Goal: Task Accomplishment & Management: Manage account settings

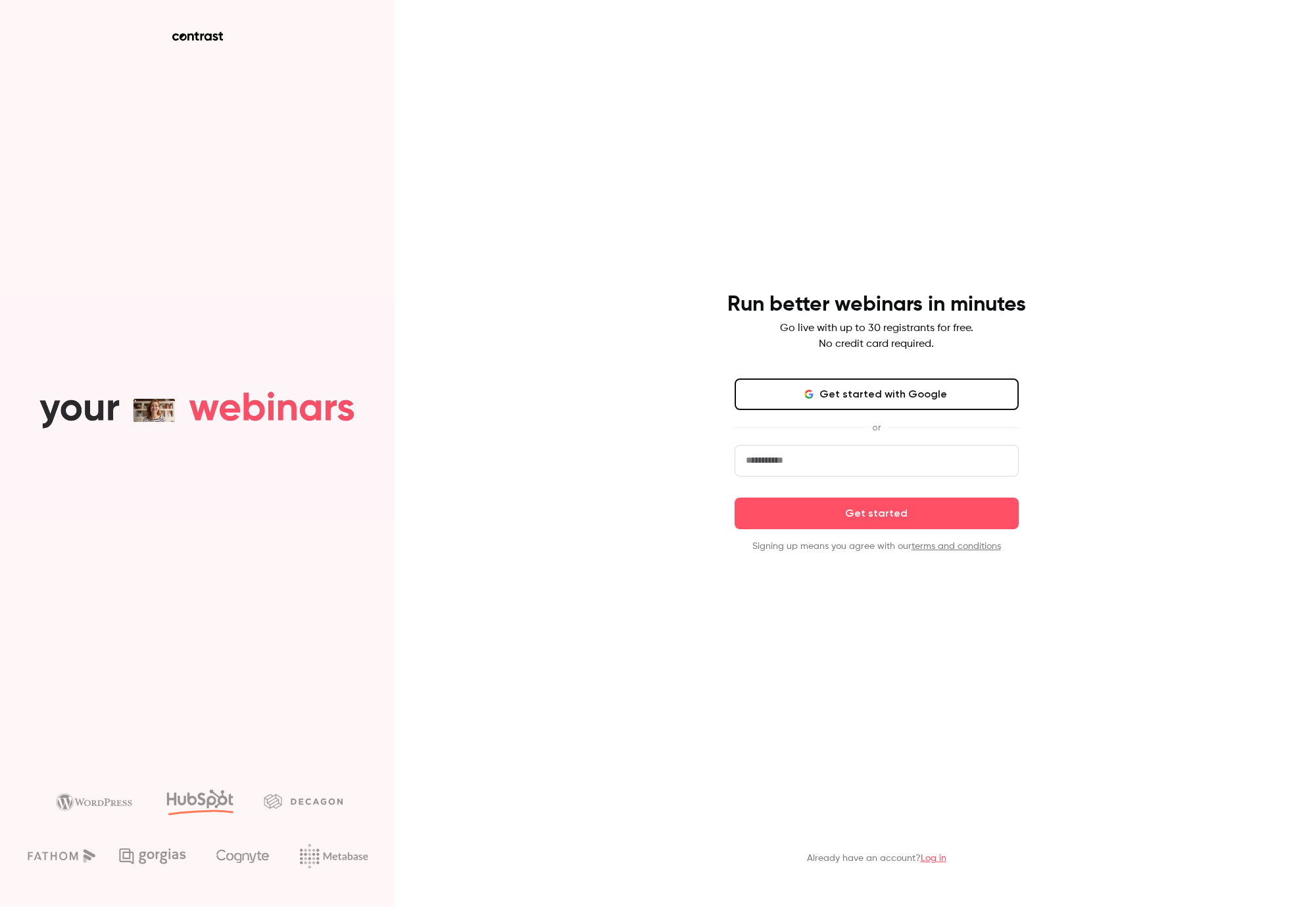
click at [879, 385] on button "Get started with Google" at bounding box center [876, 394] width 284 height 31
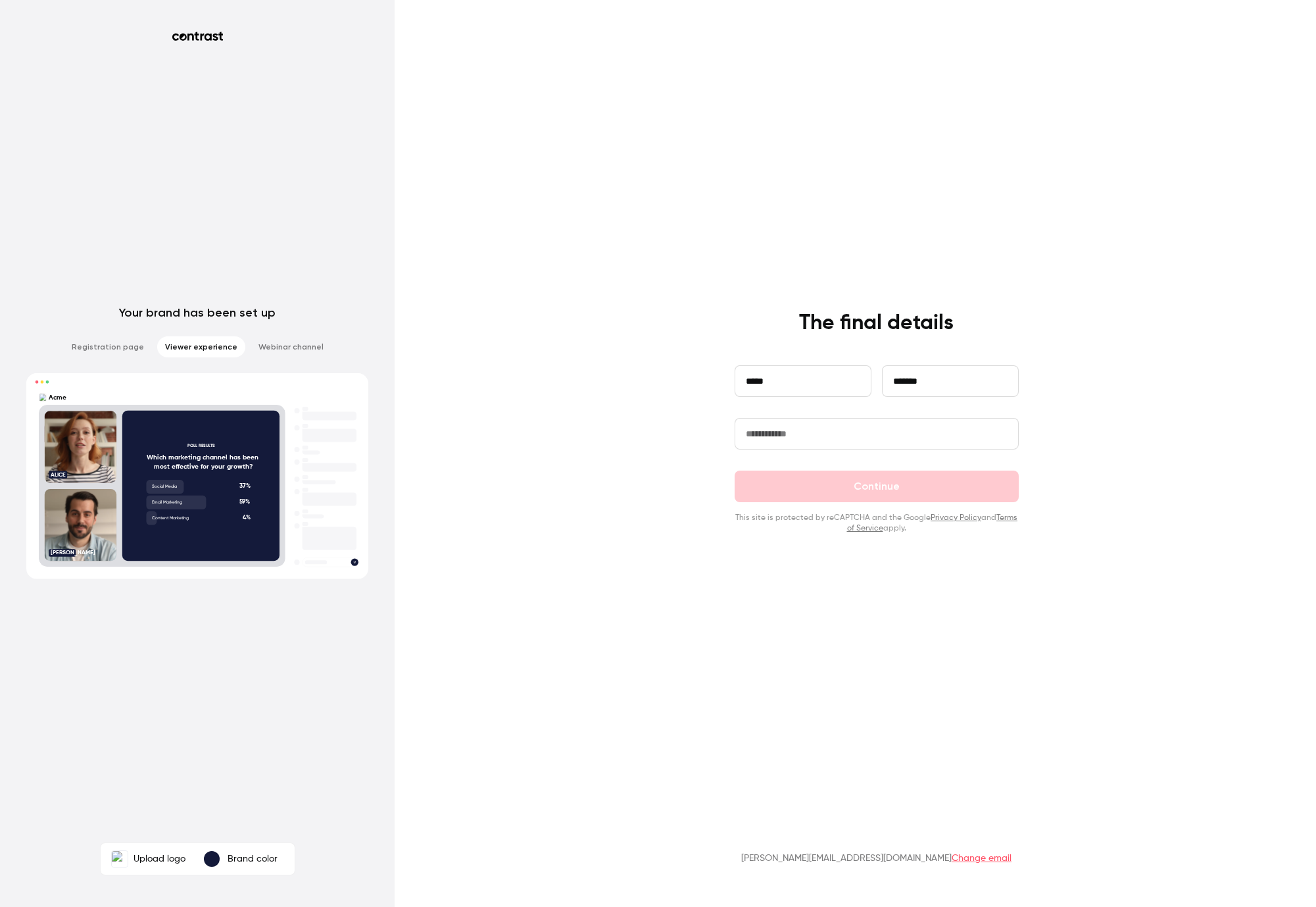
click at [791, 423] on input "text" at bounding box center [876, 433] width 284 height 31
type input "*******"
click at [877, 488] on button "Continue" at bounding box center [876, 486] width 284 height 31
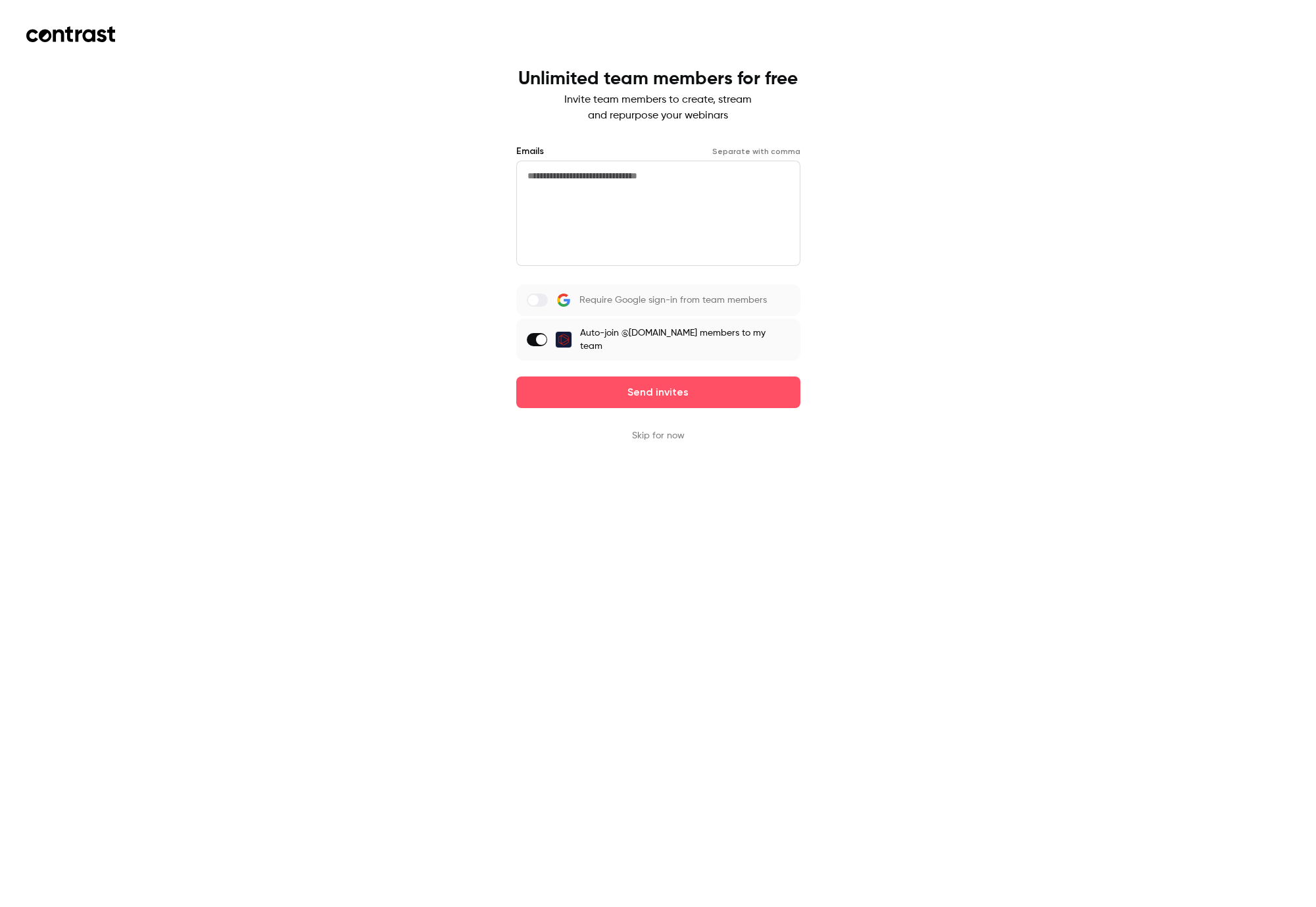
click at [666, 429] on button "Skip for now" at bounding box center [658, 436] width 53 height 13
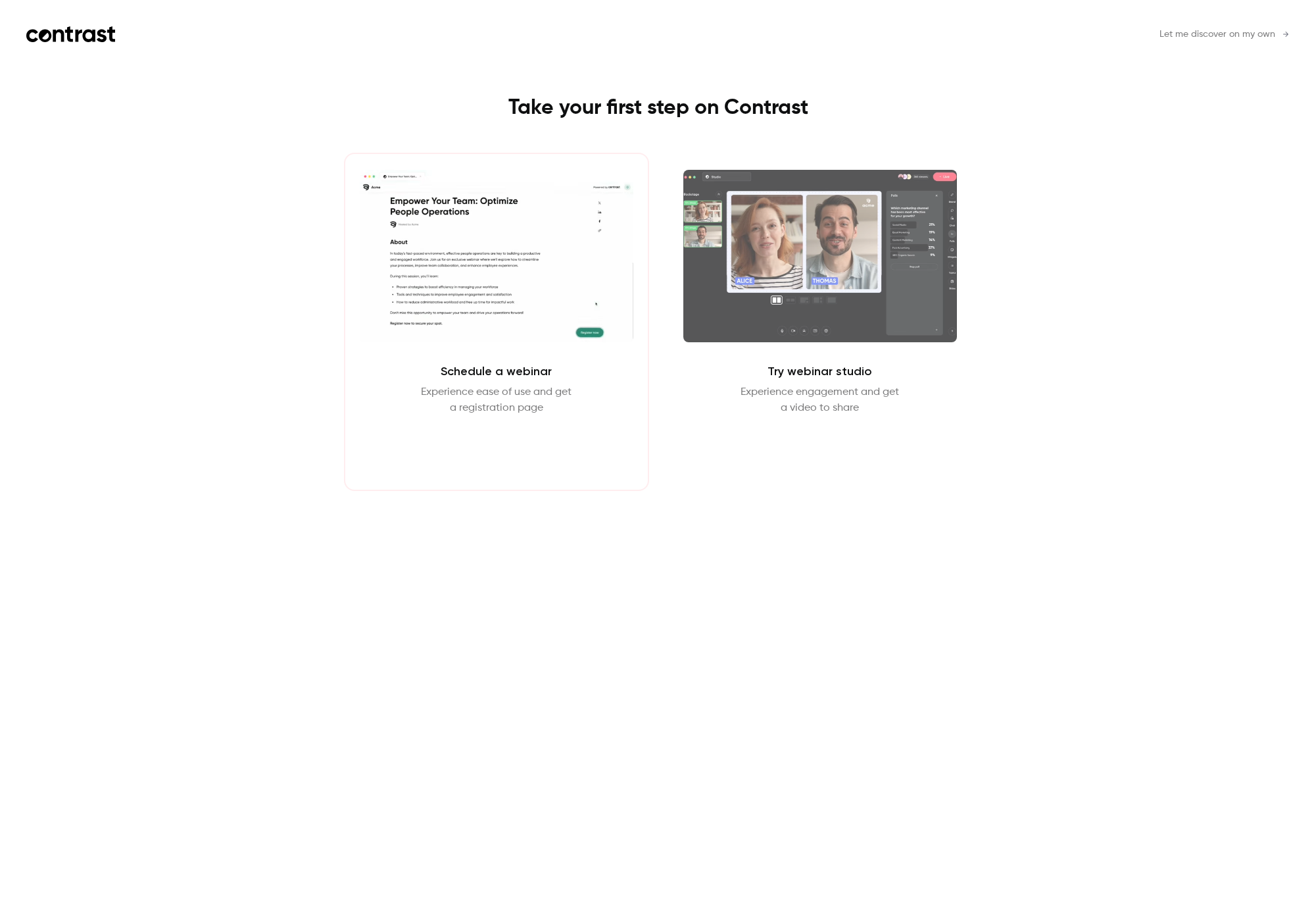
click at [494, 443] on button "Schedule webinar" at bounding box center [496, 446] width 112 height 31
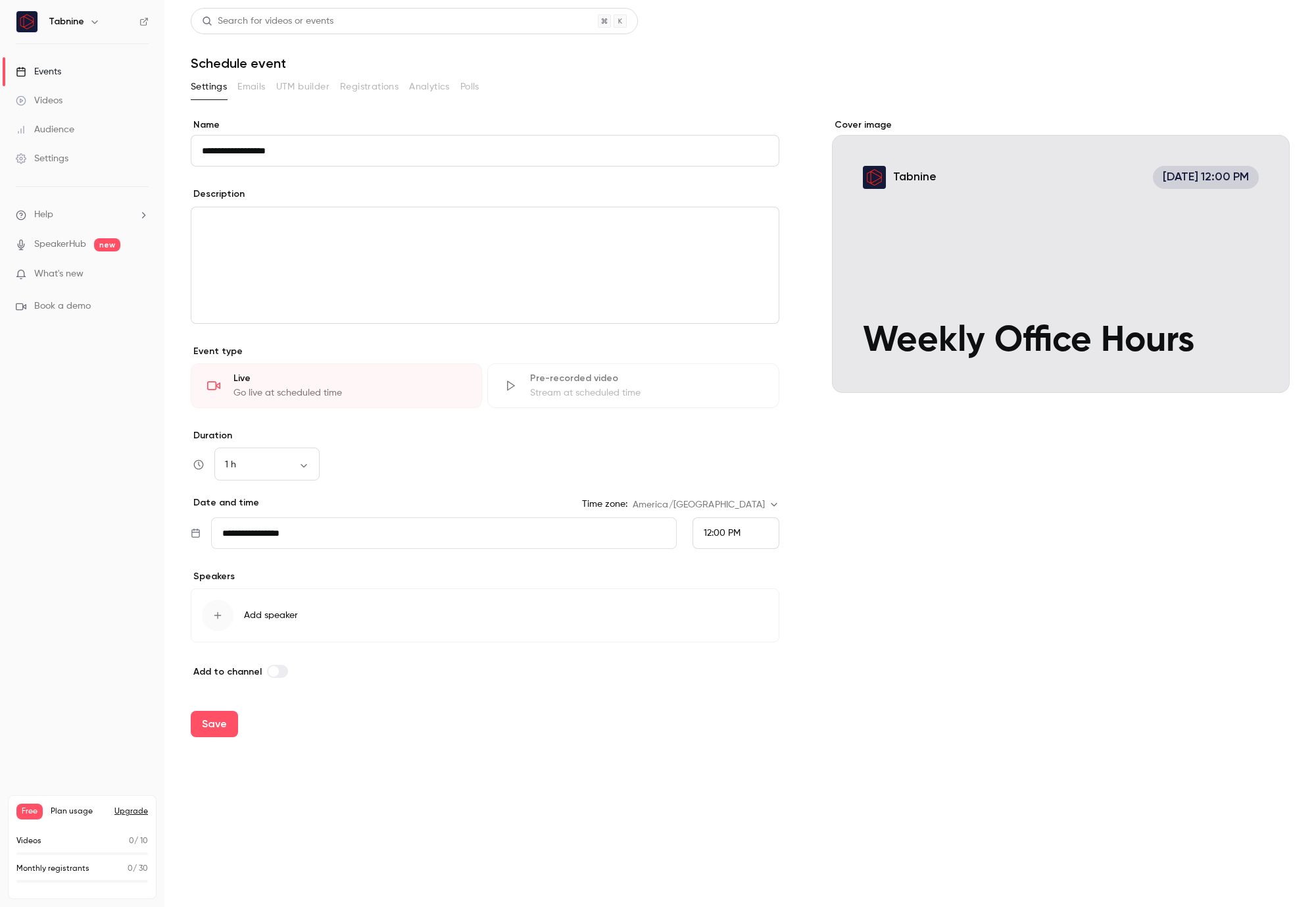
type input "**********"
click at [235, 236] on div "editor" at bounding box center [485, 265] width 588 height 116
click at [342, 386] on div "Go live at scheduled time" at bounding box center [350, 393] width 232 height 13
click at [589, 373] on div "Pre-recorded video" at bounding box center [646, 378] width 232 height 13
click at [546, 389] on div "Stream at scheduled time" at bounding box center [646, 393] width 232 height 13
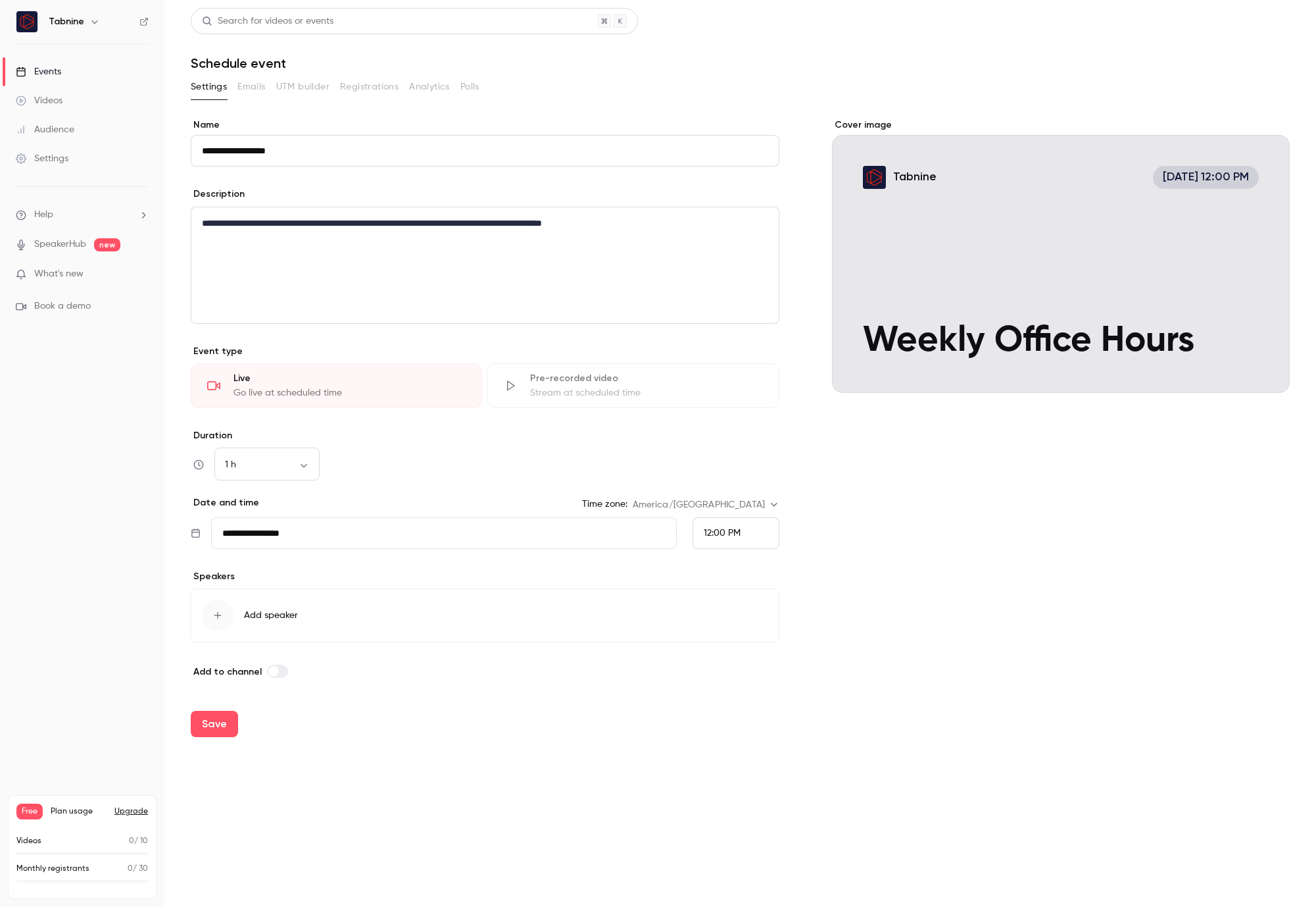
click at [368, 375] on div "Live" at bounding box center [350, 378] width 232 height 13
click at [302, 530] on input "**********" at bounding box center [444, 532] width 466 height 31
click at [325, 771] on button "9" at bounding box center [325, 769] width 24 height 24
type input "**********"
click at [734, 529] on span "12:00 PM" at bounding box center [722, 533] width 37 height 9
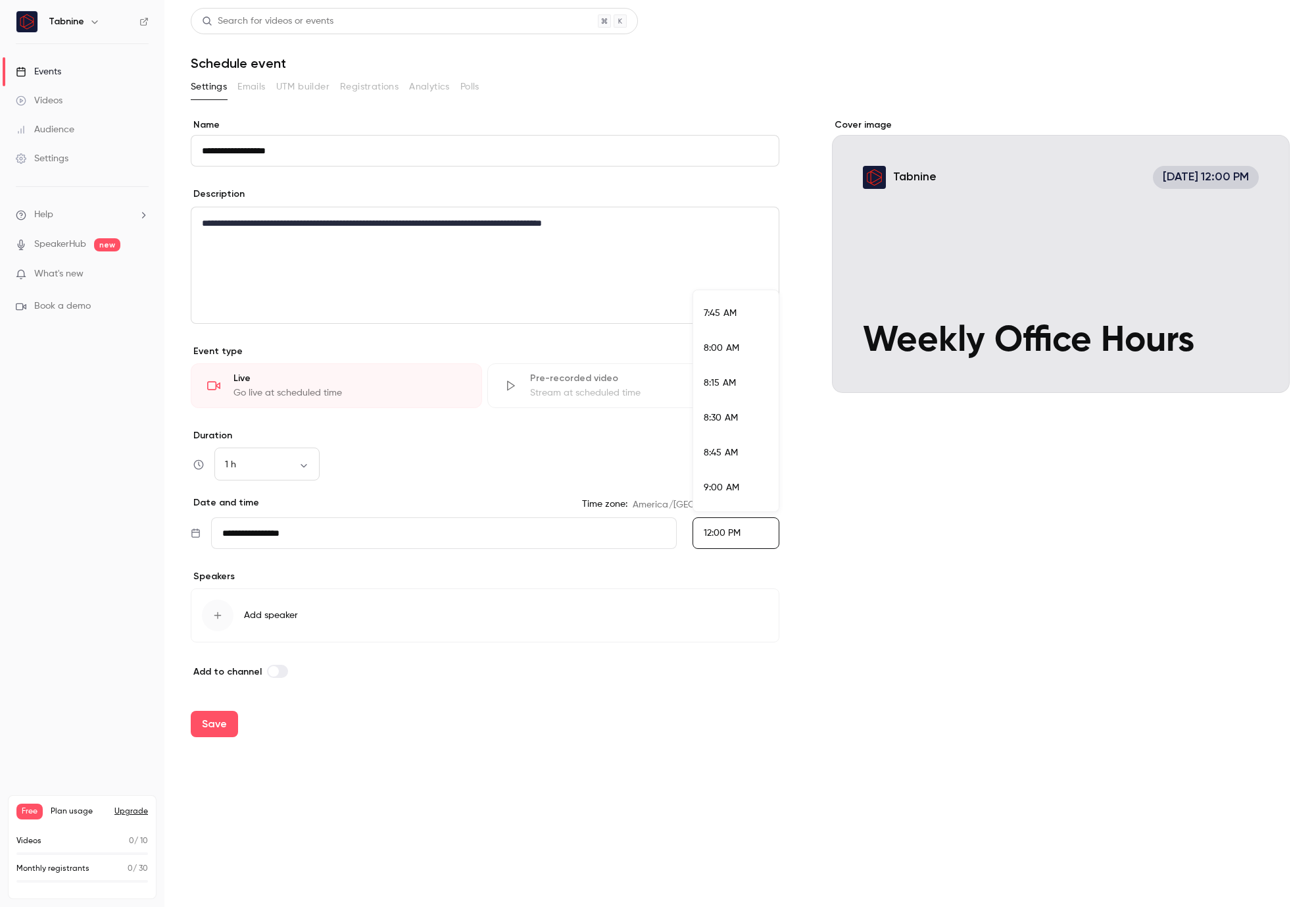
scroll to position [1122, 0]
click at [724, 438] on span "9:00 AM" at bounding box center [722, 441] width 36 height 9
click at [722, 664] on div "Add to channel" at bounding box center [485, 671] width 589 height 16
click at [193, 531] on icon at bounding box center [195, 532] width 9 height 10
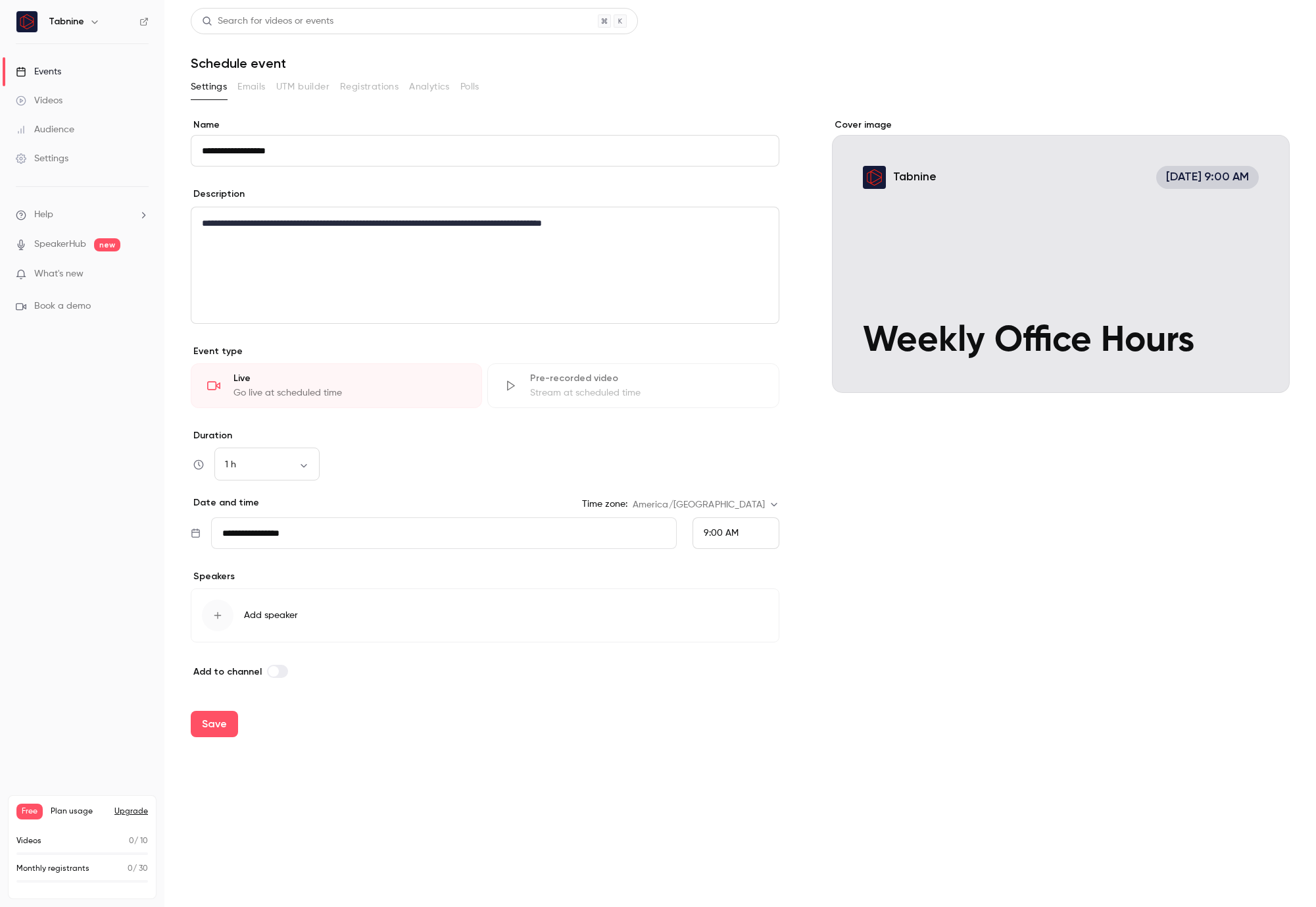
click at [324, 531] on input "**********" at bounding box center [444, 532] width 466 height 31
click at [273, 668] on span at bounding box center [274, 671] width 10 height 10
click at [213, 718] on button "Save" at bounding box center [214, 724] width 47 height 26
type input "**********"
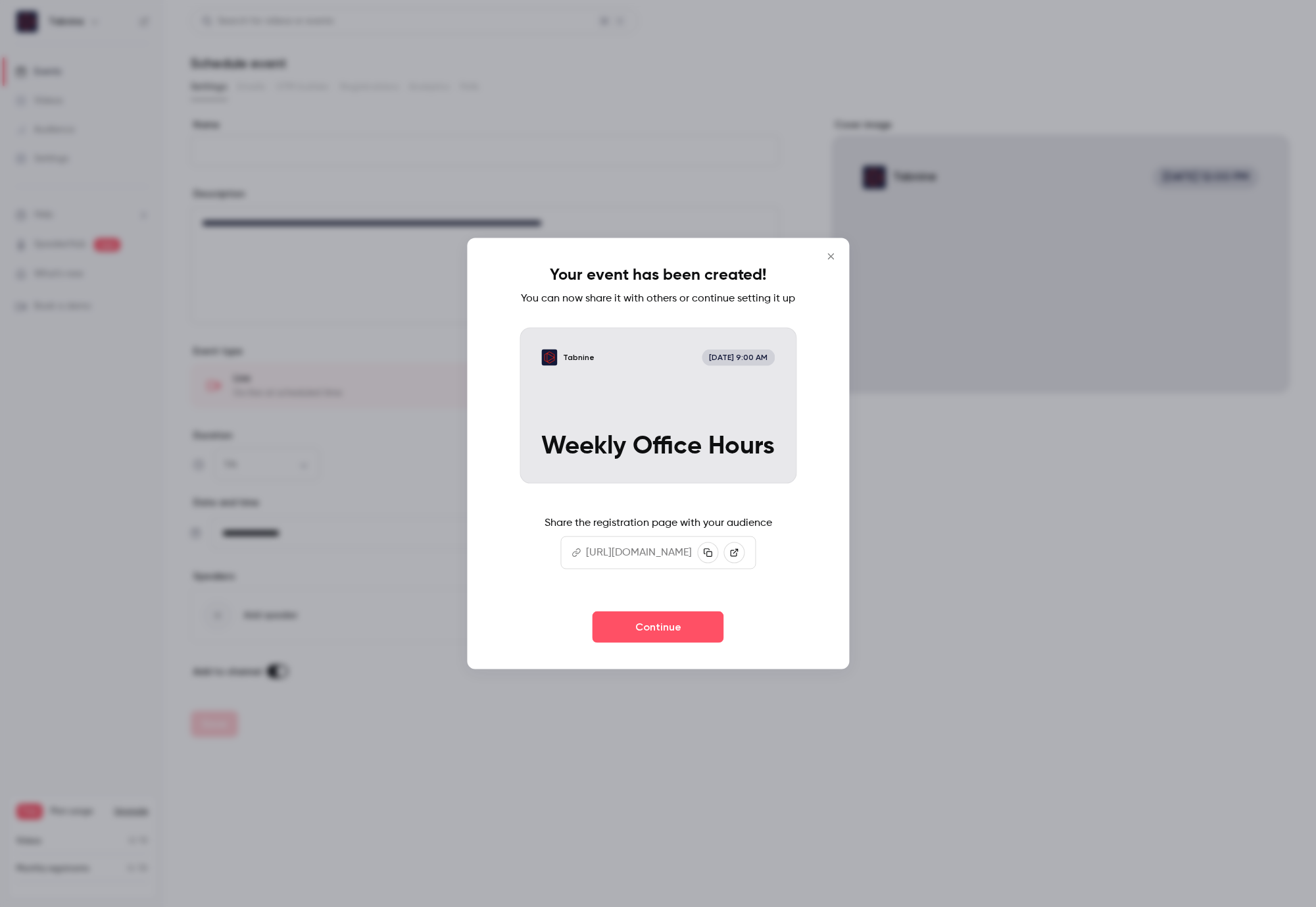
drag, startPoint x: 855, startPoint y: 241, endPoint x: 844, endPoint y: 244, distance: 11.4
click at [839, 251] on icon "Close" at bounding box center [830, 256] width 16 height 10
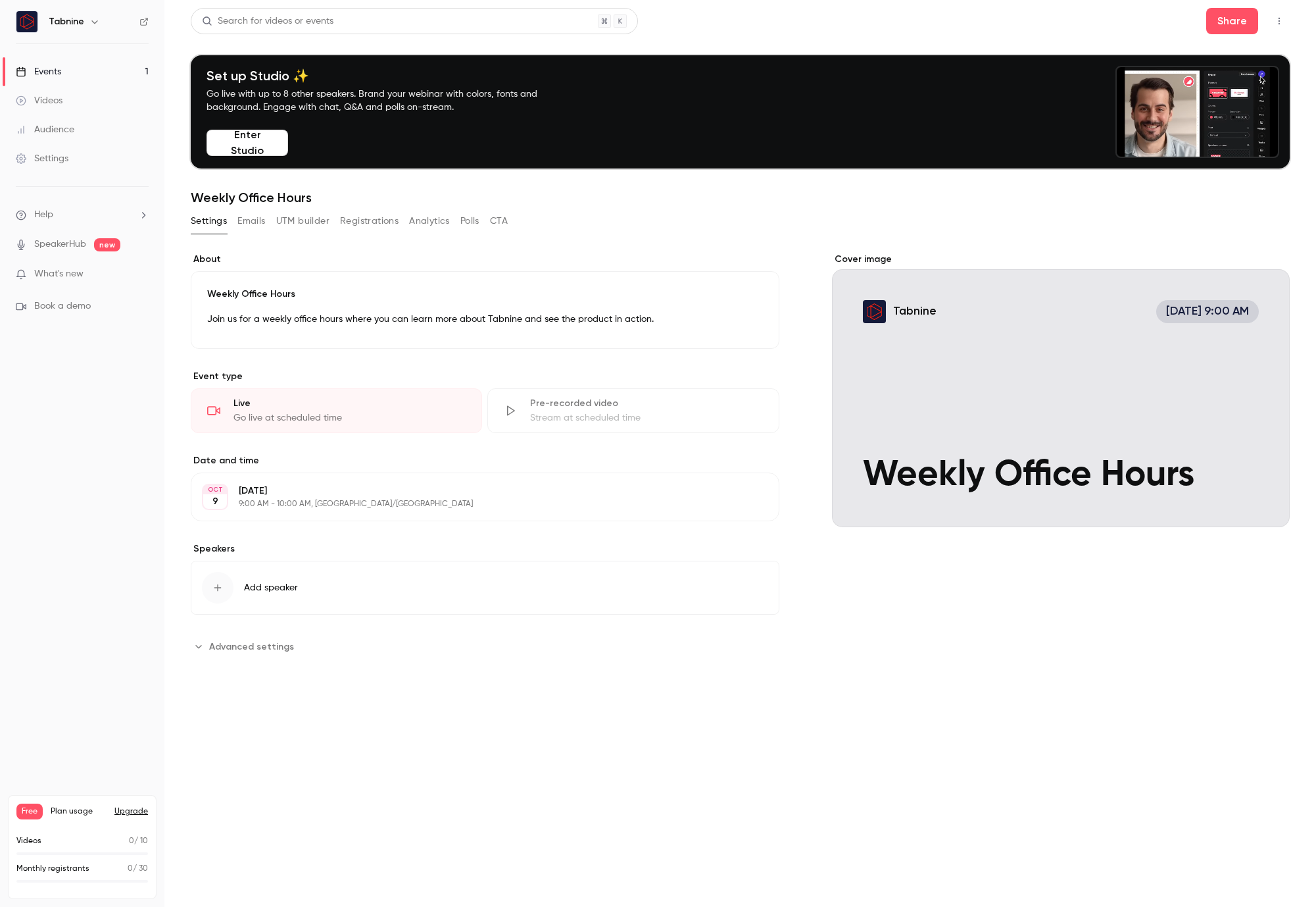
click at [249, 216] on button "Emails" at bounding box center [251, 221] width 27 height 21
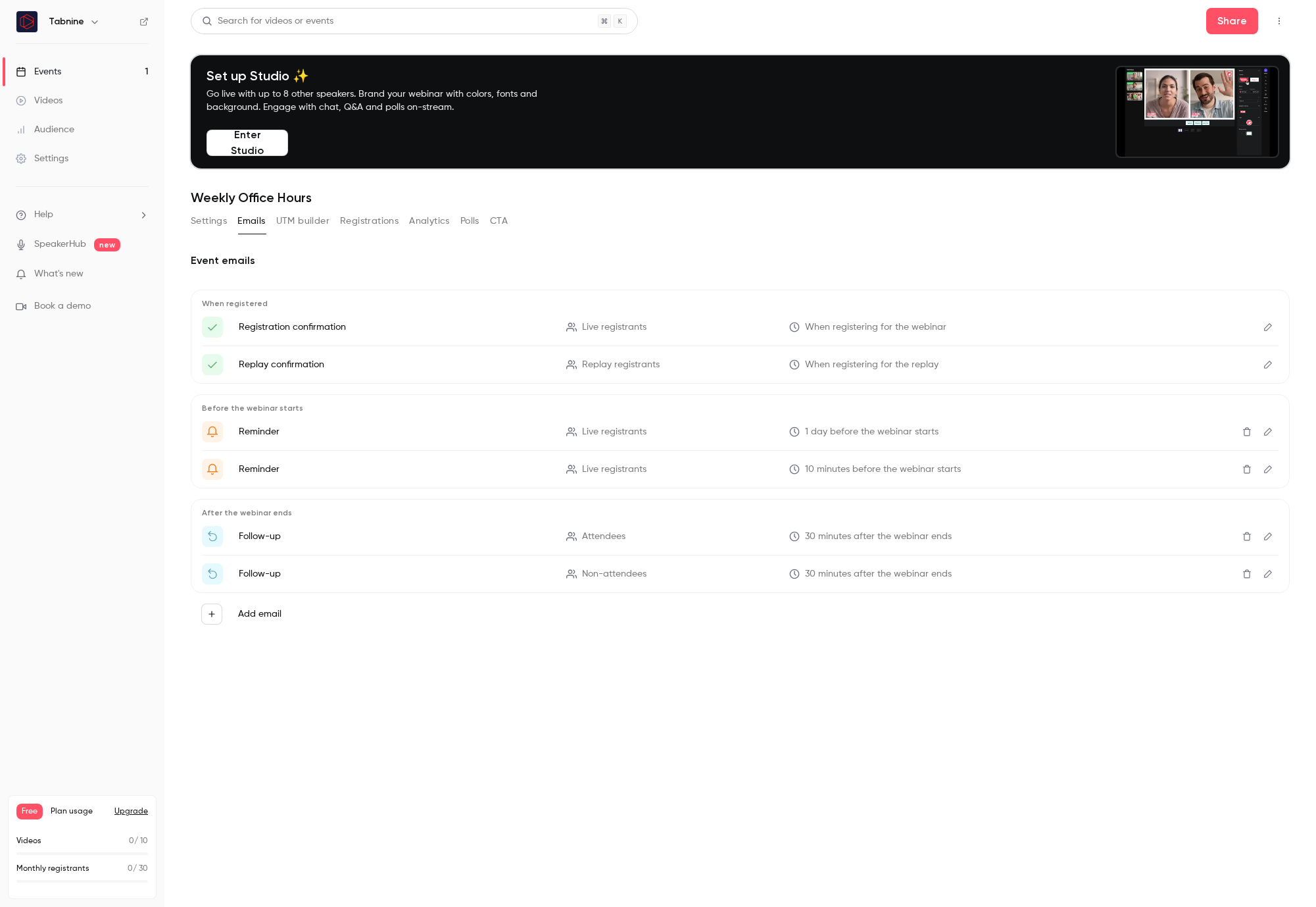
click at [372, 221] on button "Registrations" at bounding box center [370, 221] width 58 height 21
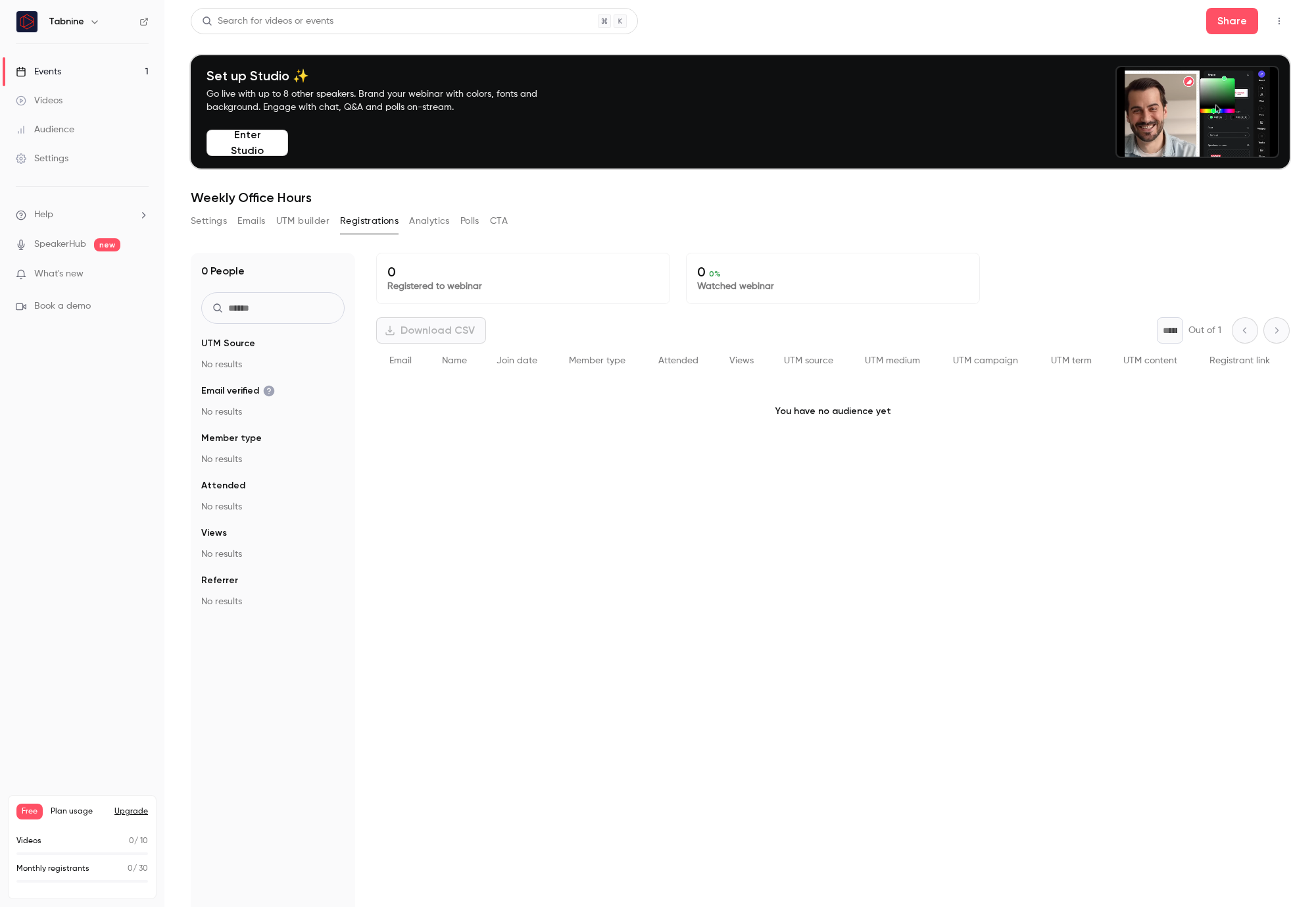
click at [442, 222] on button "Analytics" at bounding box center [429, 221] width 41 height 21
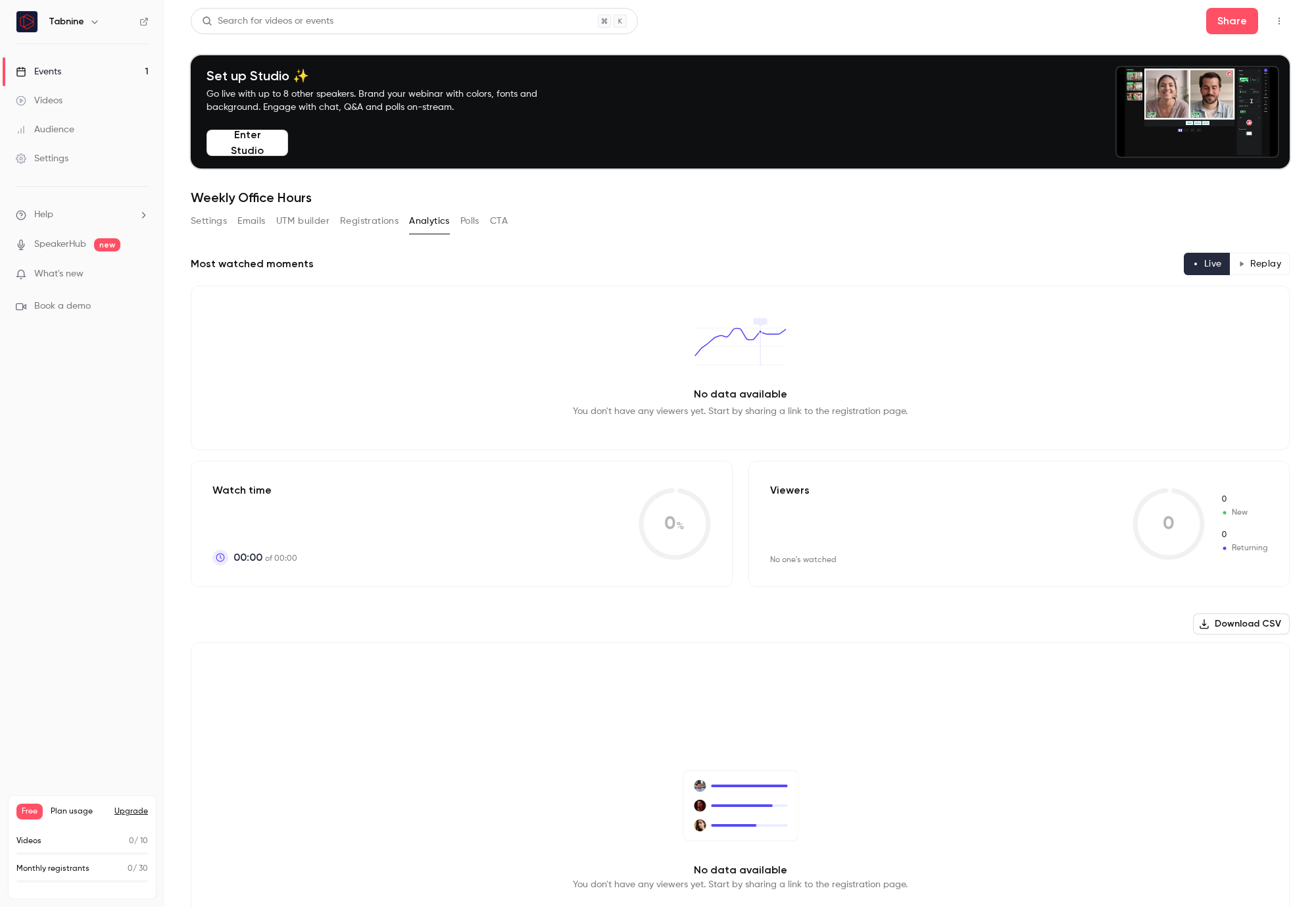
click at [471, 221] on button "Polls" at bounding box center [470, 221] width 19 height 21
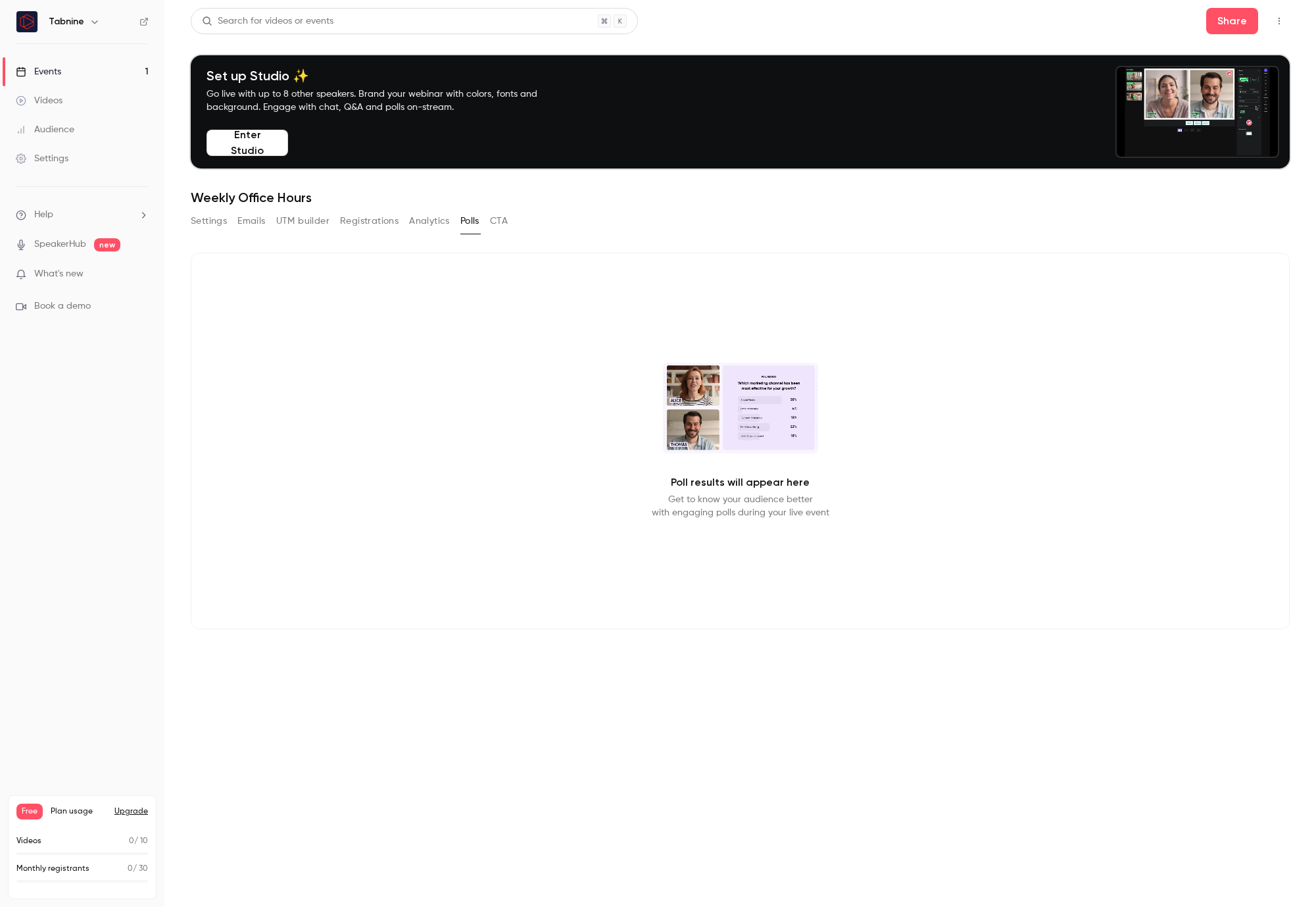
click at [498, 221] on button "CTA" at bounding box center [499, 221] width 18 height 21
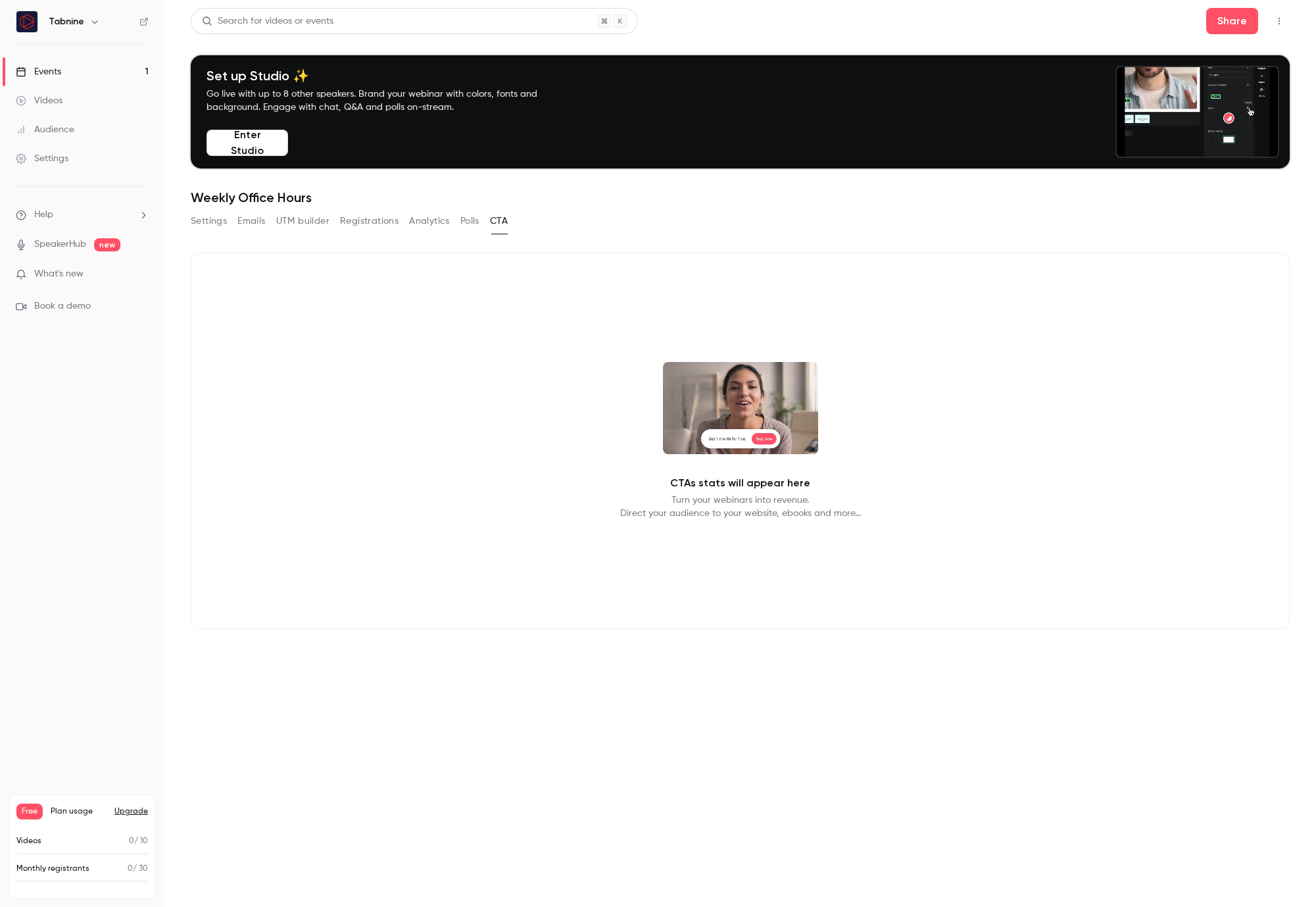
click at [208, 225] on button "Settings" at bounding box center [208, 221] width 36 height 21
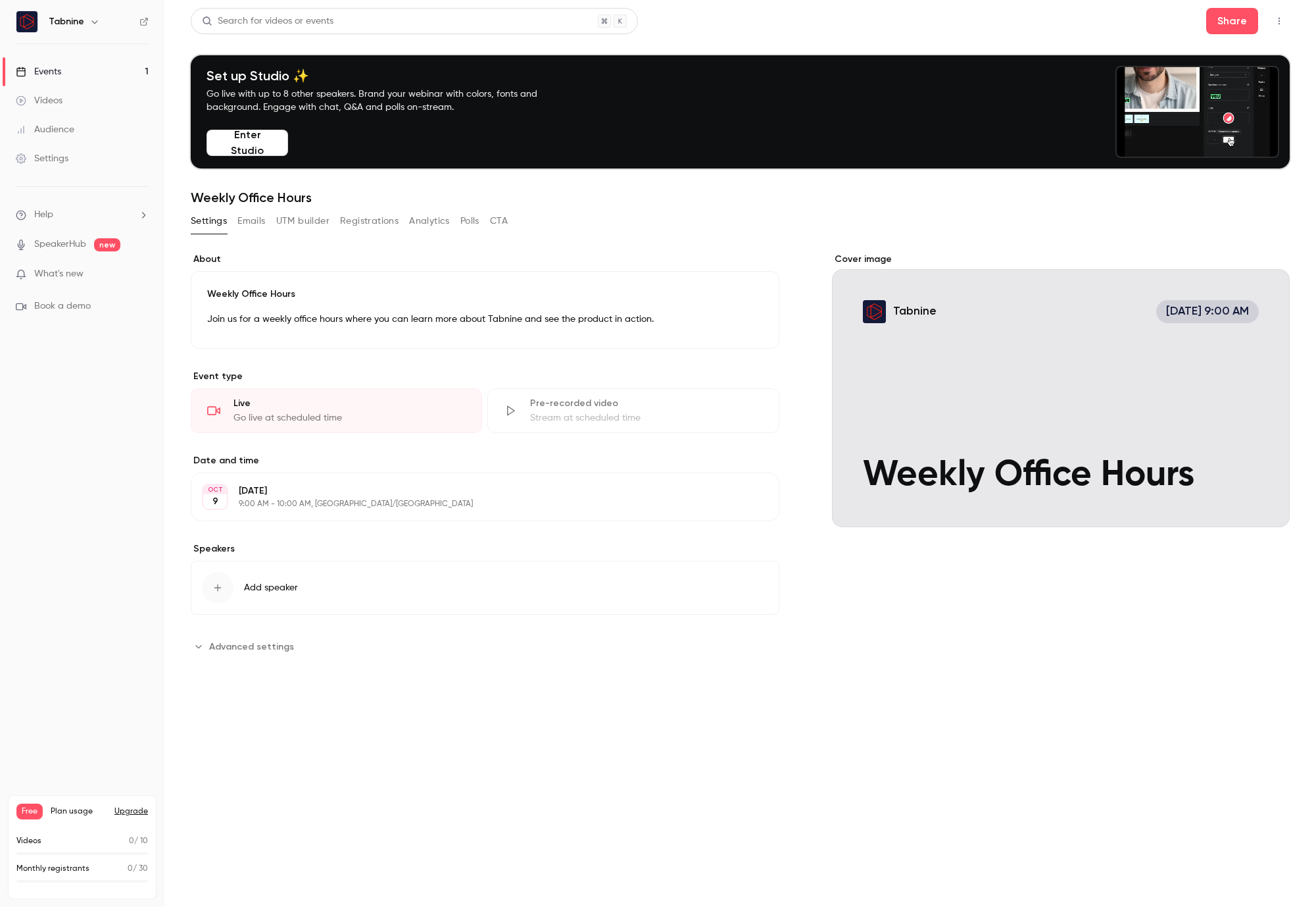
click at [759, 493] on button "Edit" at bounding box center [744, 496] width 48 height 21
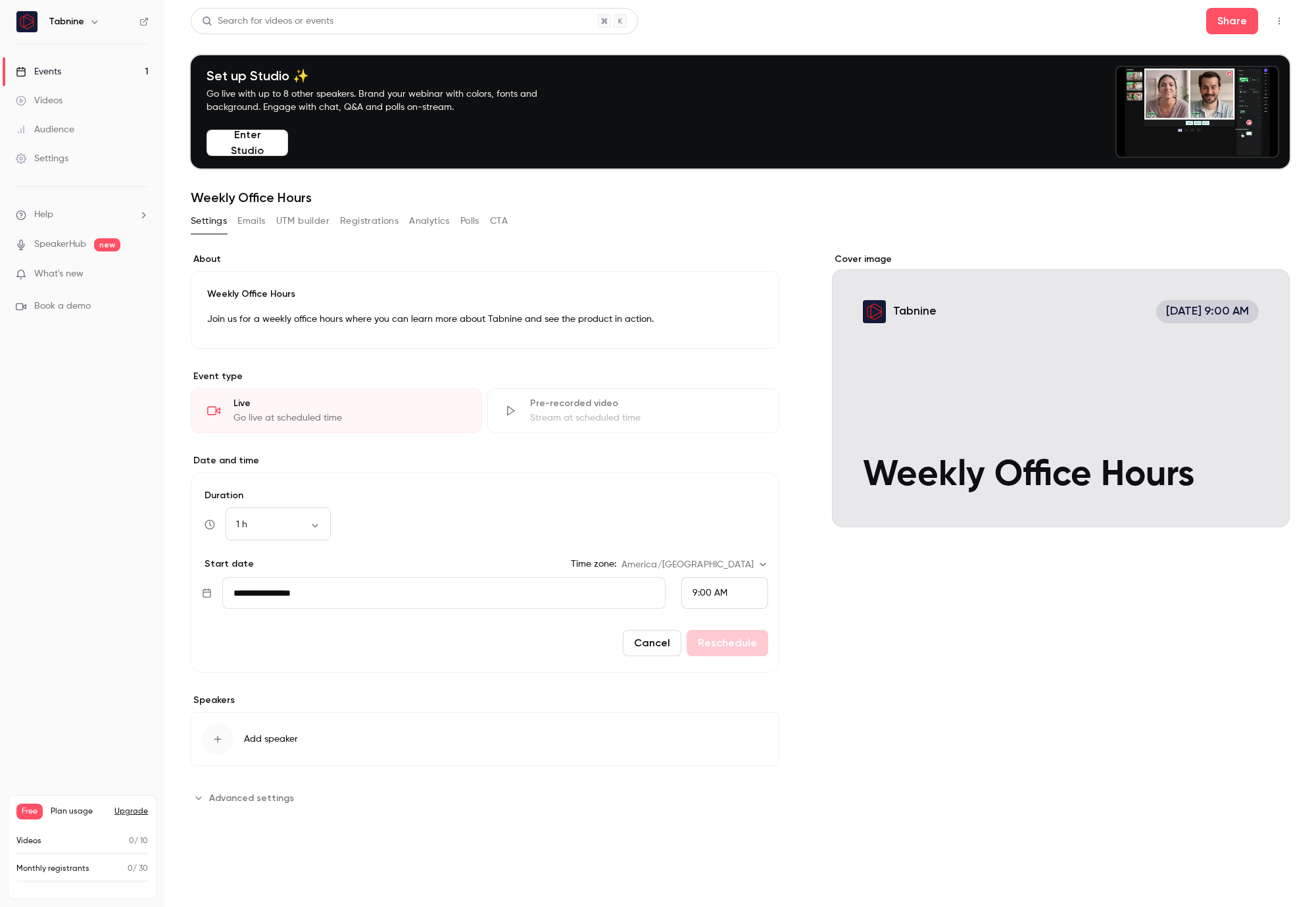
click at [248, 793] on span "Advanced settings" at bounding box center [252, 798] width 85 height 14
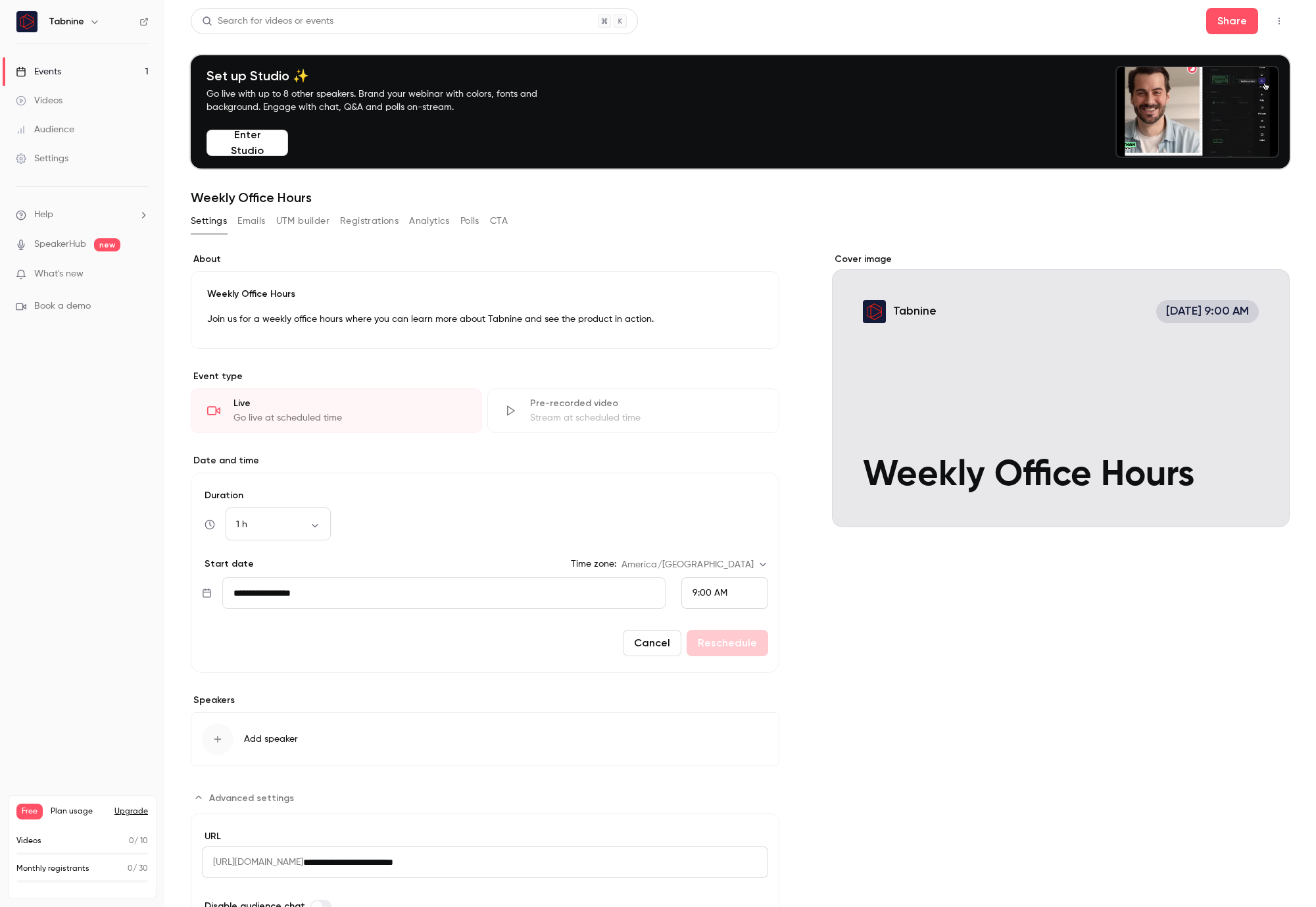
click at [353, 351] on div "**********" at bounding box center [485, 604] width 589 height 703
click at [1211, 312] on div "Cover image" at bounding box center [1060, 390] width 458 height 275
click at [0, 0] on input "Tabnine [DATE] 9:00 AM Weekly Office Hours" at bounding box center [0, 0] width 0 height 0
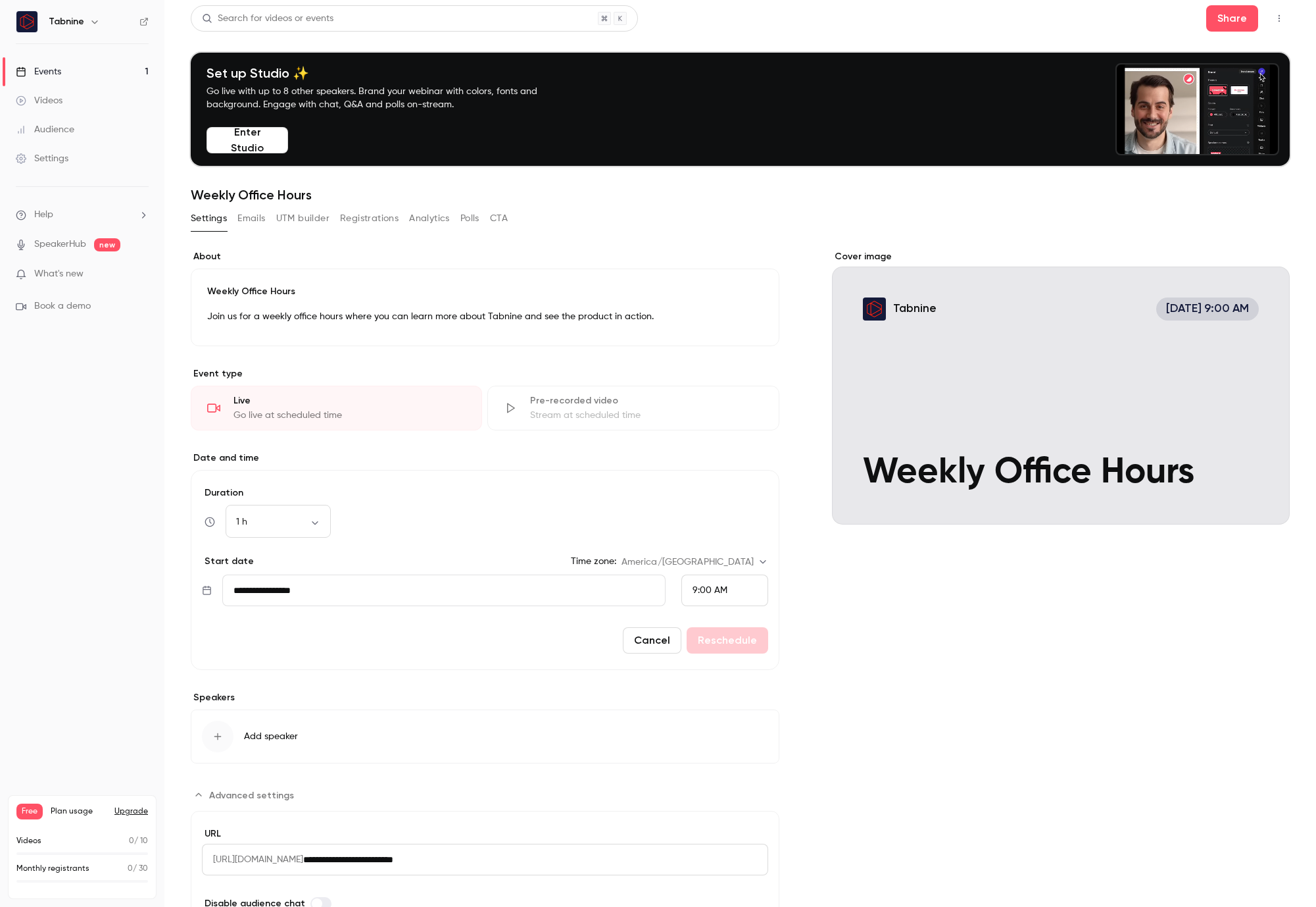
click at [664, 645] on button "Cancel" at bounding box center [652, 641] width 58 height 26
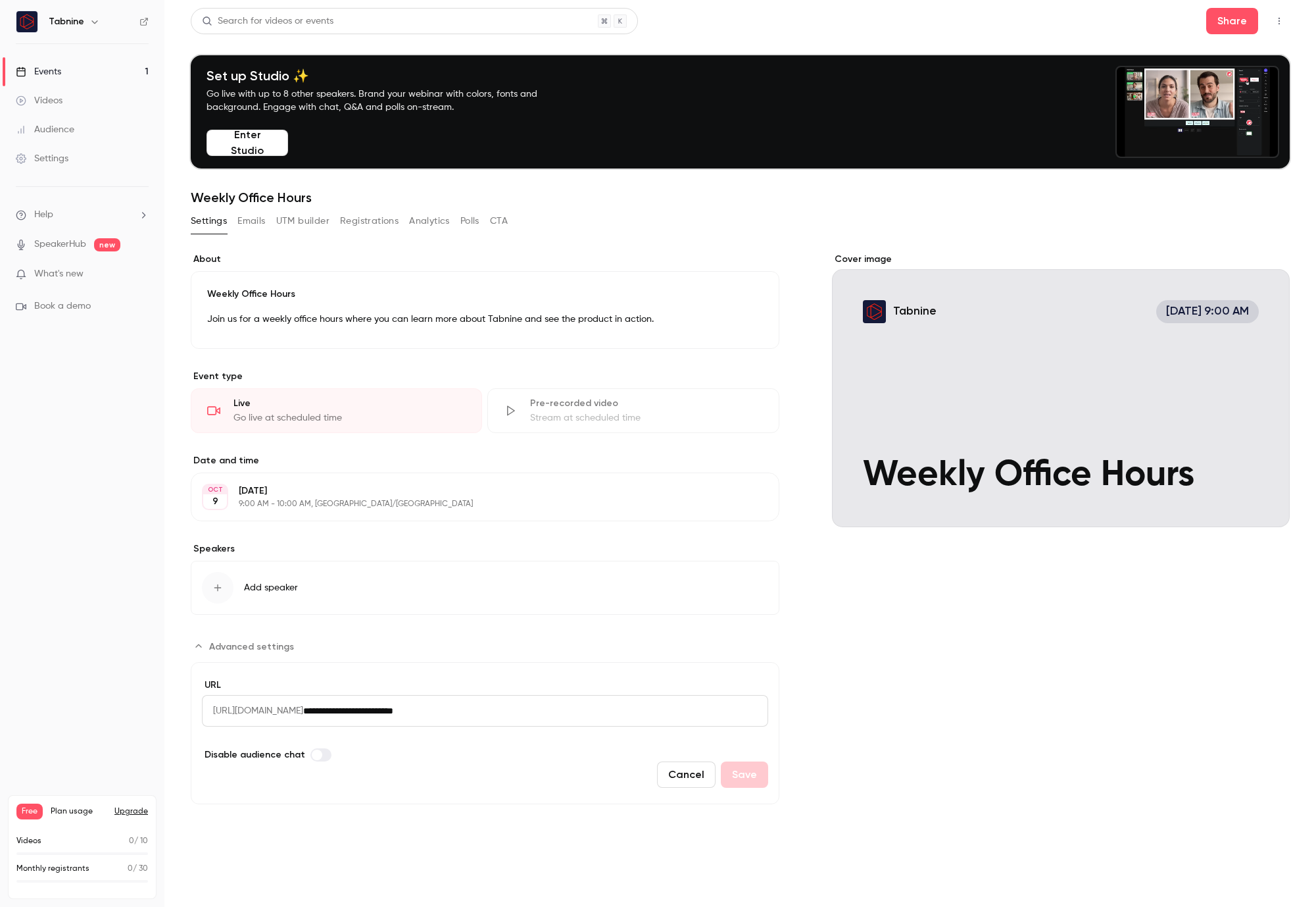
click at [44, 169] on link "Settings" at bounding box center [82, 159] width 164 height 29
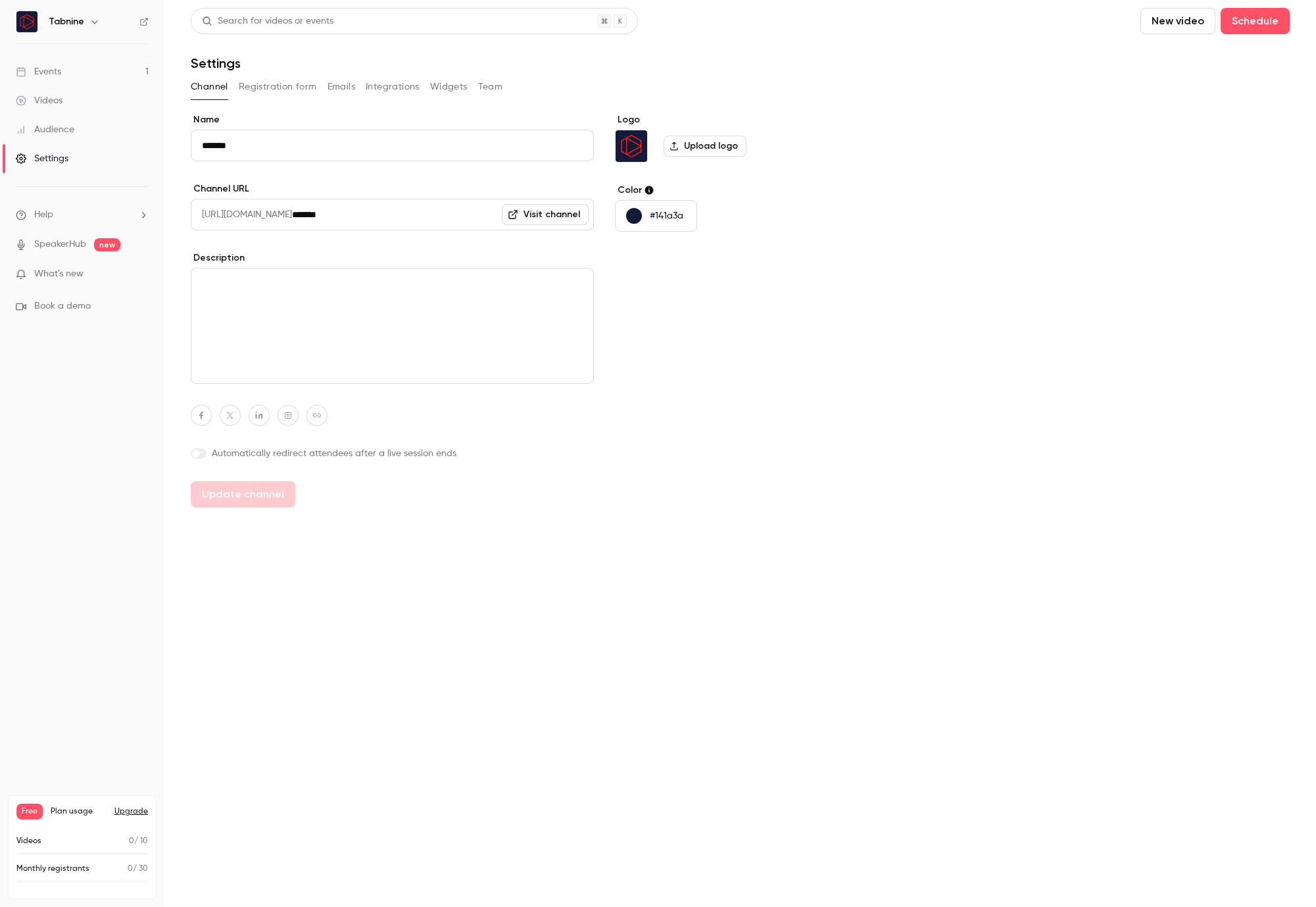
click at [386, 86] on button "Integrations" at bounding box center [392, 87] width 54 height 21
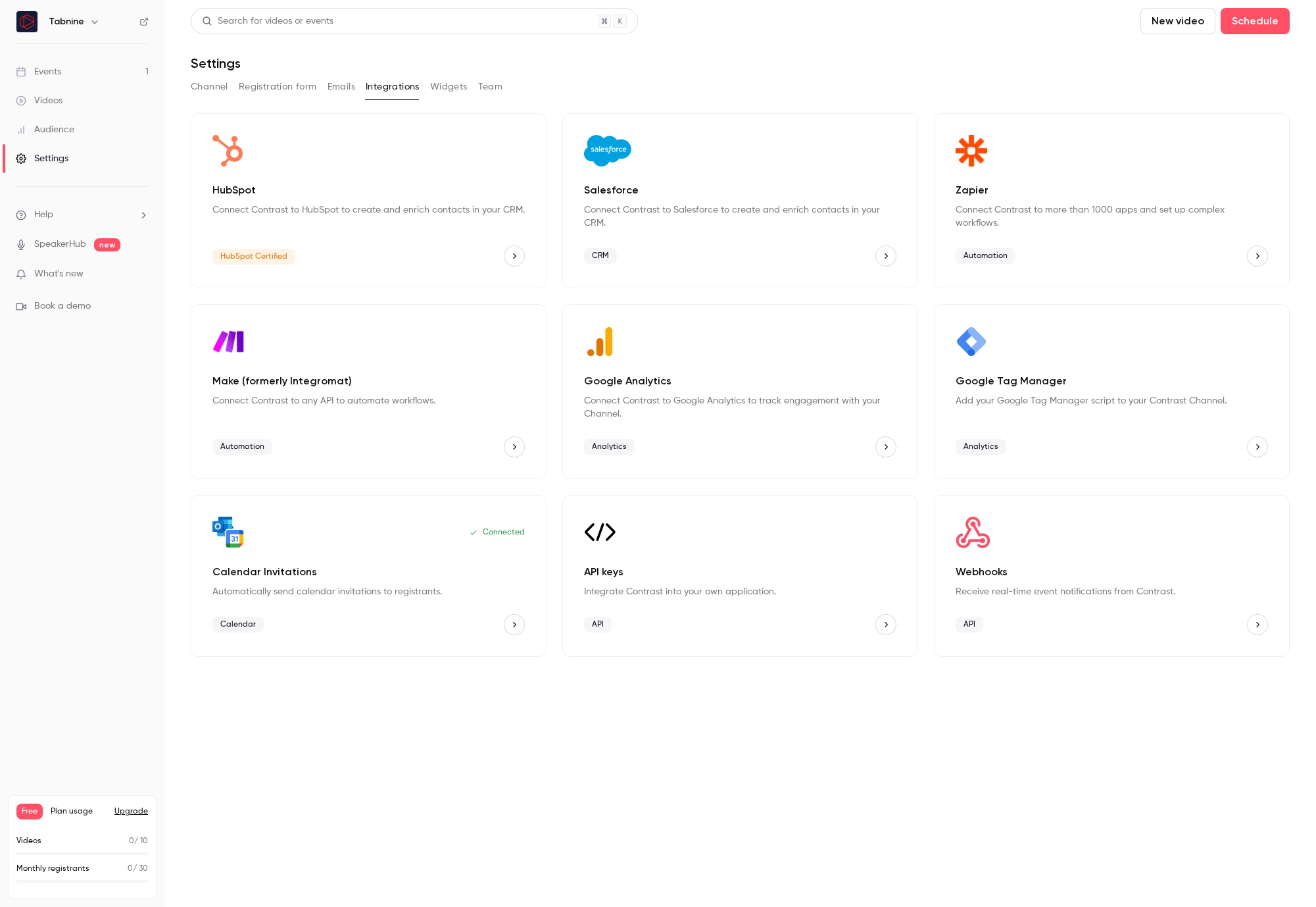
click at [53, 76] on div "Events" at bounding box center [39, 72] width 45 height 13
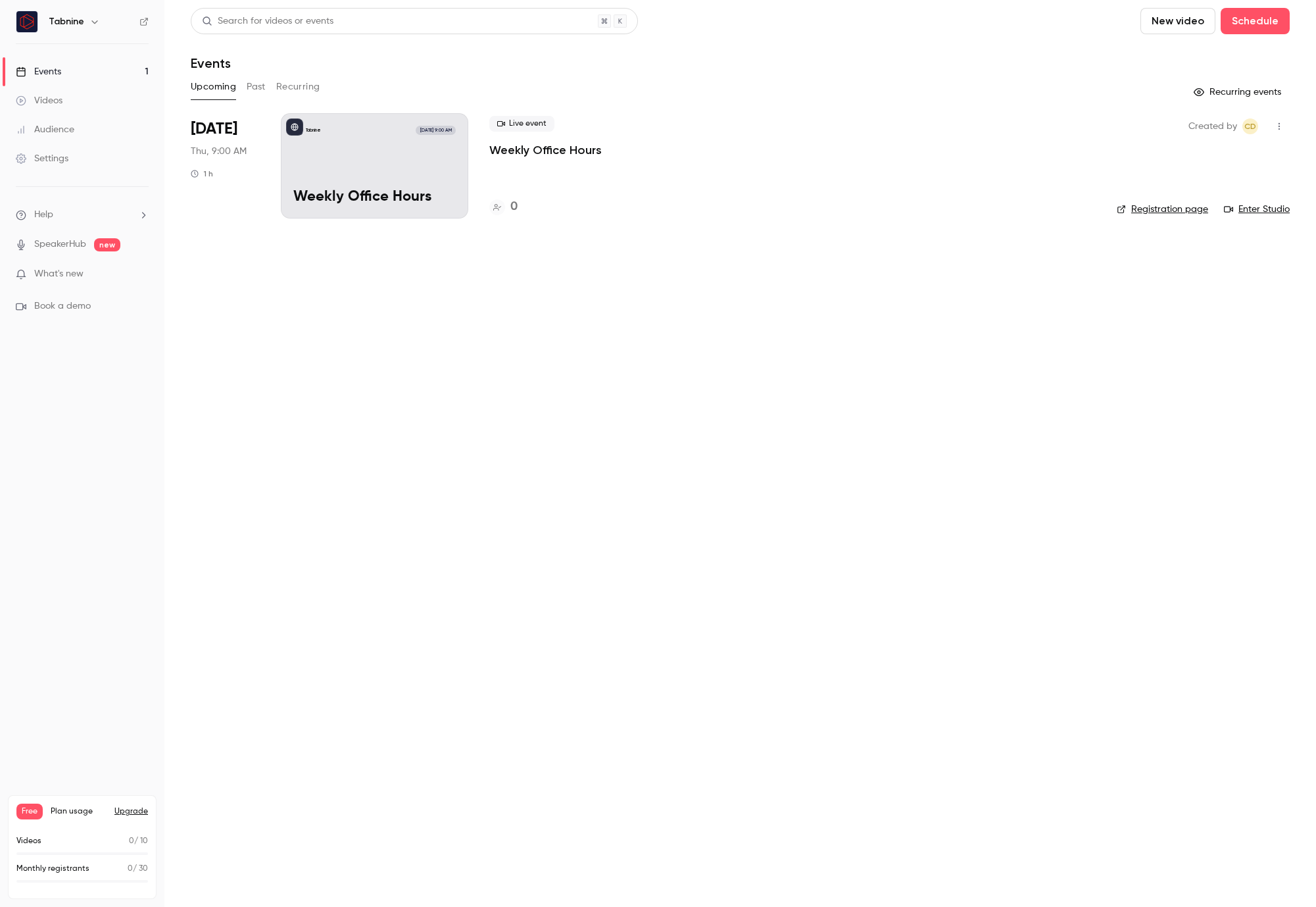
click at [292, 84] on button "Recurring" at bounding box center [298, 87] width 44 height 21
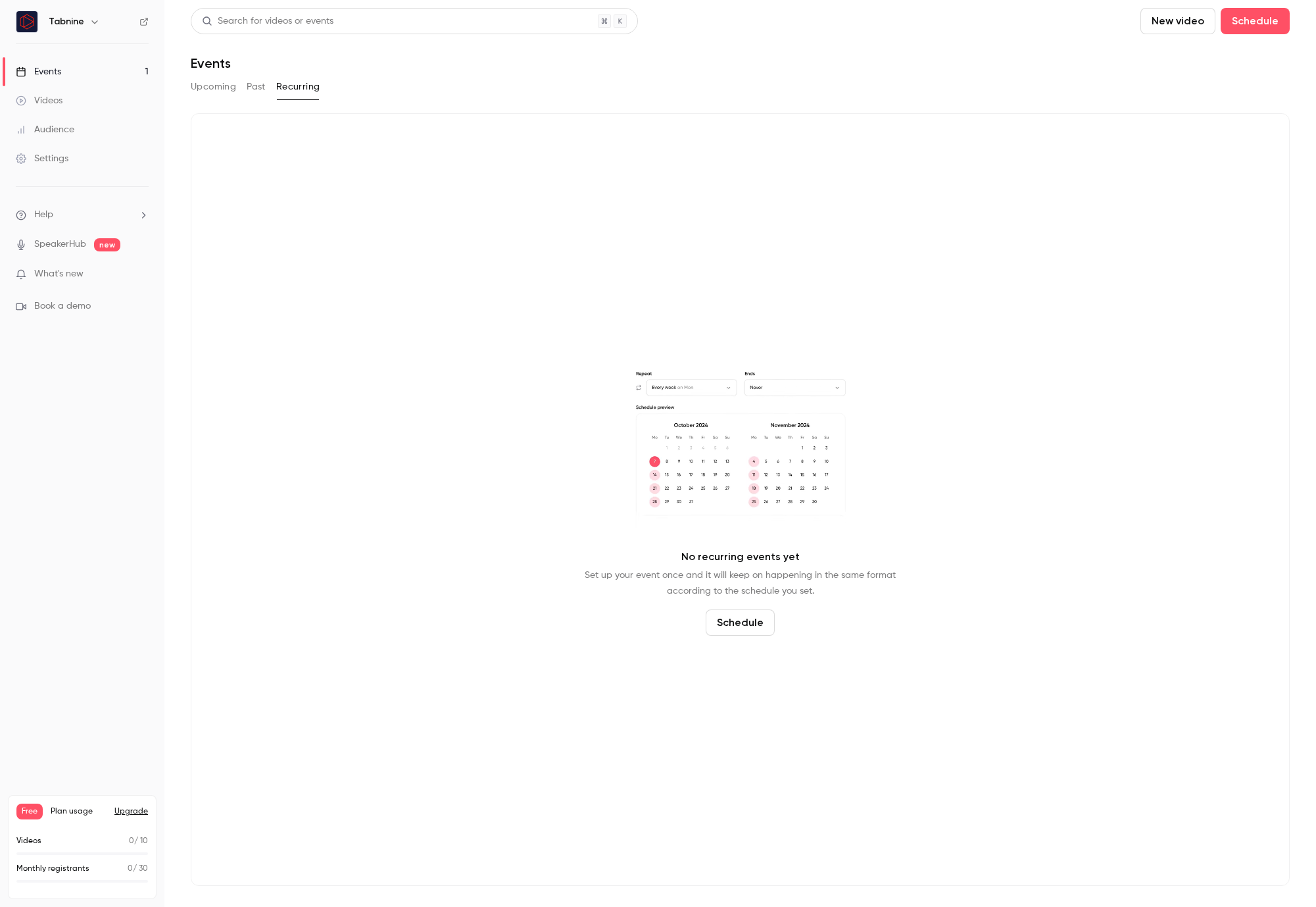
click at [742, 636] on div "No recurring events yet Set up your event once and it will keep on happening in…" at bounding box center [740, 499] width 1099 height 773
click at [743, 621] on button "Schedule" at bounding box center [740, 623] width 69 height 26
click at [737, 579] on span "Recurring event" at bounding box center [735, 586] width 69 height 14
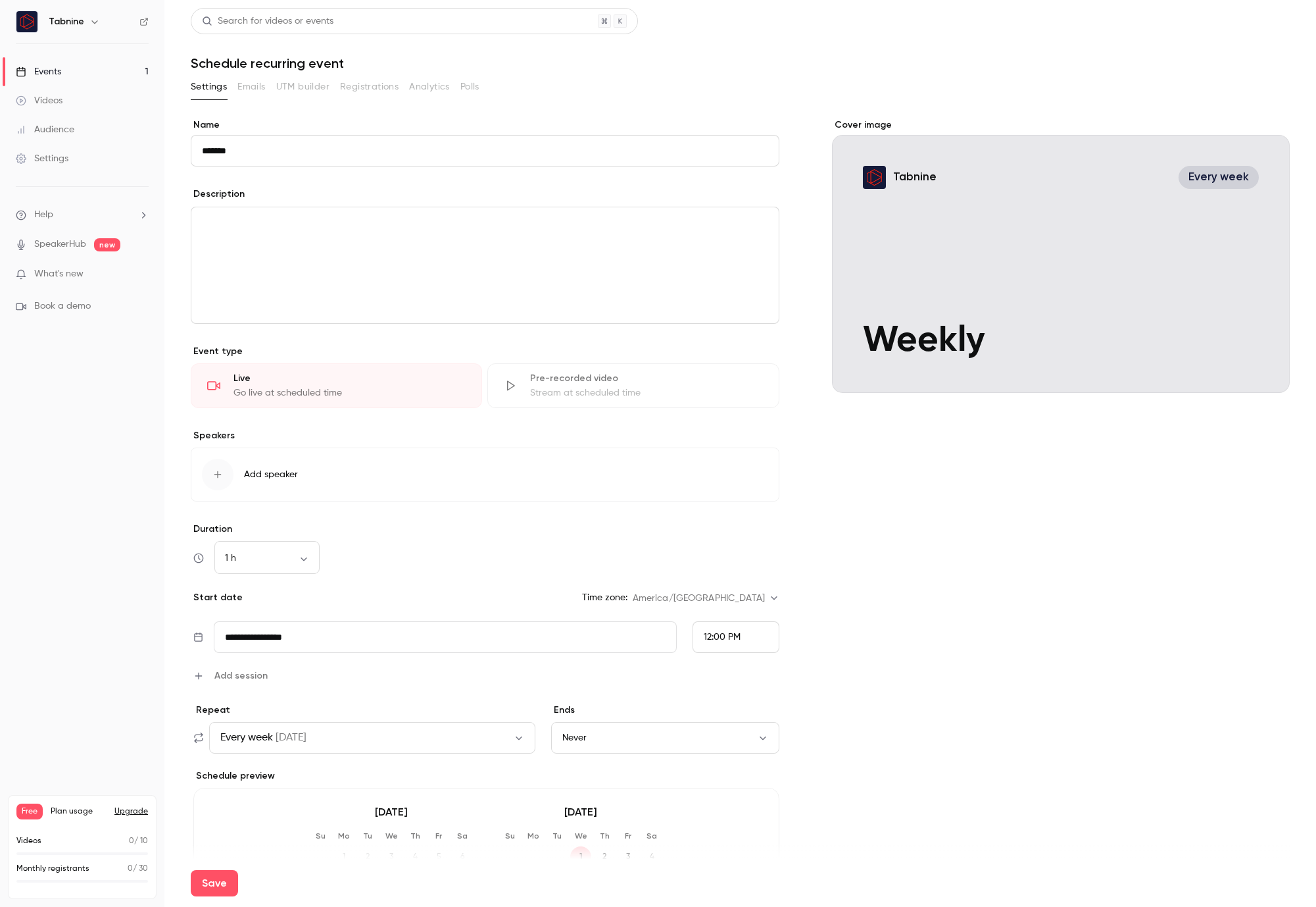
type input "**********"
click at [188, 219] on icon "editor" at bounding box center [191, 223] width 9 height 8
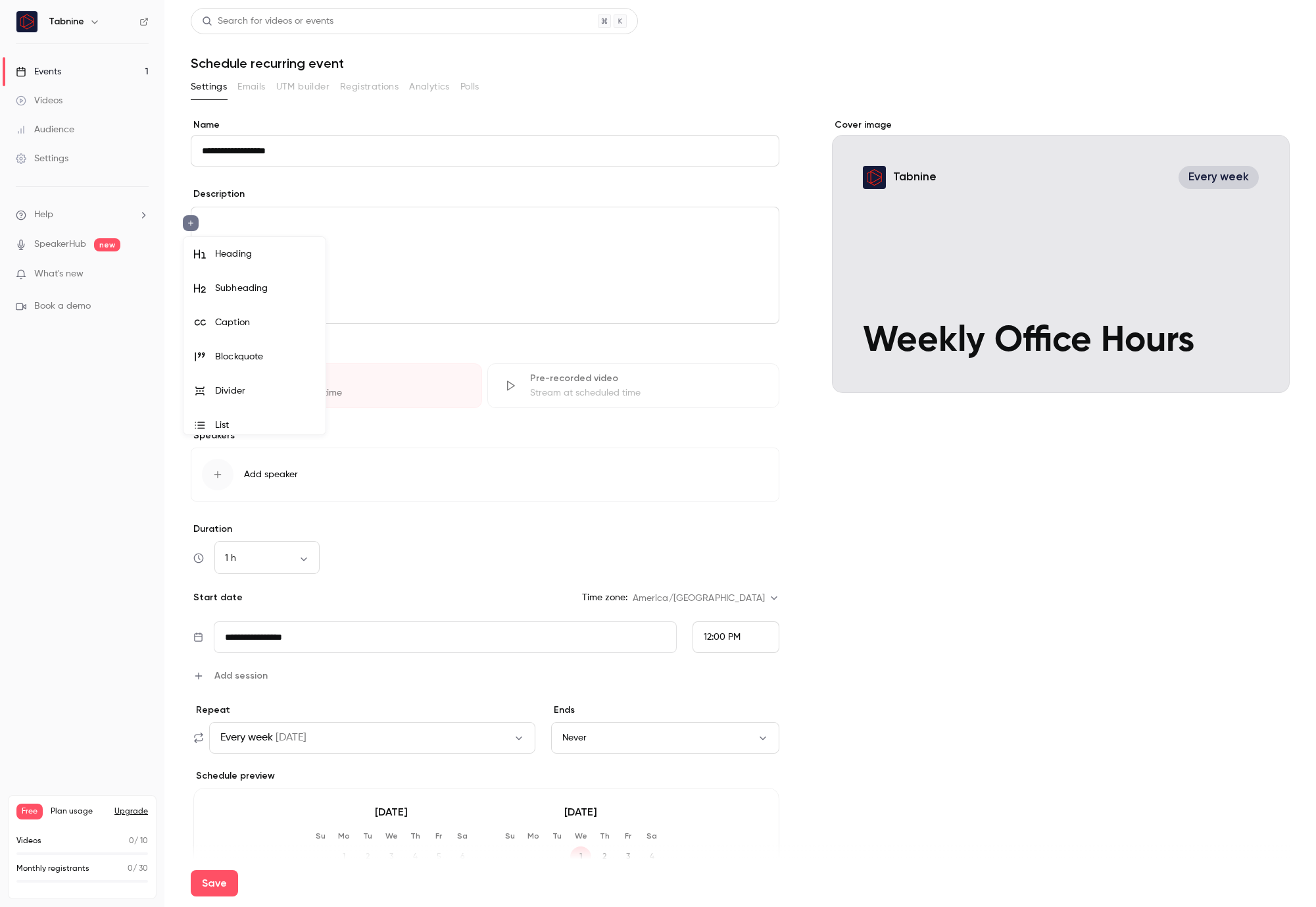
click at [188, 219] on div at bounding box center [658, 453] width 1316 height 907
click at [250, 236] on div "editor" at bounding box center [485, 265] width 588 height 116
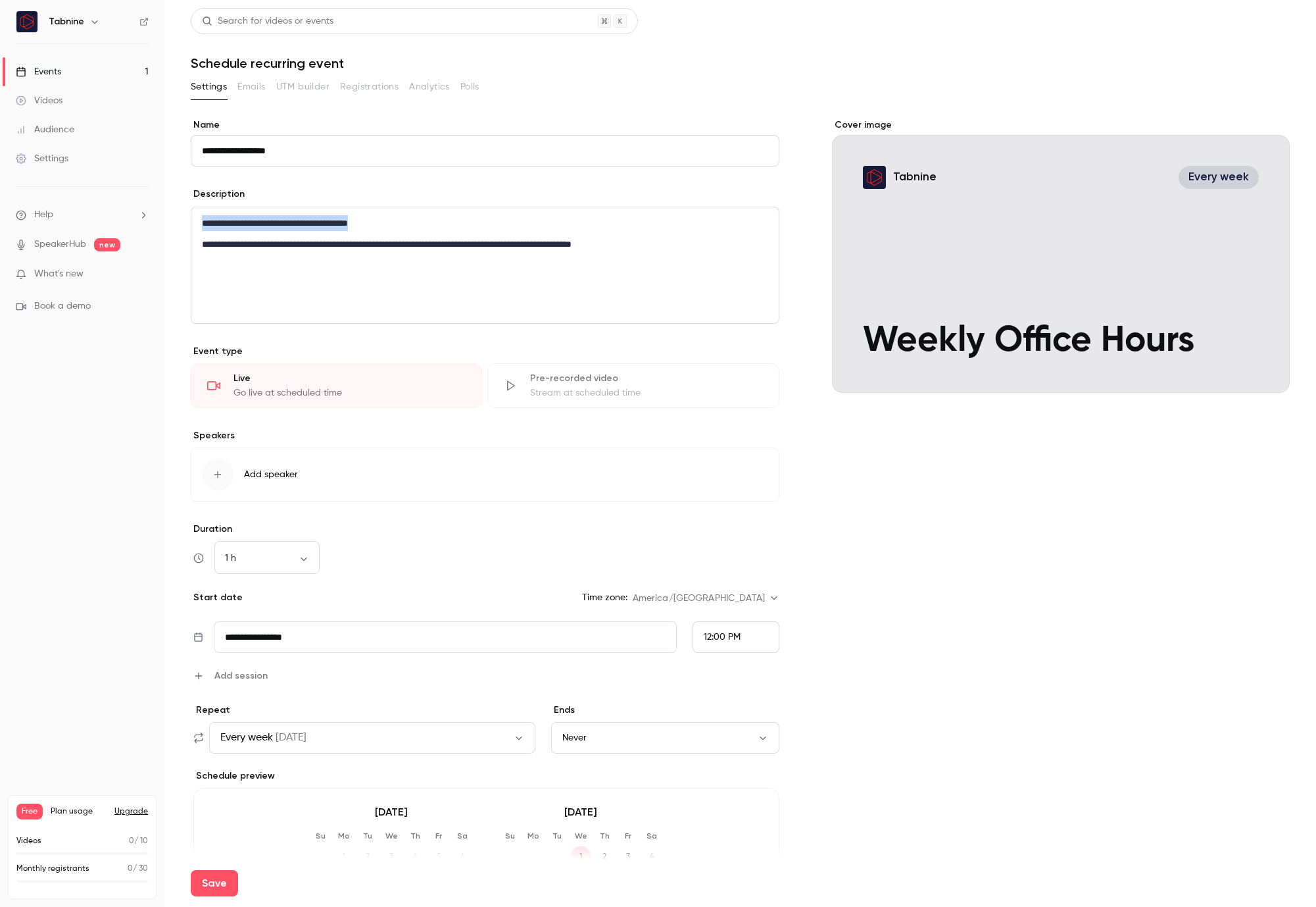
drag, startPoint x: 408, startPoint y: 222, endPoint x: 200, endPoint y: 241, distance: 208.9
click at [195, 222] on div "**********" at bounding box center [485, 265] width 588 height 116
click at [191, 221] on div "**********" at bounding box center [485, 265] width 589 height 117
click at [208, 228] on p "**********" at bounding box center [485, 223] width 566 height 16
drag, startPoint x: 228, startPoint y: 299, endPoint x: 197, endPoint y: 255, distance: 53.8
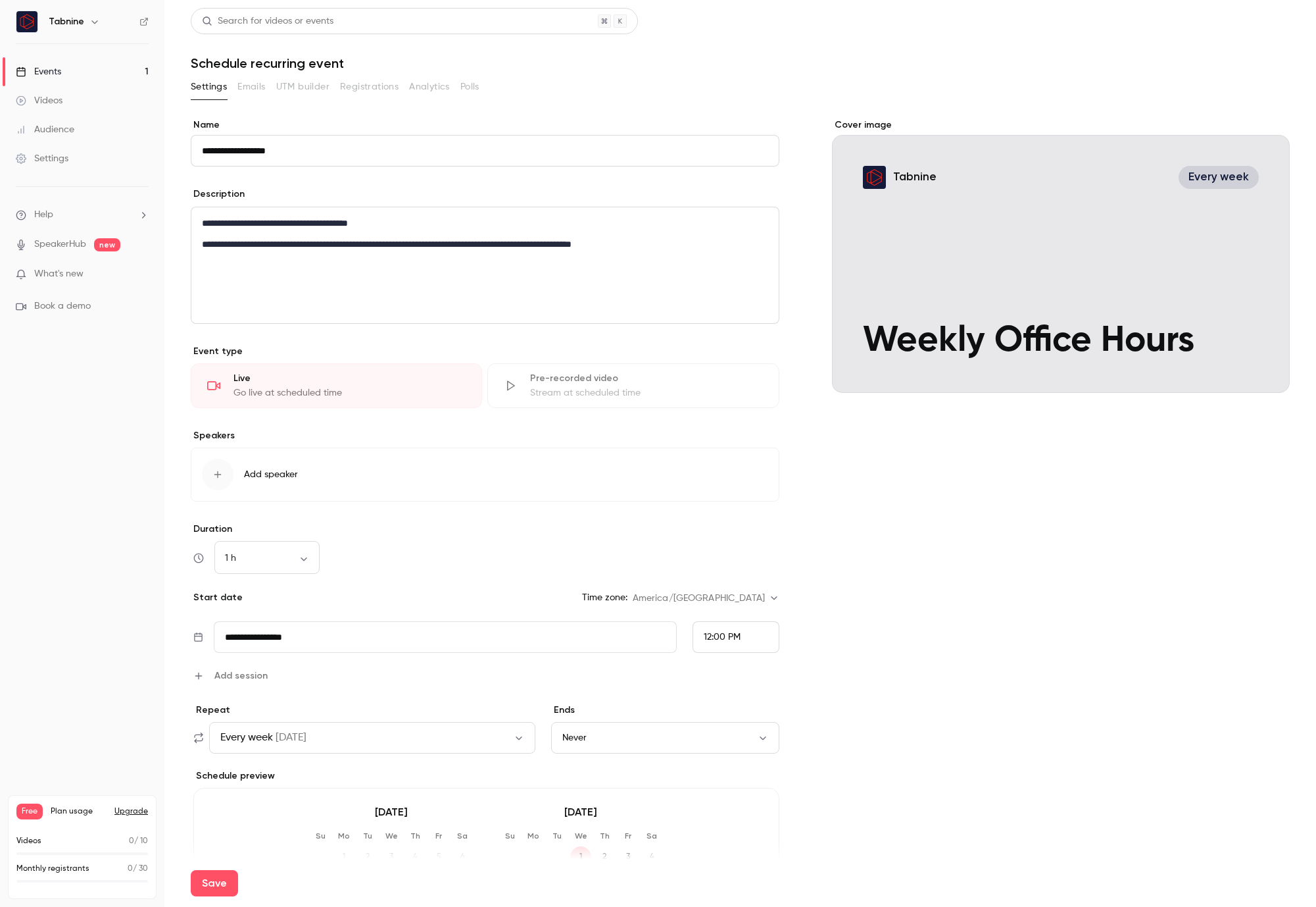
click at [228, 299] on div "**********" at bounding box center [485, 265] width 588 height 116
click at [201, 221] on div "**********" at bounding box center [485, 265] width 588 height 116
click at [244, 179] on div "**********" at bounding box center [485, 573] width 589 height 908
drag, startPoint x: 201, startPoint y: 221, endPoint x: 416, endPoint y: 225, distance: 215.0
click at [416, 225] on div "**********" at bounding box center [485, 265] width 588 height 116
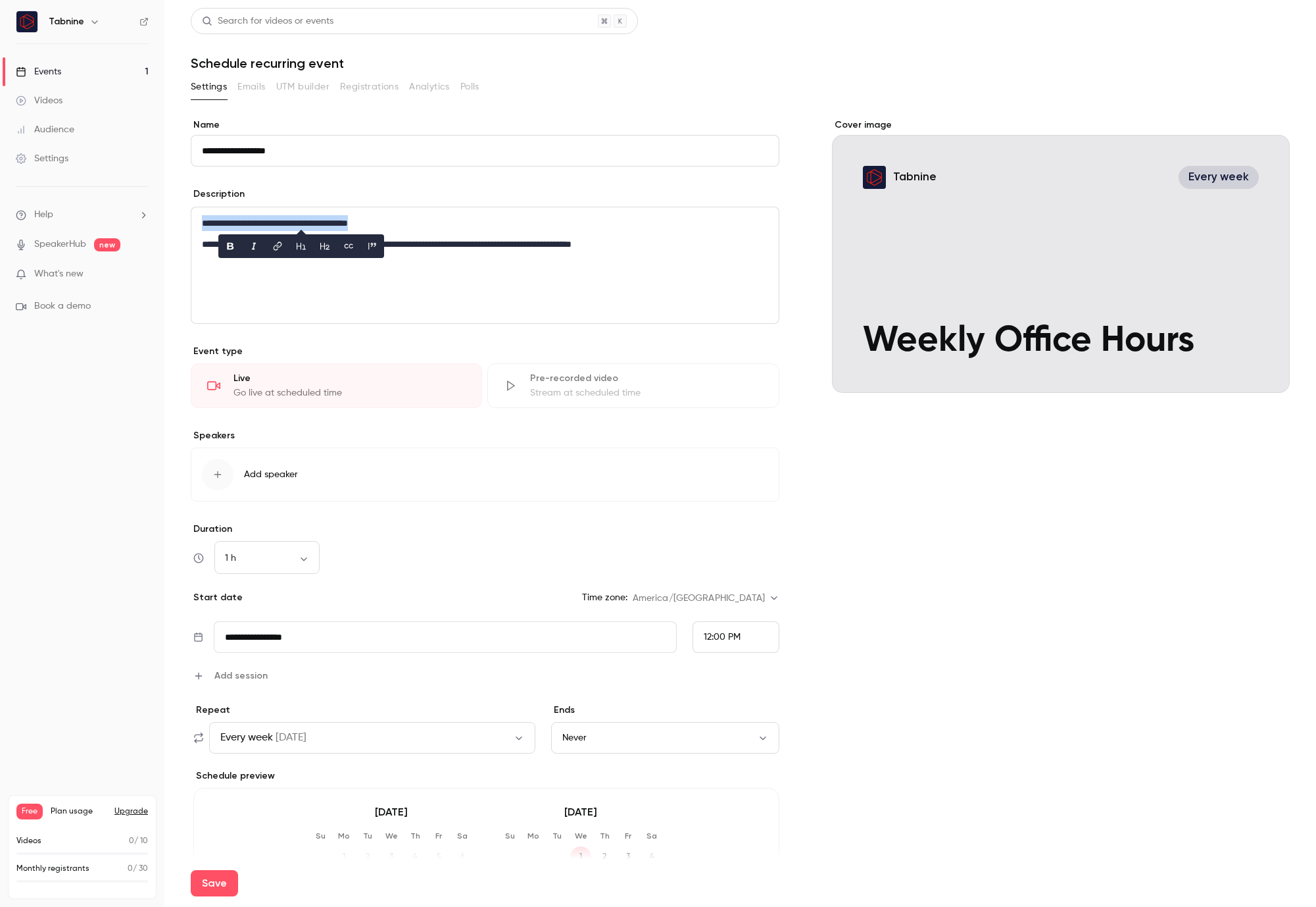
click at [230, 244] on icon "bold" at bounding box center [229, 246] width 10 height 9
click at [301, 242] on icon "editor" at bounding box center [301, 246] width 10 height 9
click at [297, 300] on div "**********" at bounding box center [485, 265] width 588 height 116
click at [346, 374] on div "Live" at bounding box center [350, 378] width 232 height 13
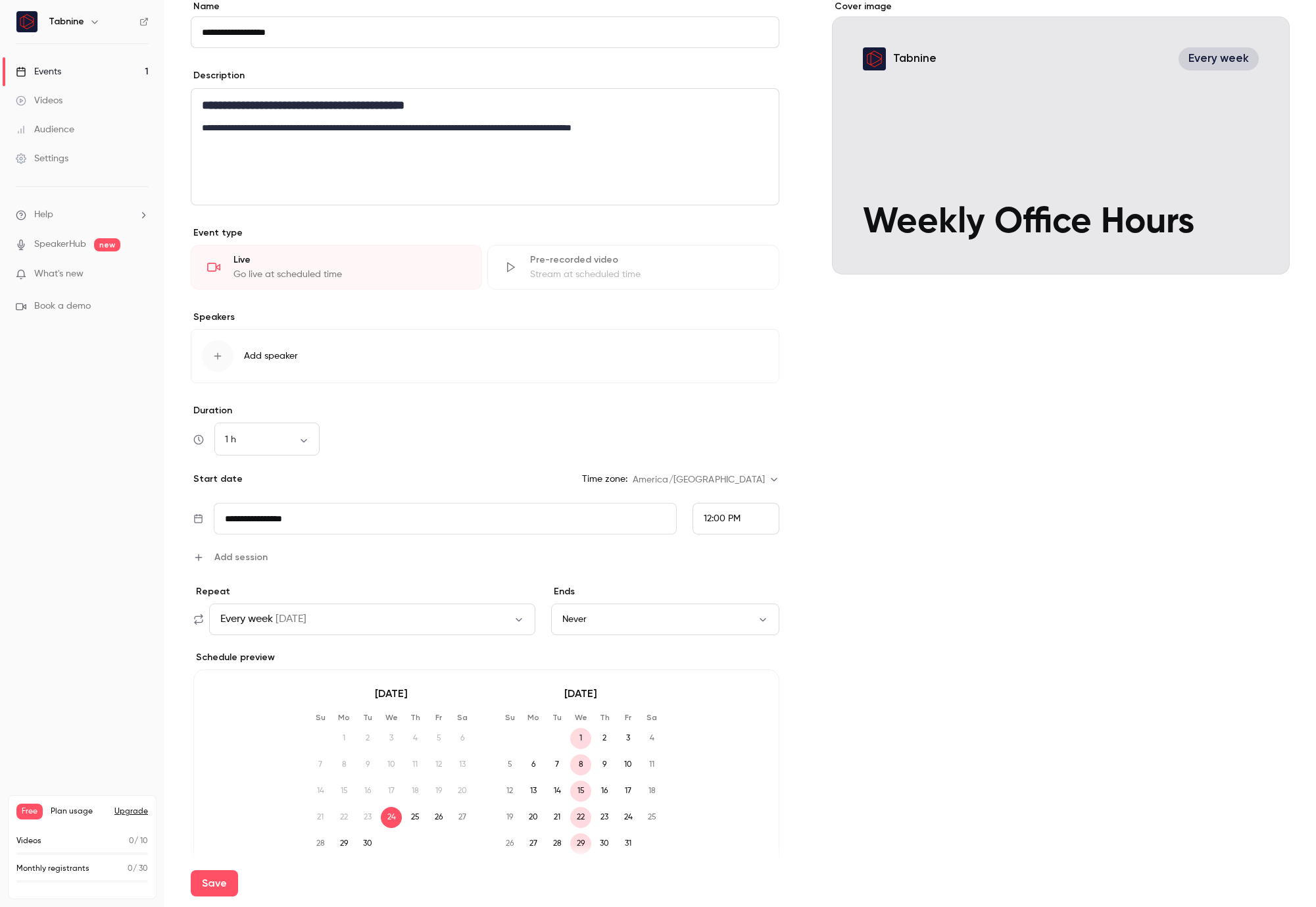
scroll to position [188, 0]
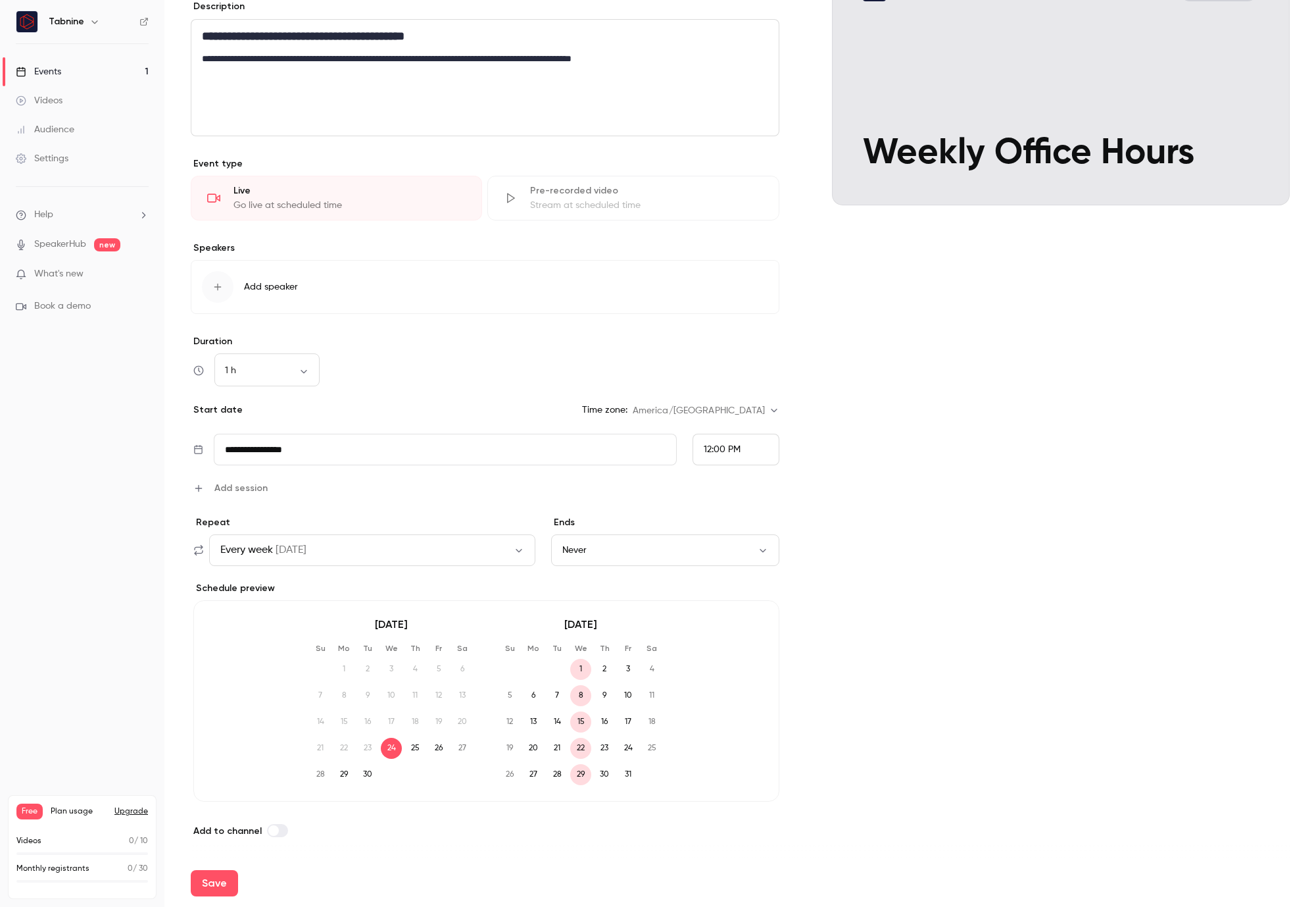
click at [327, 450] on input "**********" at bounding box center [445, 449] width 463 height 31
click at [326, 682] on button "9" at bounding box center [327, 686] width 24 height 24
type input "**********"
click at [727, 445] on div "12:00 PM" at bounding box center [722, 449] width 37 height 14
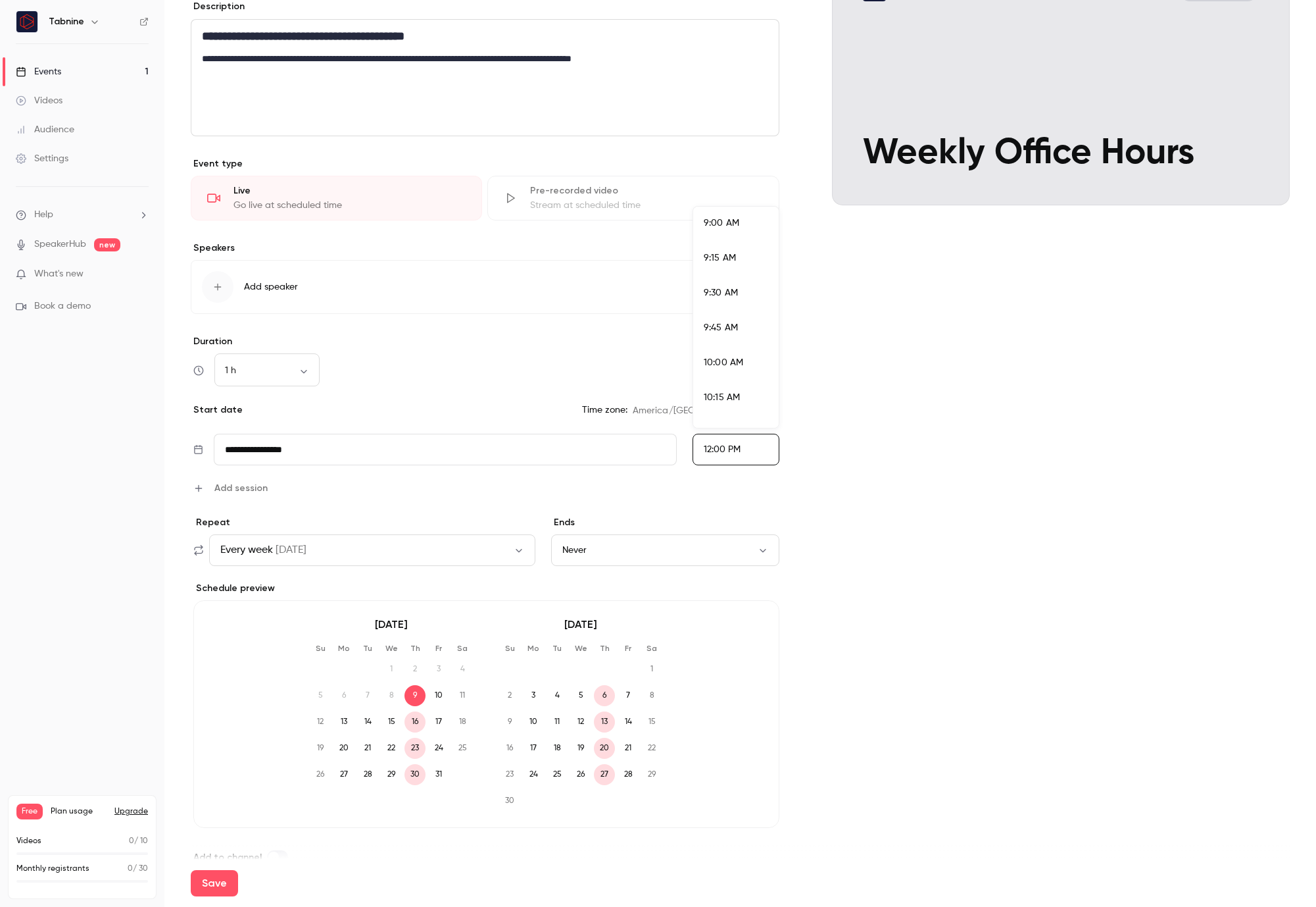
click at [723, 225] on span "9:00 AM" at bounding box center [722, 224] width 36 height 9
click at [321, 451] on input "**********" at bounding box center [445, 449] width 463 height 31
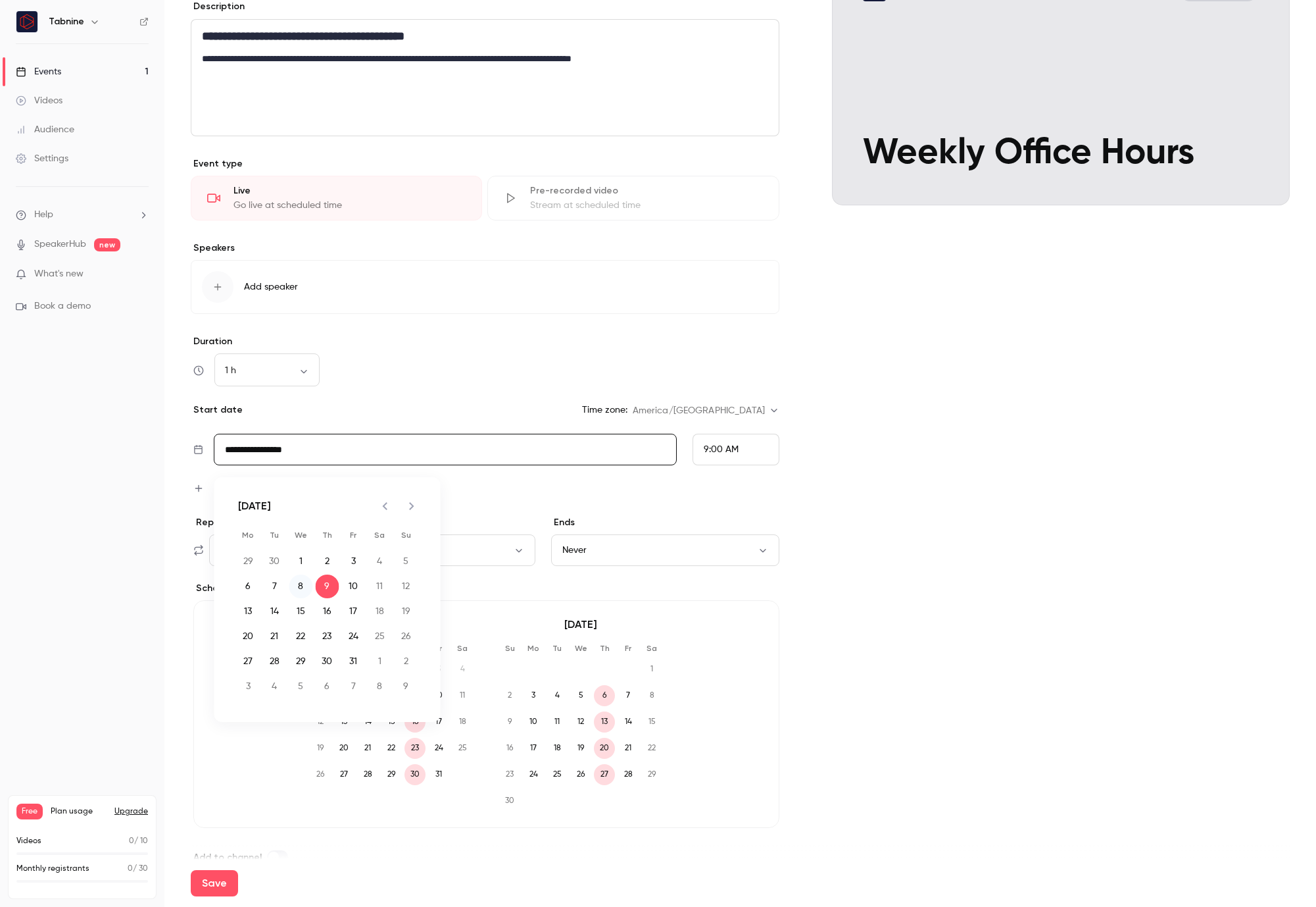
click at [307, 587] on button "8" at bounding box center [301, 586] width 24 height 24
type input "**********"
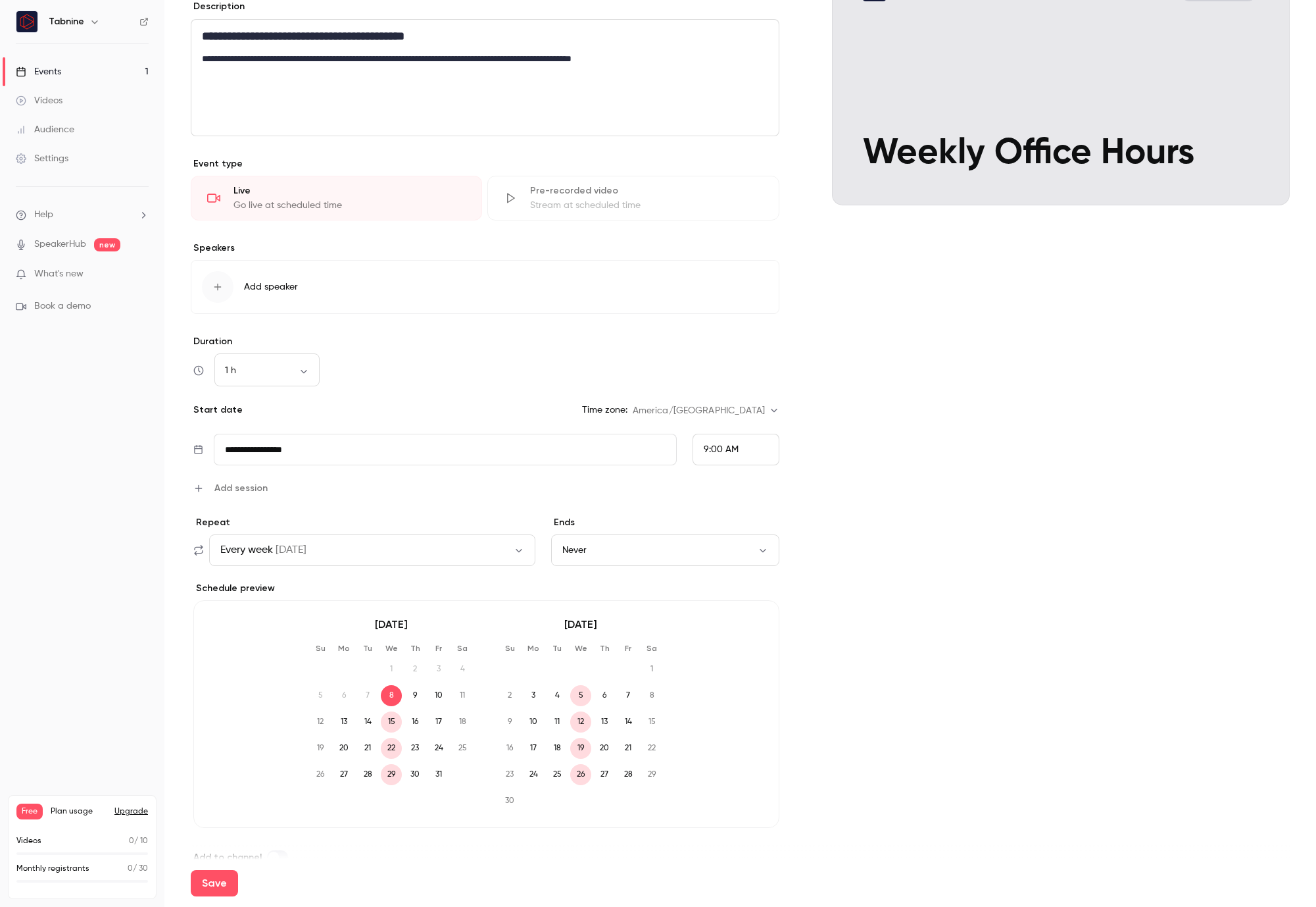
click at [231, 488] on span "Add session" at bounding box center [241, 488] width 53 height 14
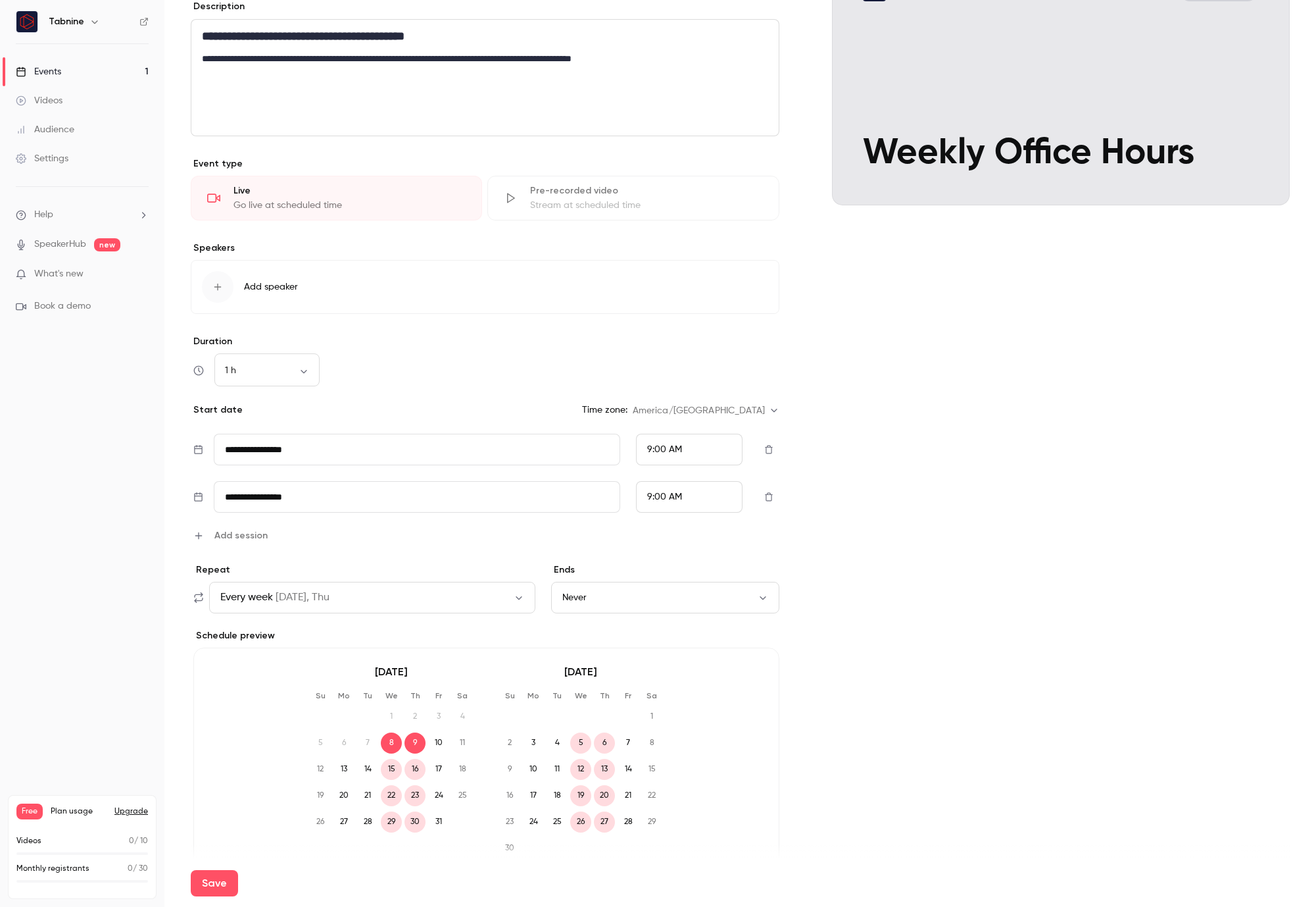
click at [773, 495] on icon "button" at bounding box center [769, 497] width 10 height 9
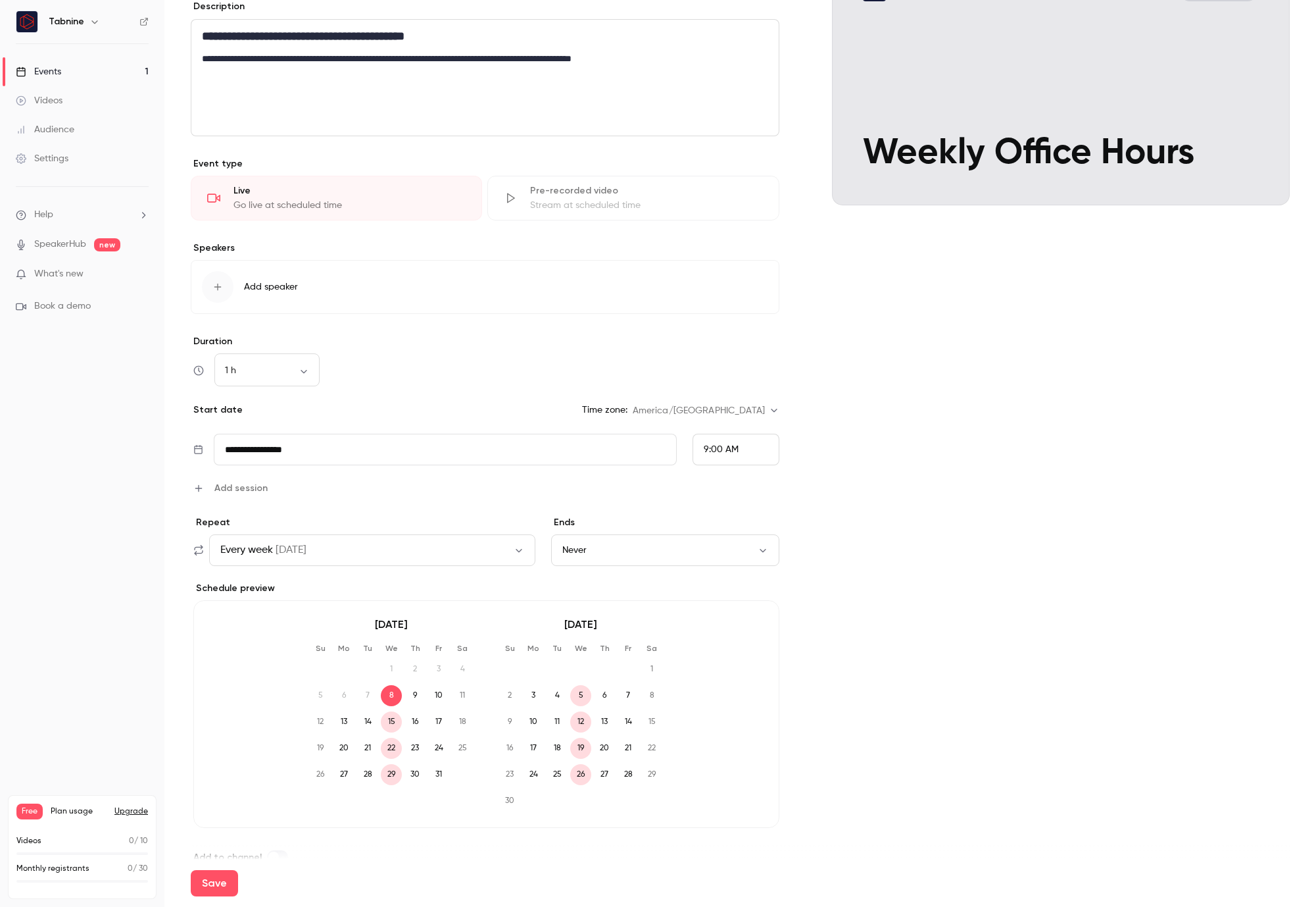
scroll to position [214, 0]
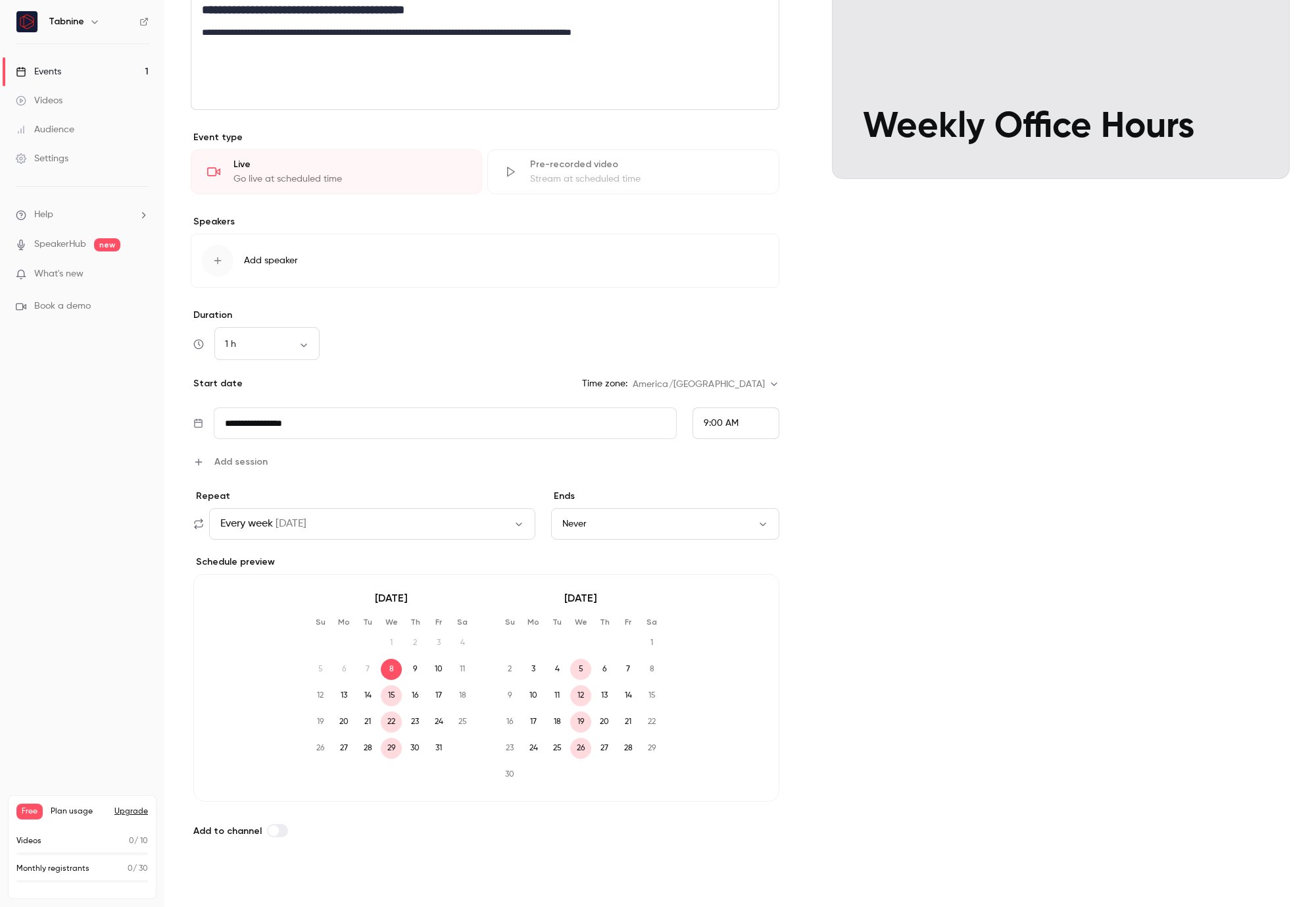
click at [215, 885] on button "Save" at bounding box center [214, 883] width 47 height 26
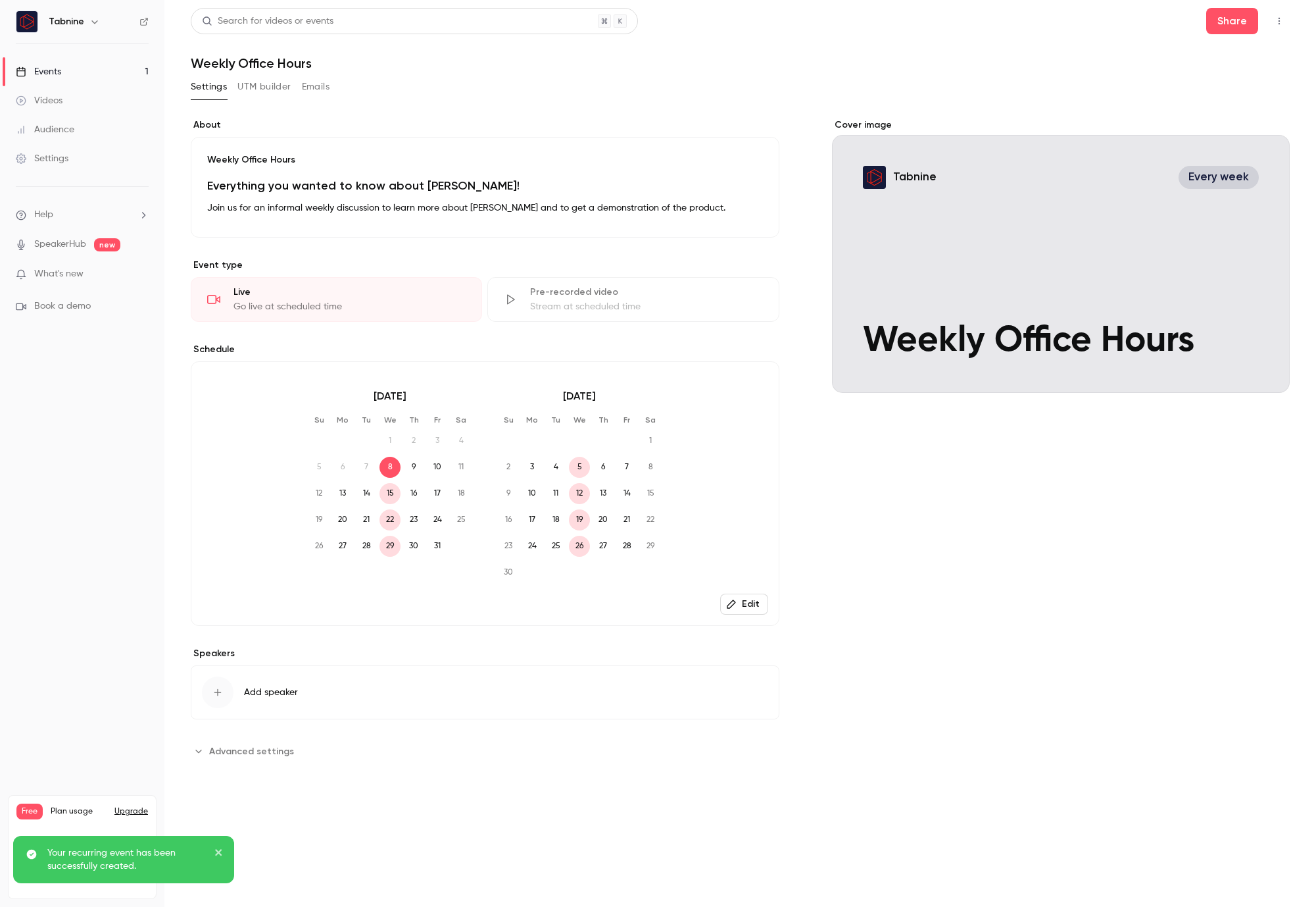
click at [75, 70] on link "Events 1" at bounding box center [82, 72] width 164 height 29
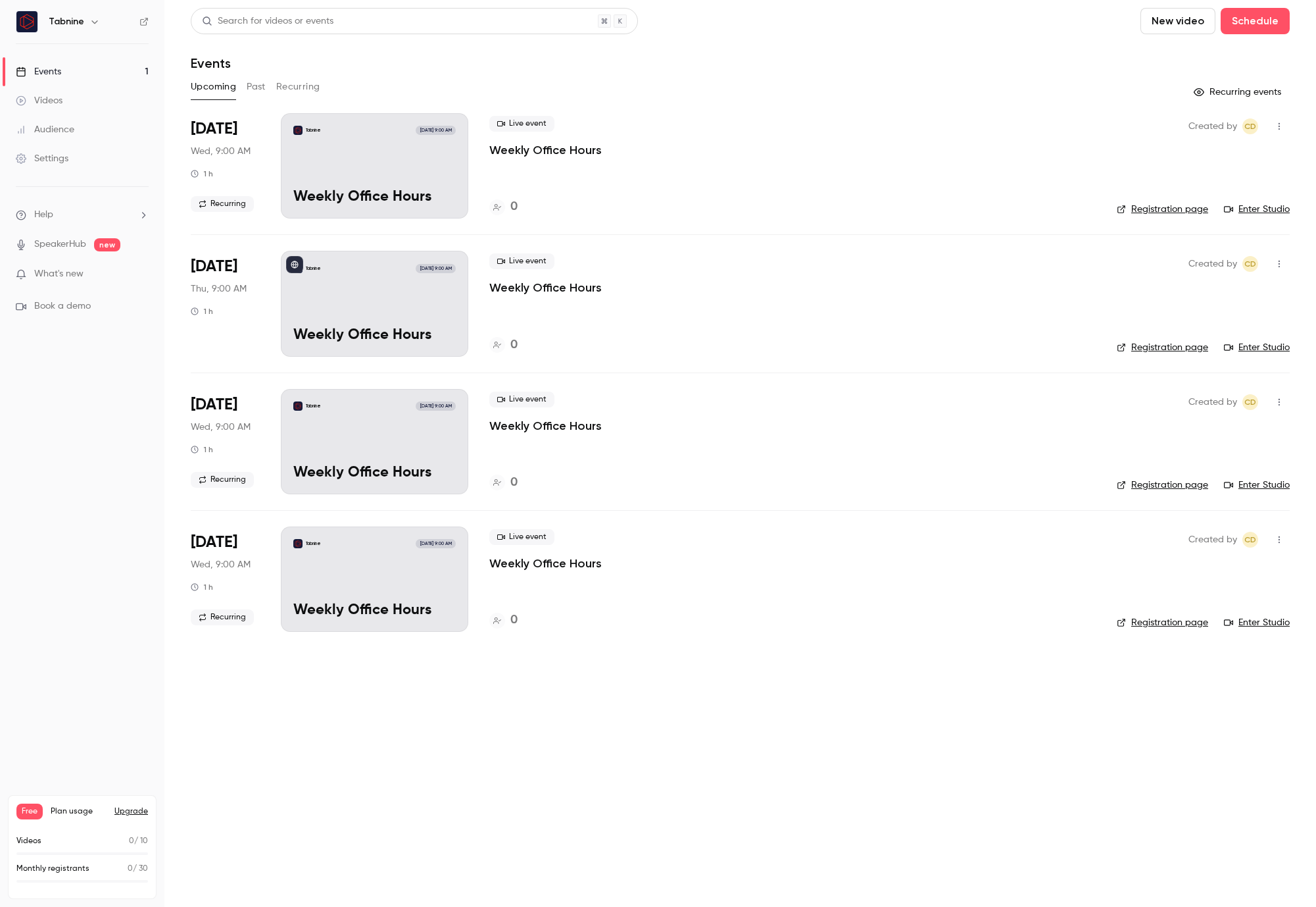
click at [1275, 260] on icon "button" at bounding box center [1279, 264] width 10 height 9
click at [1211, 434] on div "Delete" at bounding box center [1229, 434] width 100 height 13
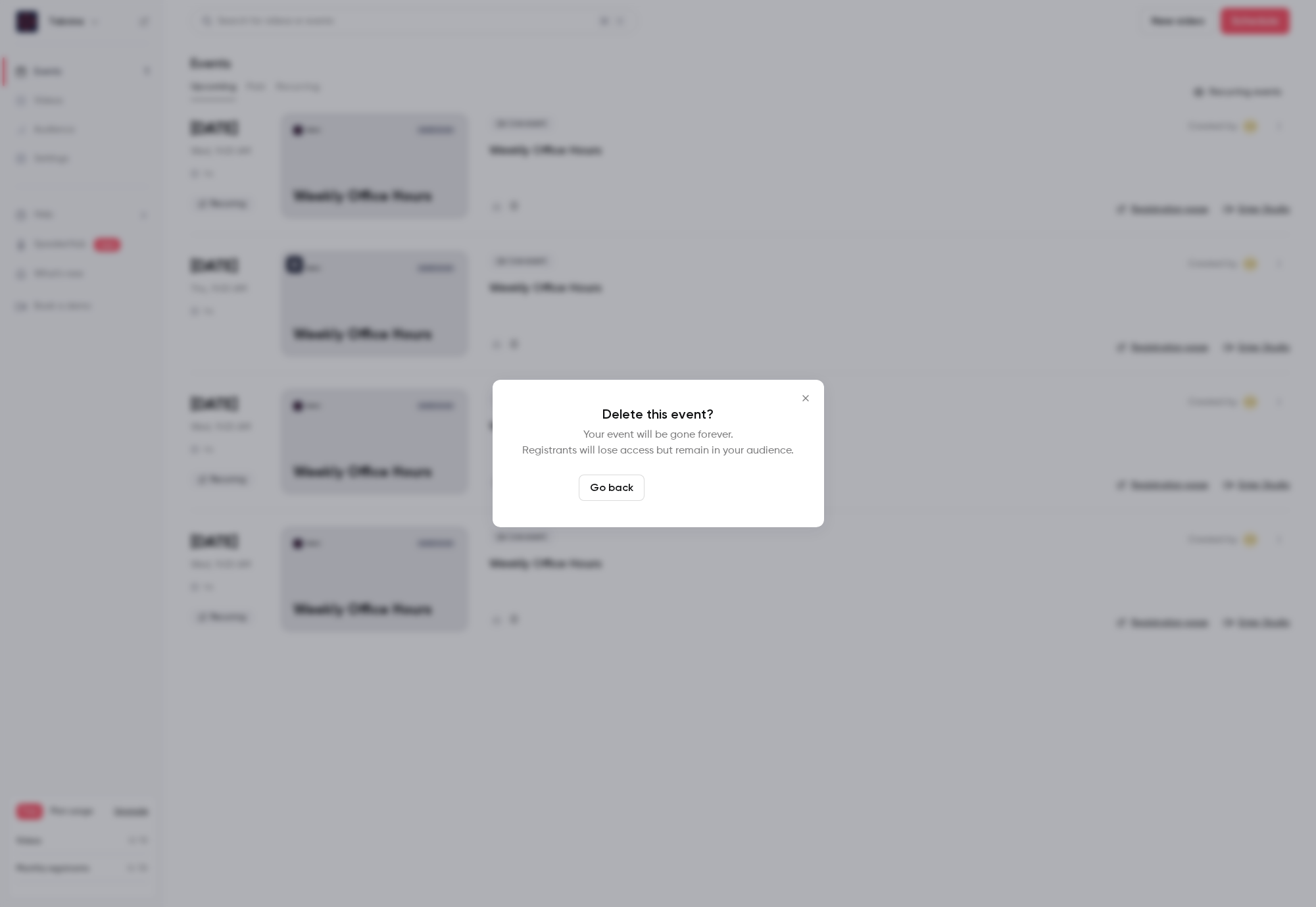
click at [709, 494] on button "Delete event" at bounding box center [693, 488] width 88 height 26
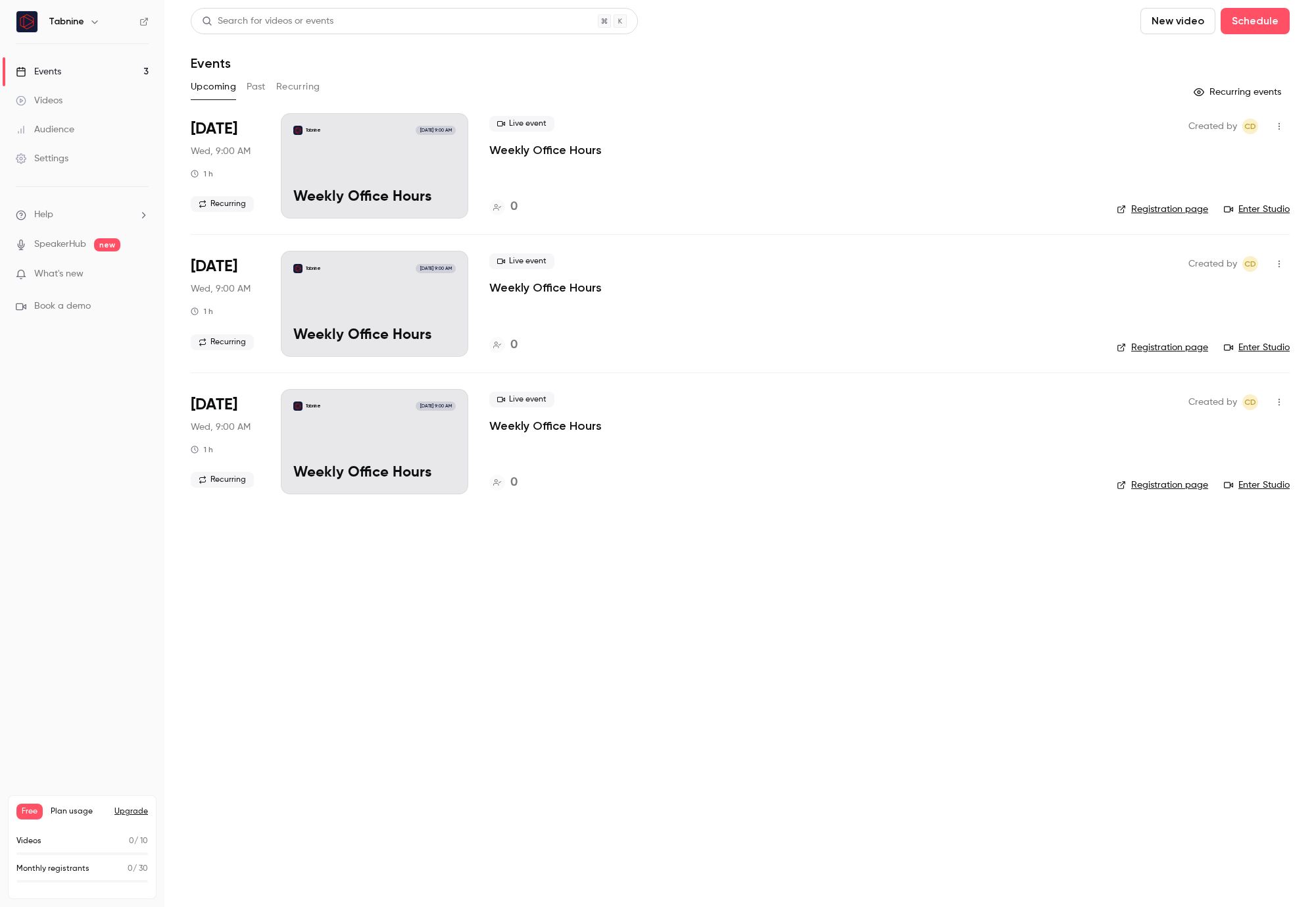
click at [48, 154] on div "Settings" at bounding box center [42, 159] width 53 height 13
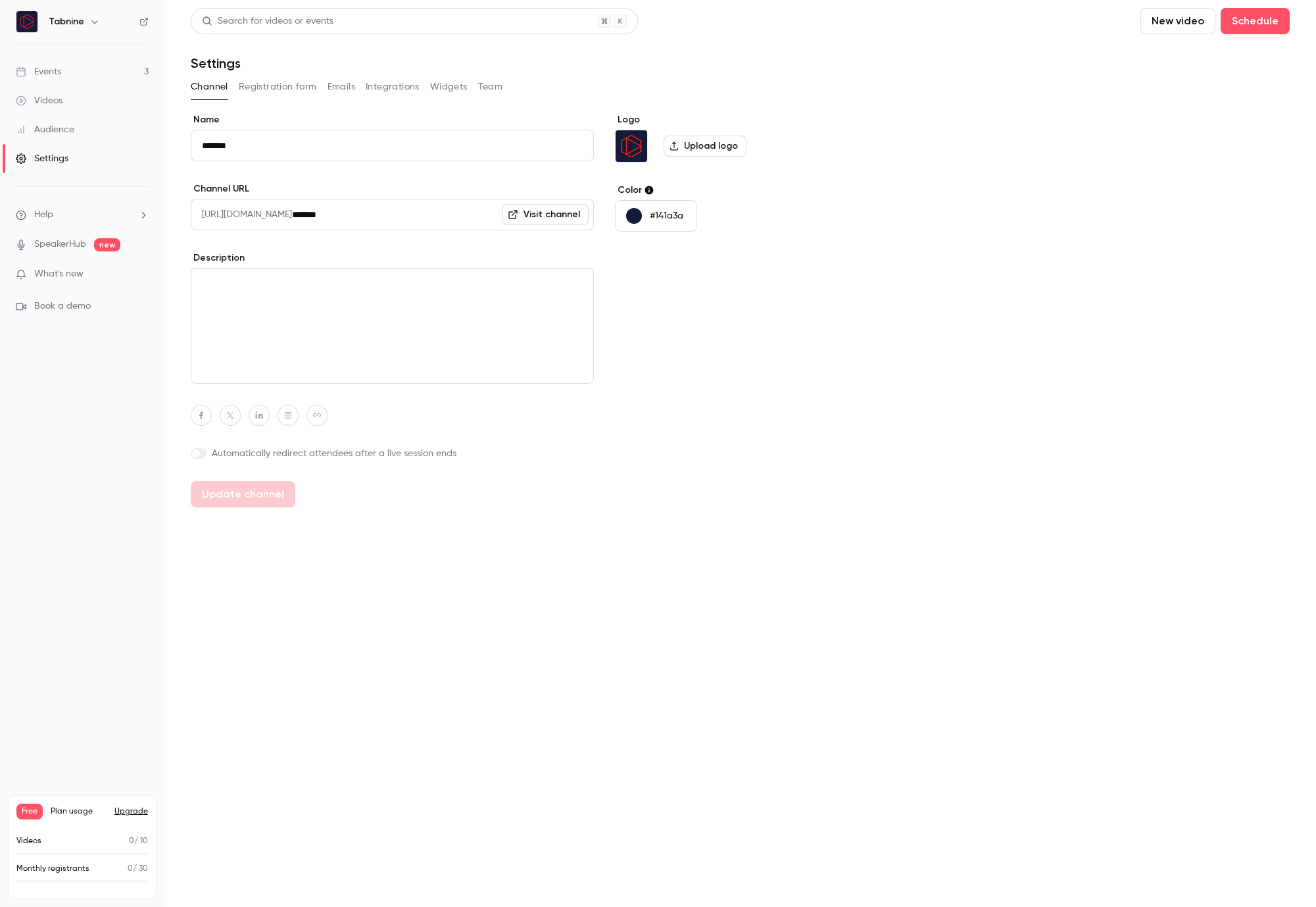
click at [270, 85] on button "Registration form" at bounding box center [277, 87] width 78 height 21
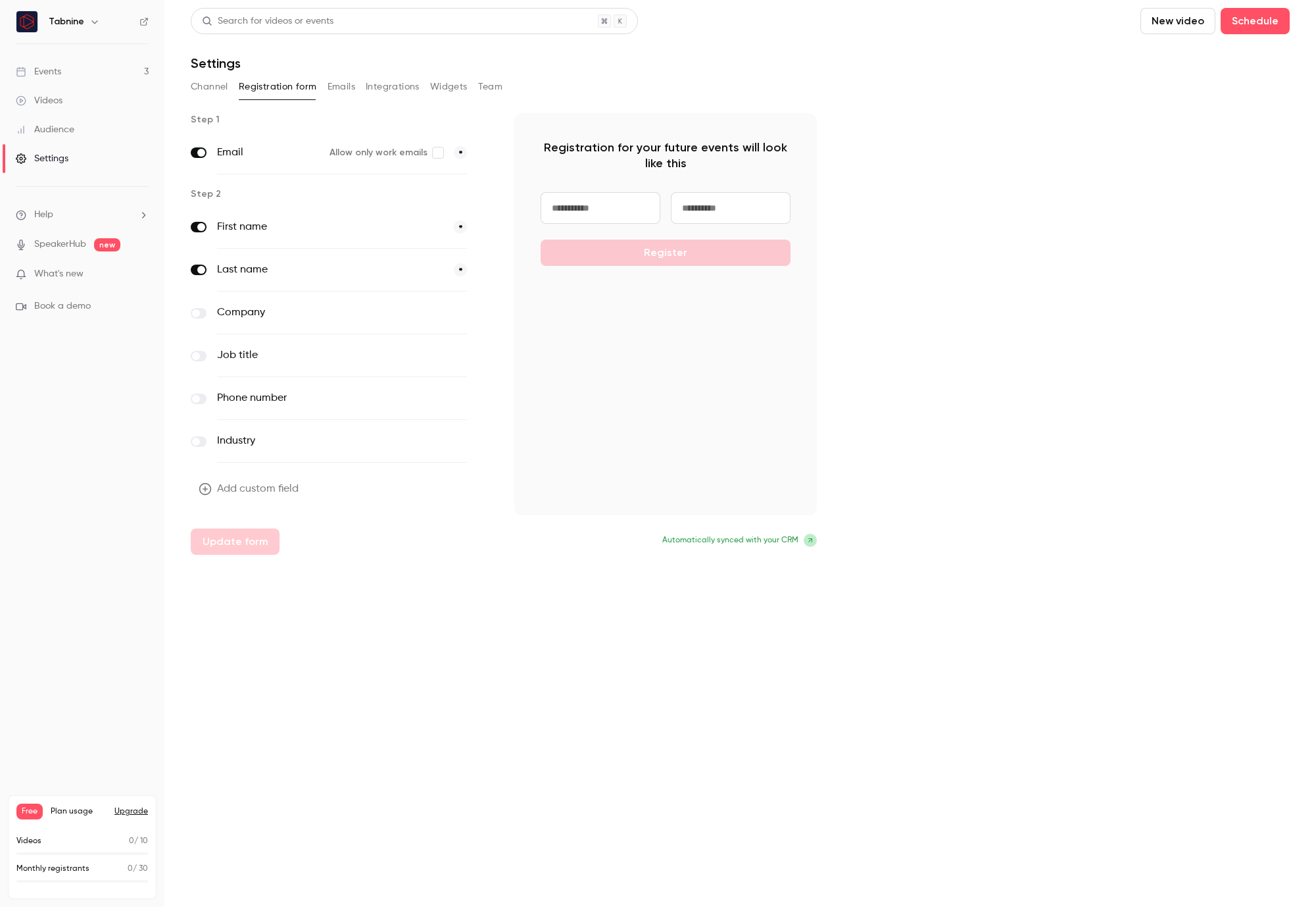
click at [434, 89] on button "Widgets" at bounding box center [449, 87] width 38 height 21
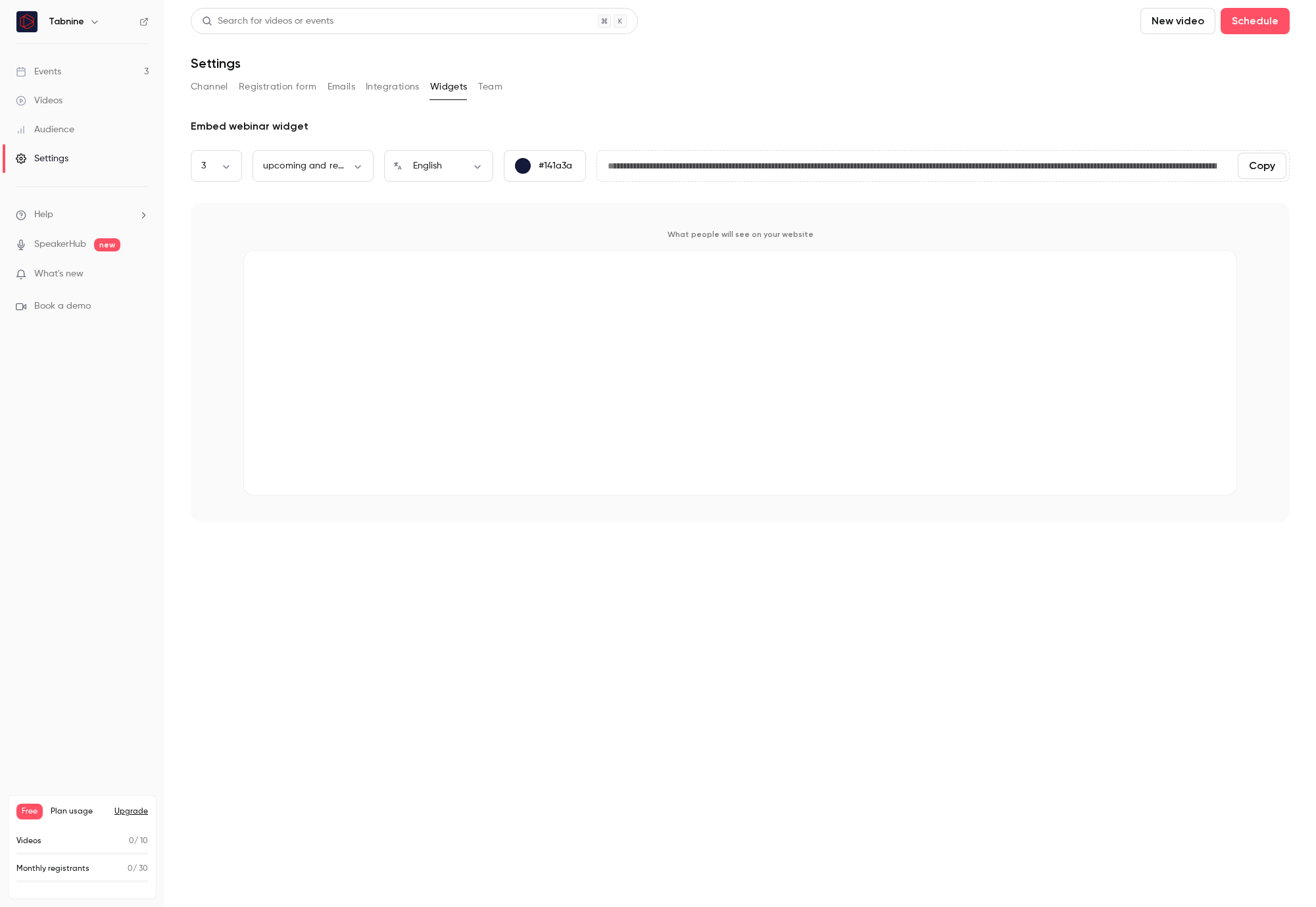
click at [294, 84] on button "Registration form" at bounding box center [277, 87] width 78 height 21
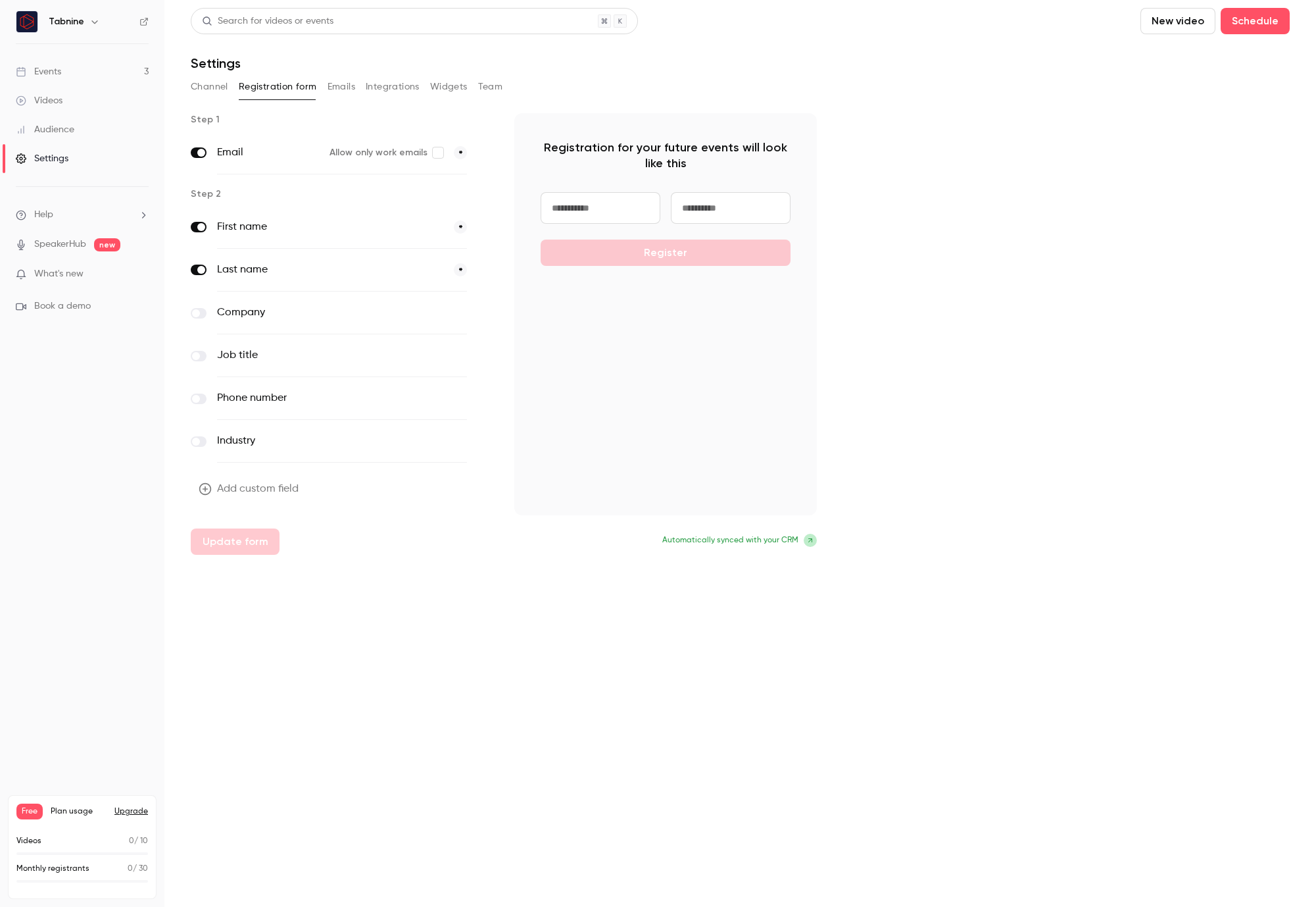
click at [48, 73] on div "Events" at bounding box center [39, 72] width 45 height 13
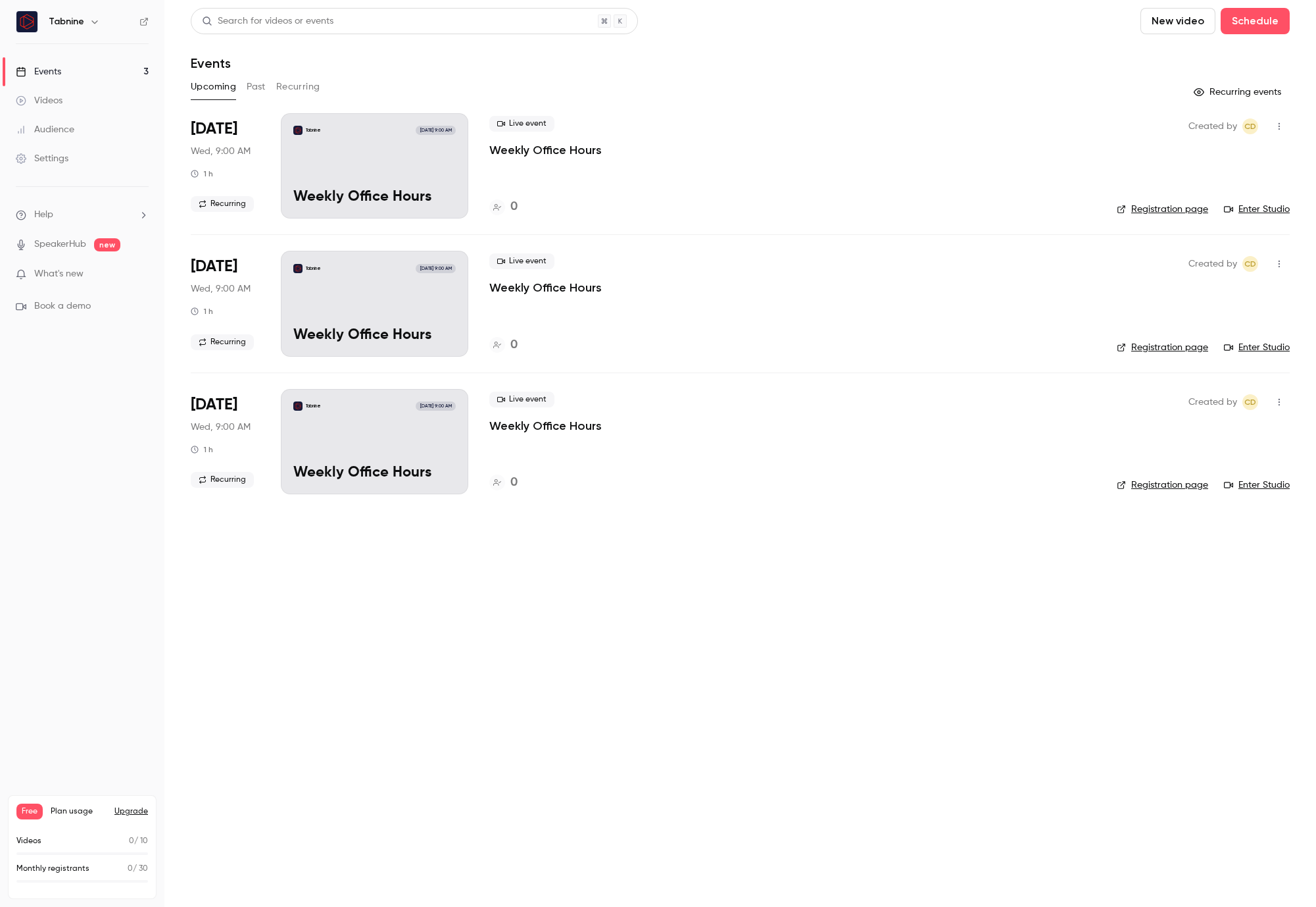
click at [1274, 126] on icon "button" at bounding box center [1279, 126] width 10 height 9
click at [975, 95] on div at bounding box center [658, 453] width 1316 height 907
click at [344, 143] on div "Tabnine [DATE] 9:00 AM Weekly Office Hours" at bounding box center [375, 166] width 188 height 106
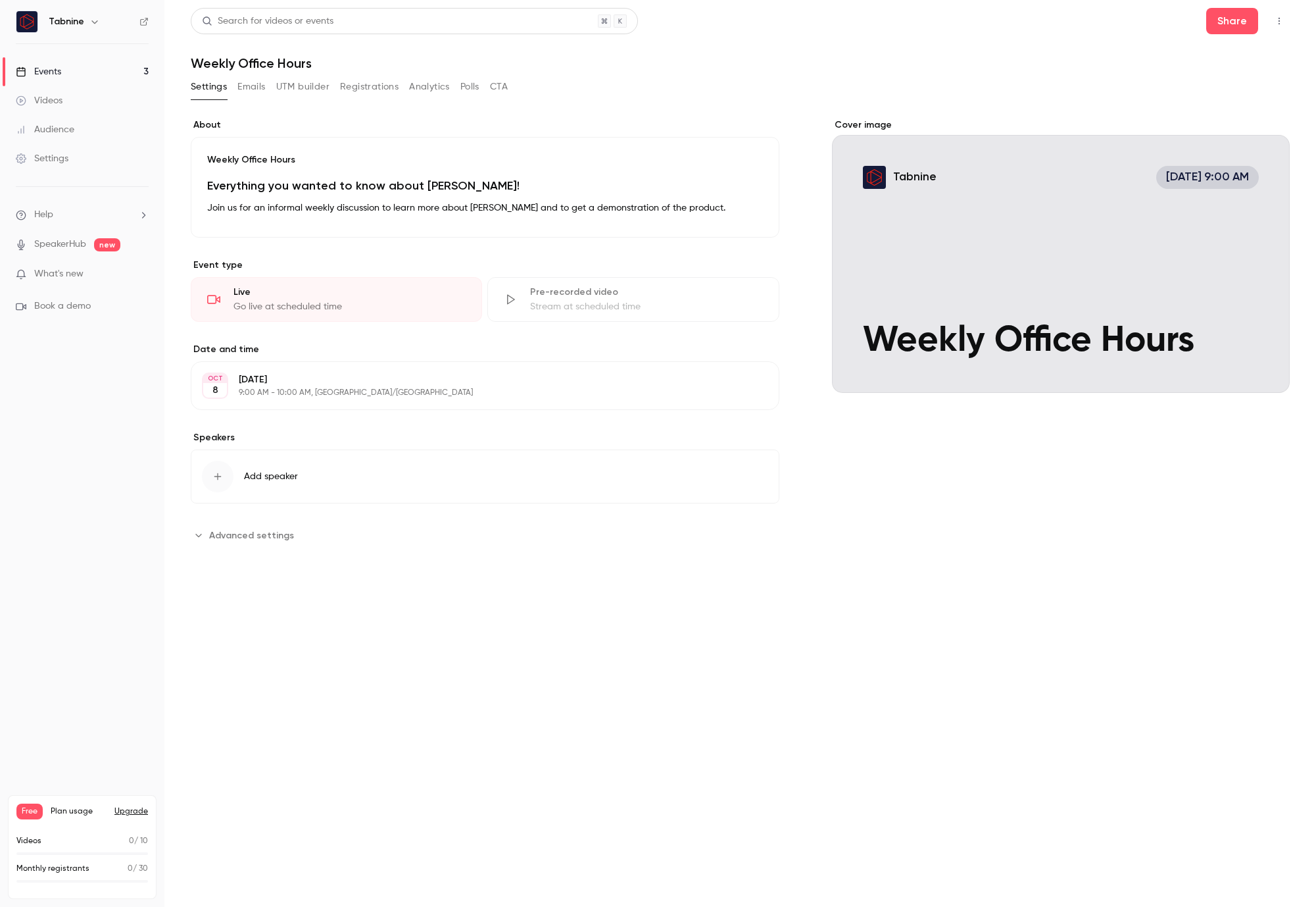
click at [372, 86] on button "Registrations" at bounding box center [370, 87] width 58 height 21
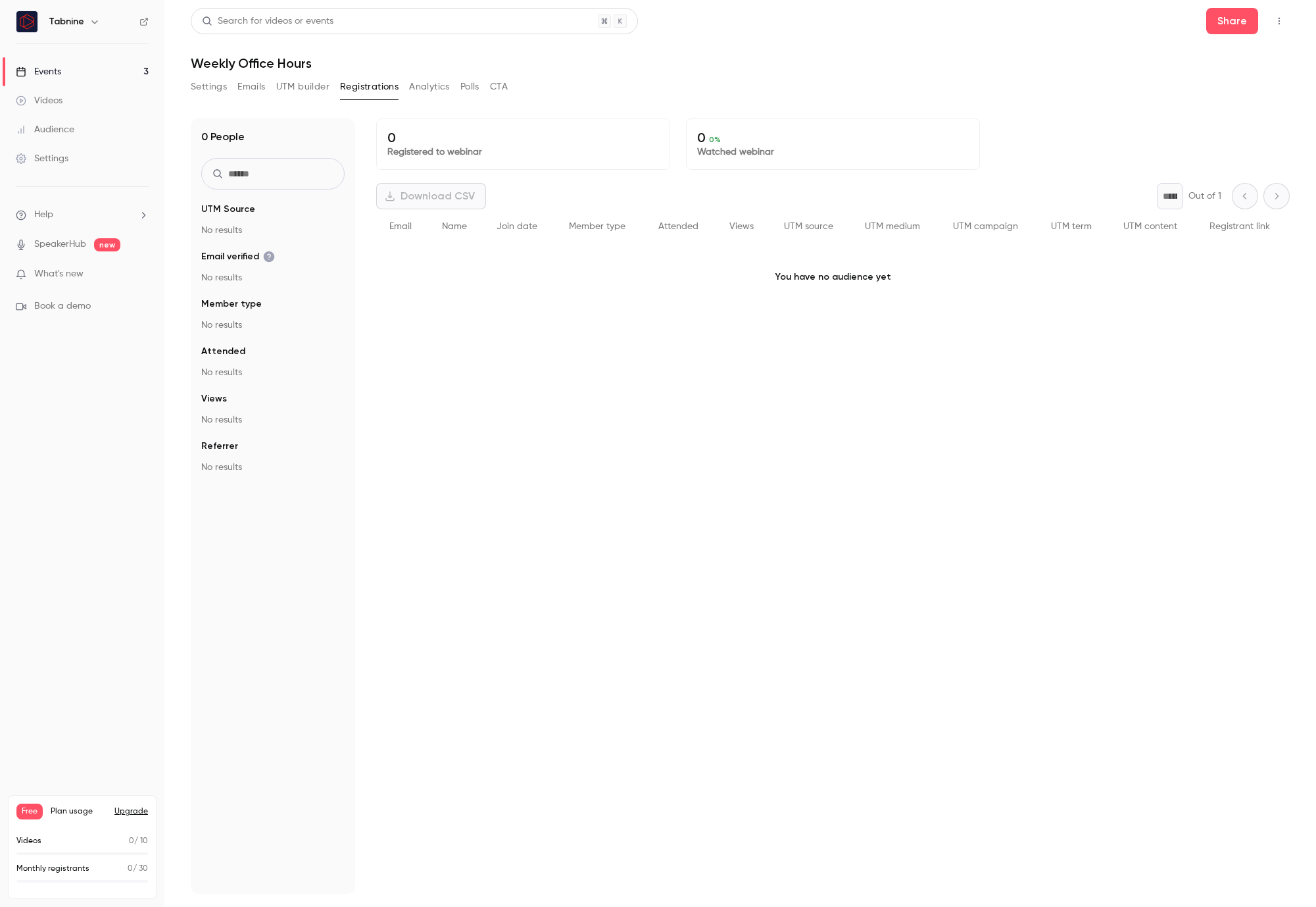
click at [248, 87] on button "Emails" at bounding box center [251, 87] width 27 height 21
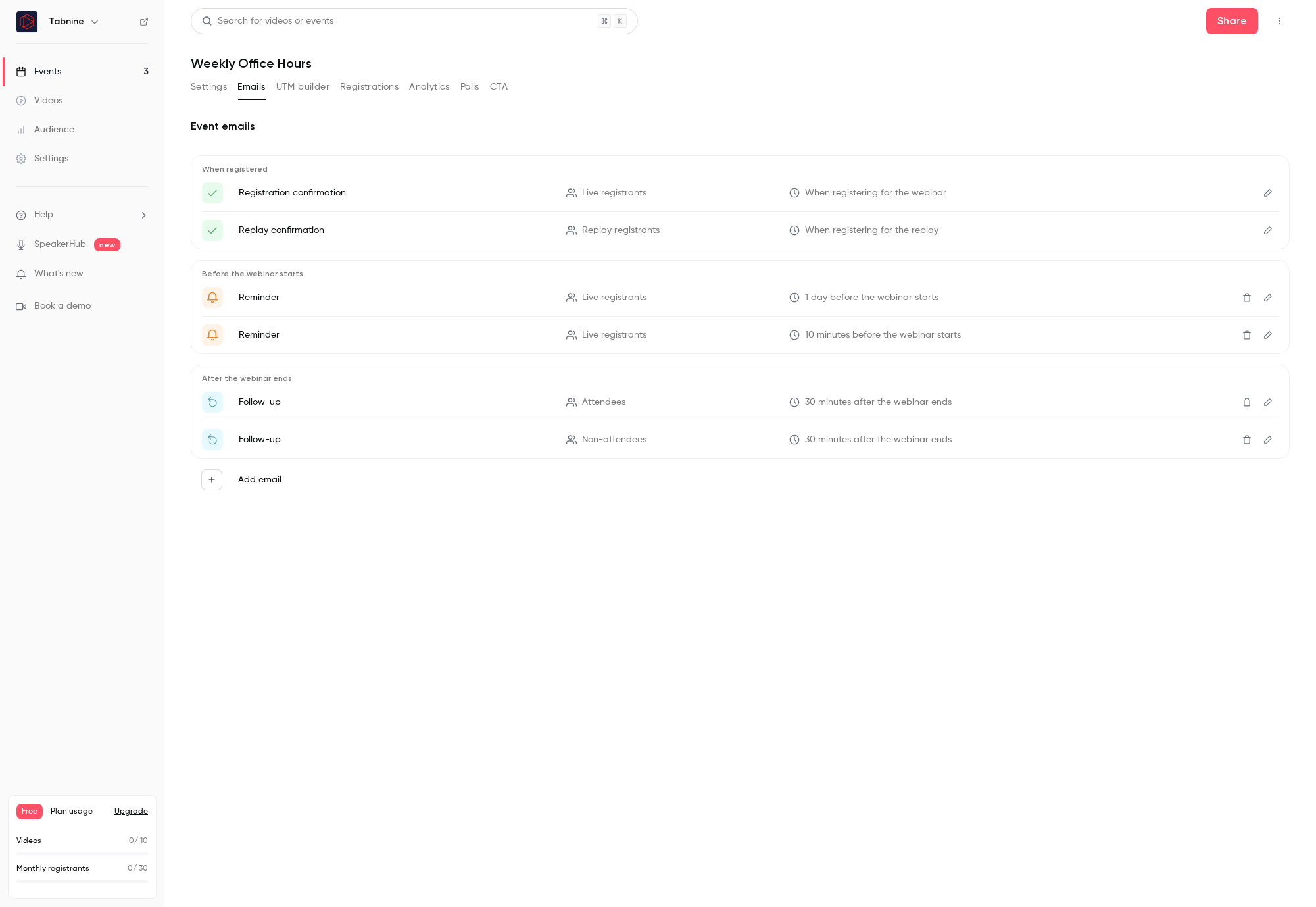
click at [199, 88] on button "Settings" at bounding box center [208, 87] width 36 height 21
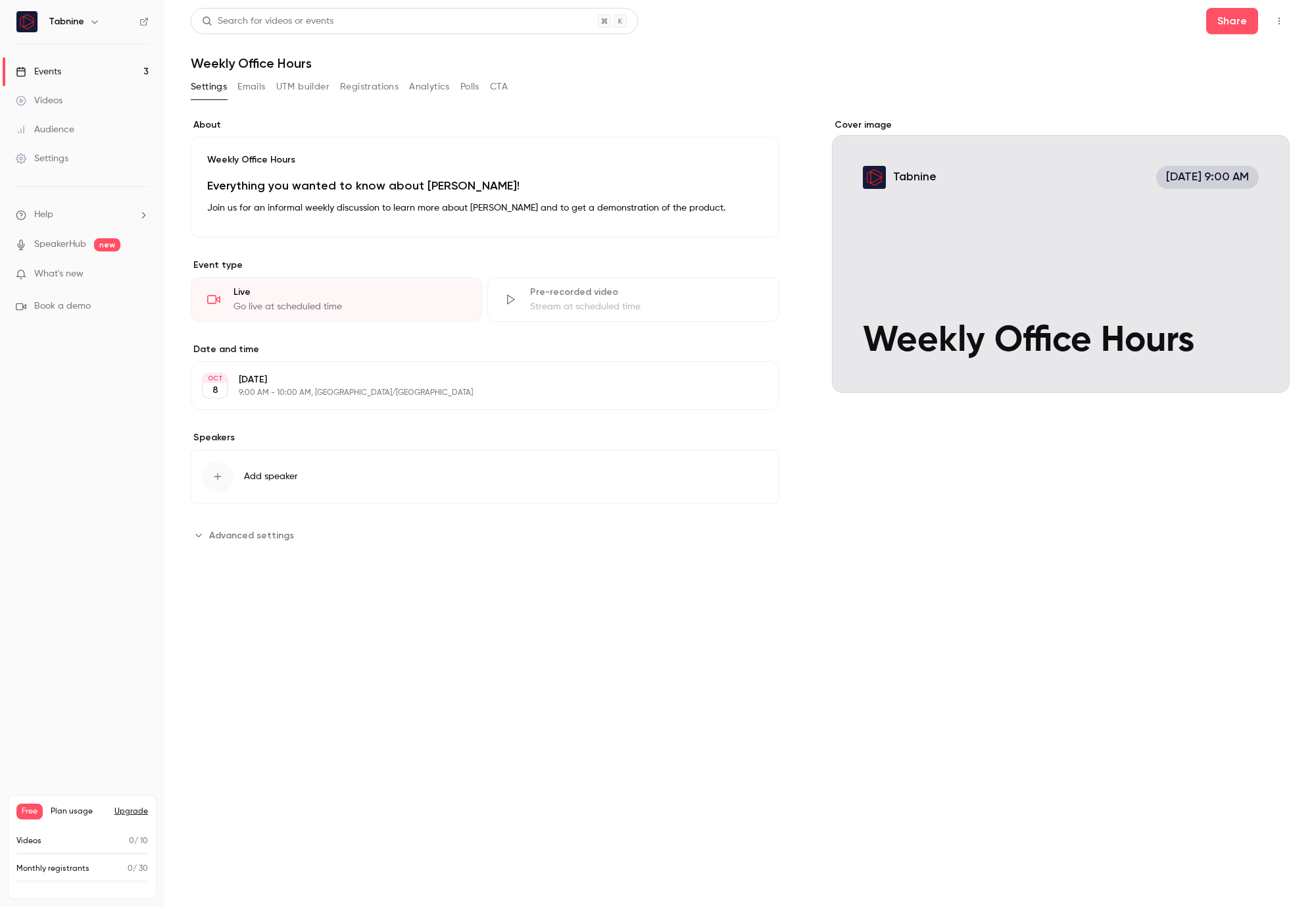
click at [748, 392] on button "Edit" at bounding box center [744, 385] width 48 height 21
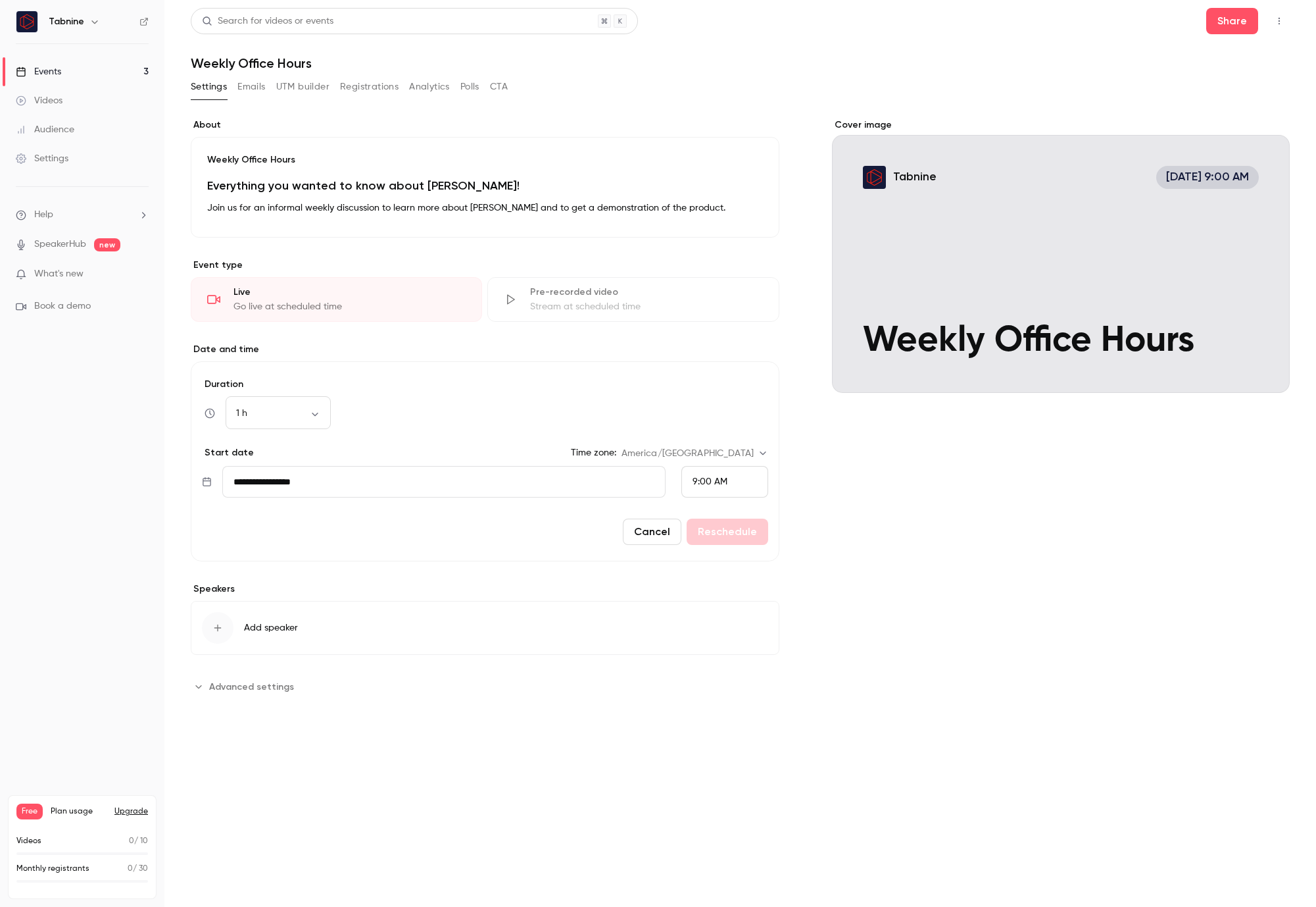
click at [1283, 16] on button "button" at bounding box center [1279, 21] width 21 height 21
click at [899, 46] on div at bounding box center [658, 453] width 1316 height 907
click at [48, 66] on div "Events" at bounding box center [39, 72] width 45 height 13
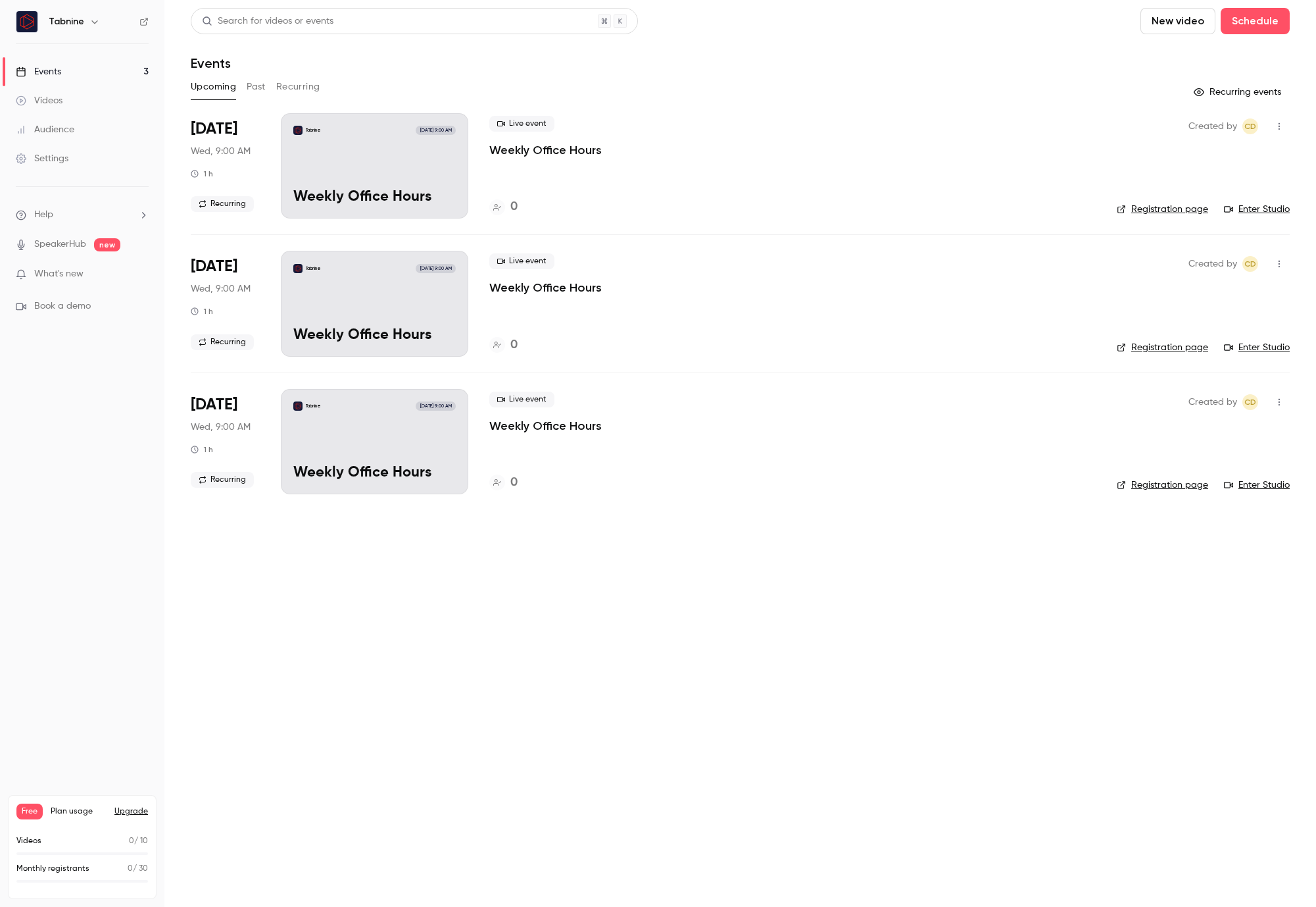
click at [42, 241] on link "SpeakerHub" at bounding box center [59, 244] width 52 height 14
click at [58, 103] on div "Videos" at bounding box center [40, 101] width 47 height 13
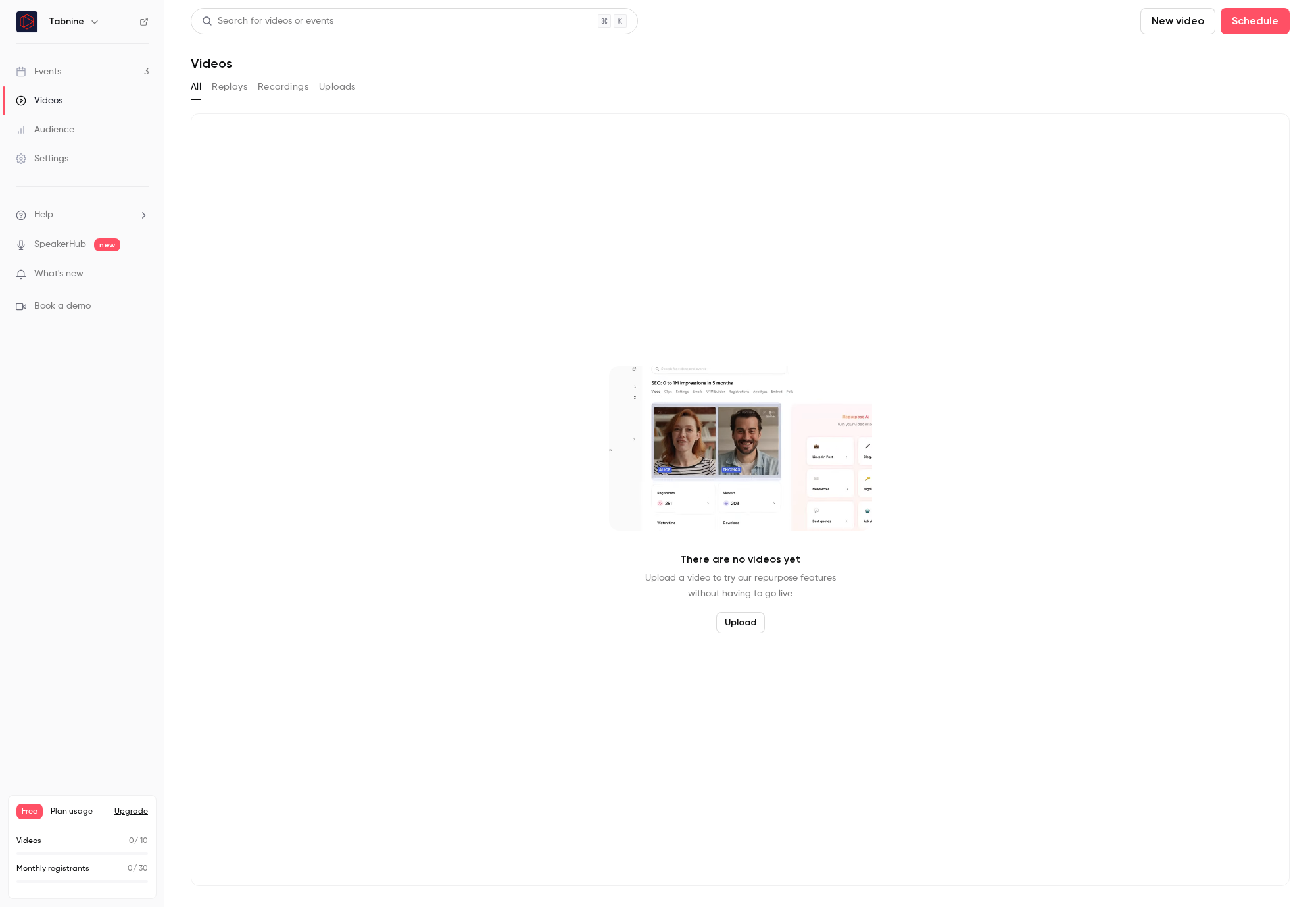
click at [56, 75] on div "Events" at bounding box center [39, 72] width 45 height 13
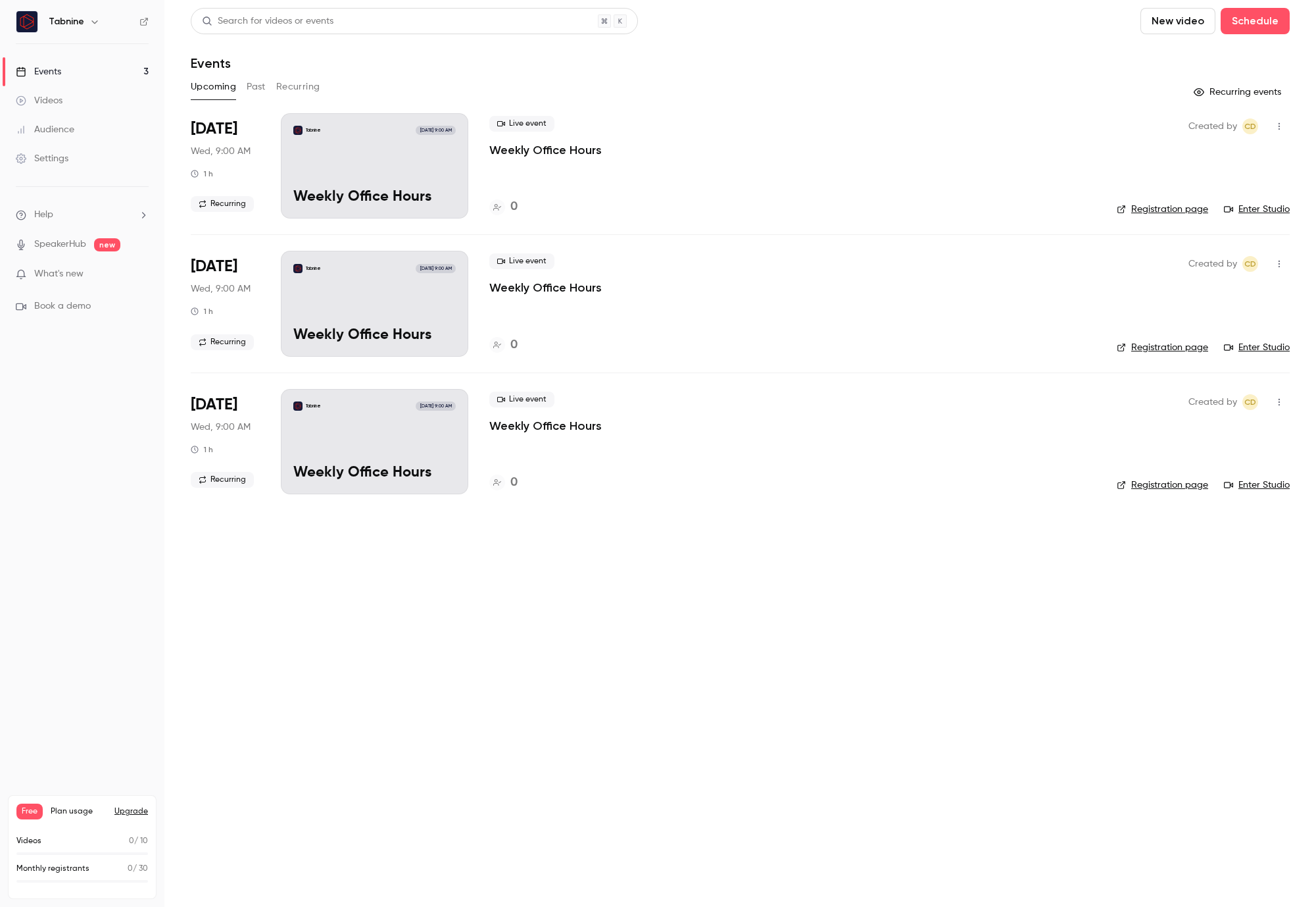
click at [58, 96] on div "Videos" at bounding box center [40, 101] width 47 height 13
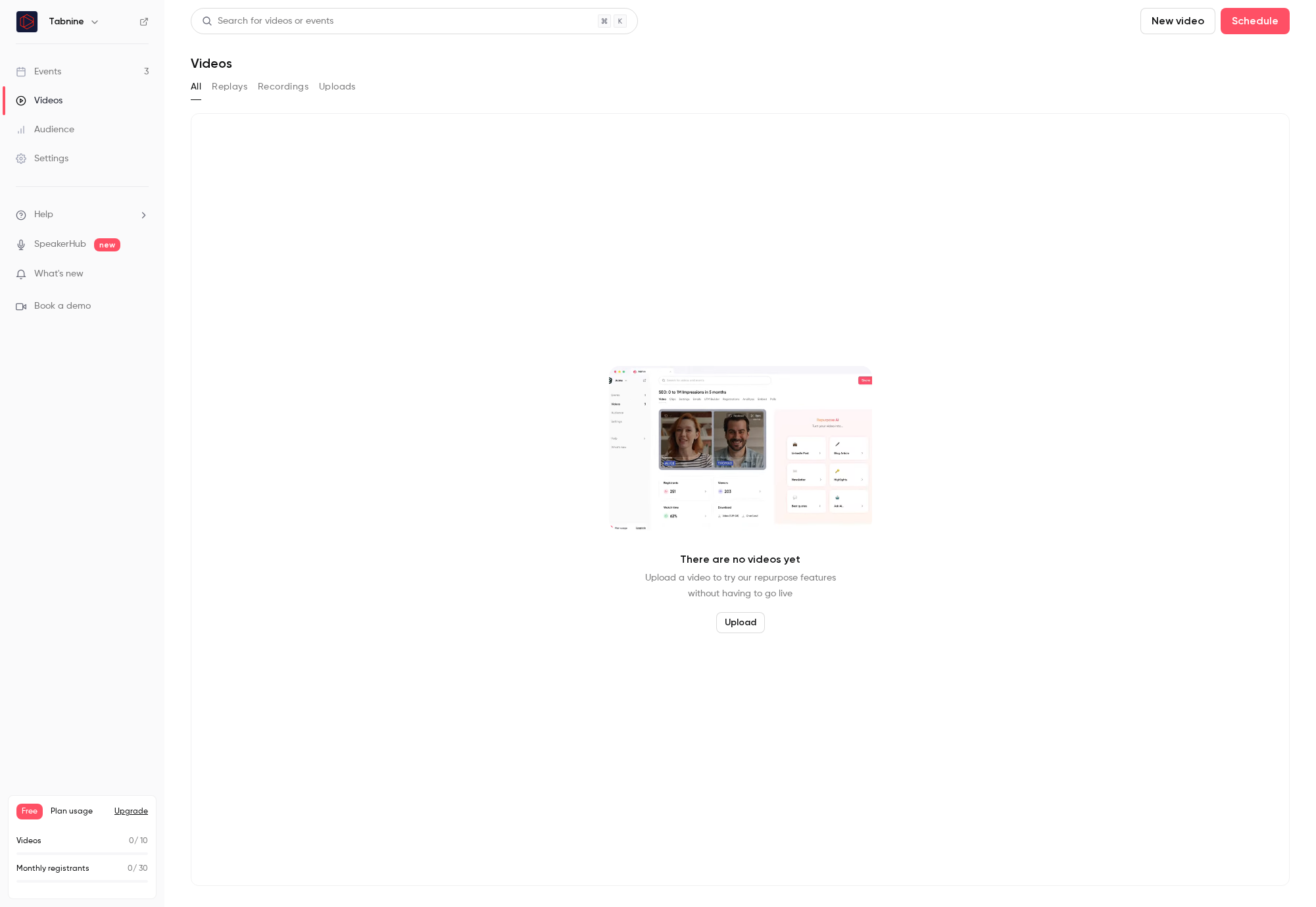
click at [47, 65] on div "Events" at bounding box center [39, 72] width 45 height 13
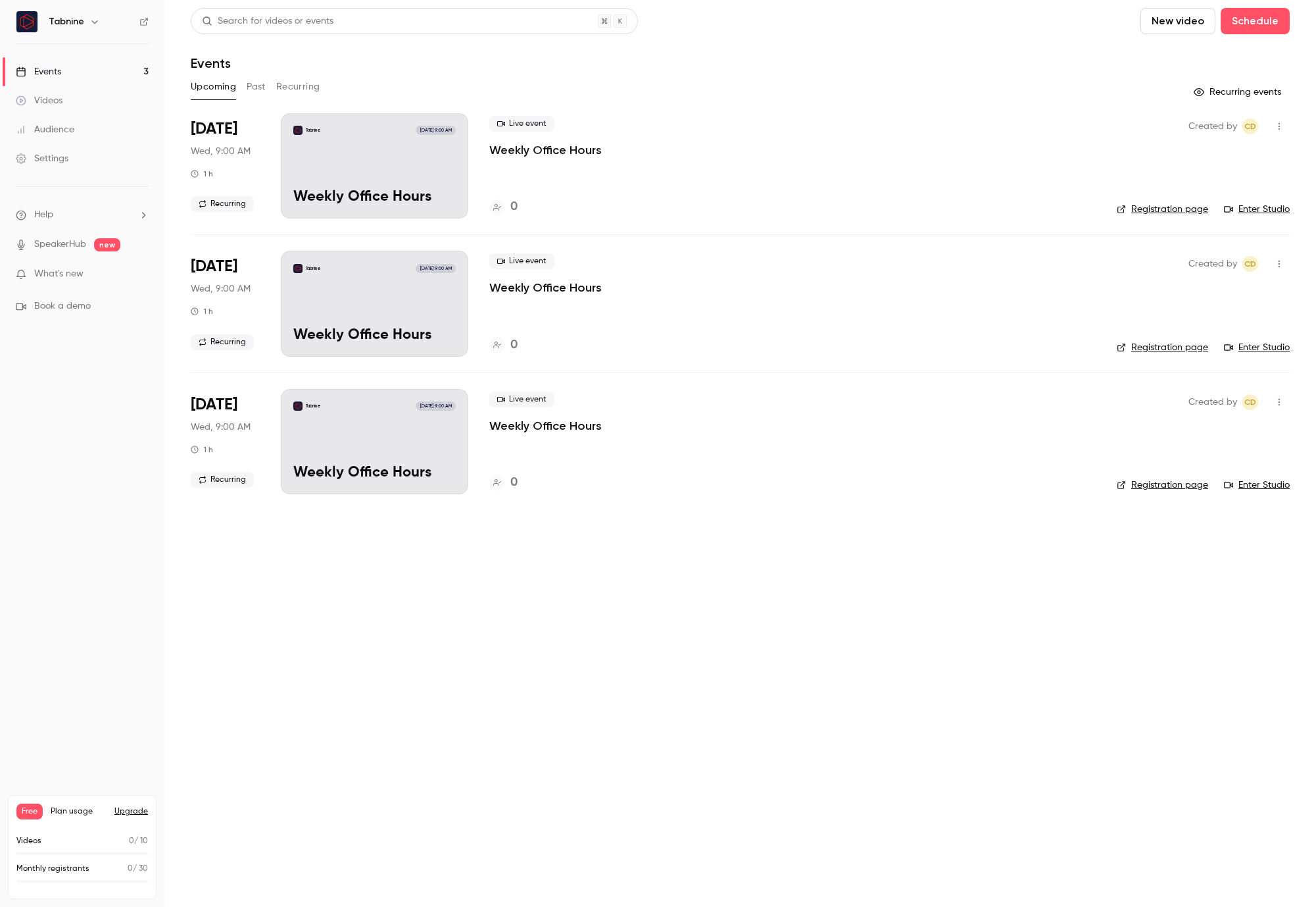
click at [82, 153] on link "Settings" at bounding box center [82, 159] width 164 height 29
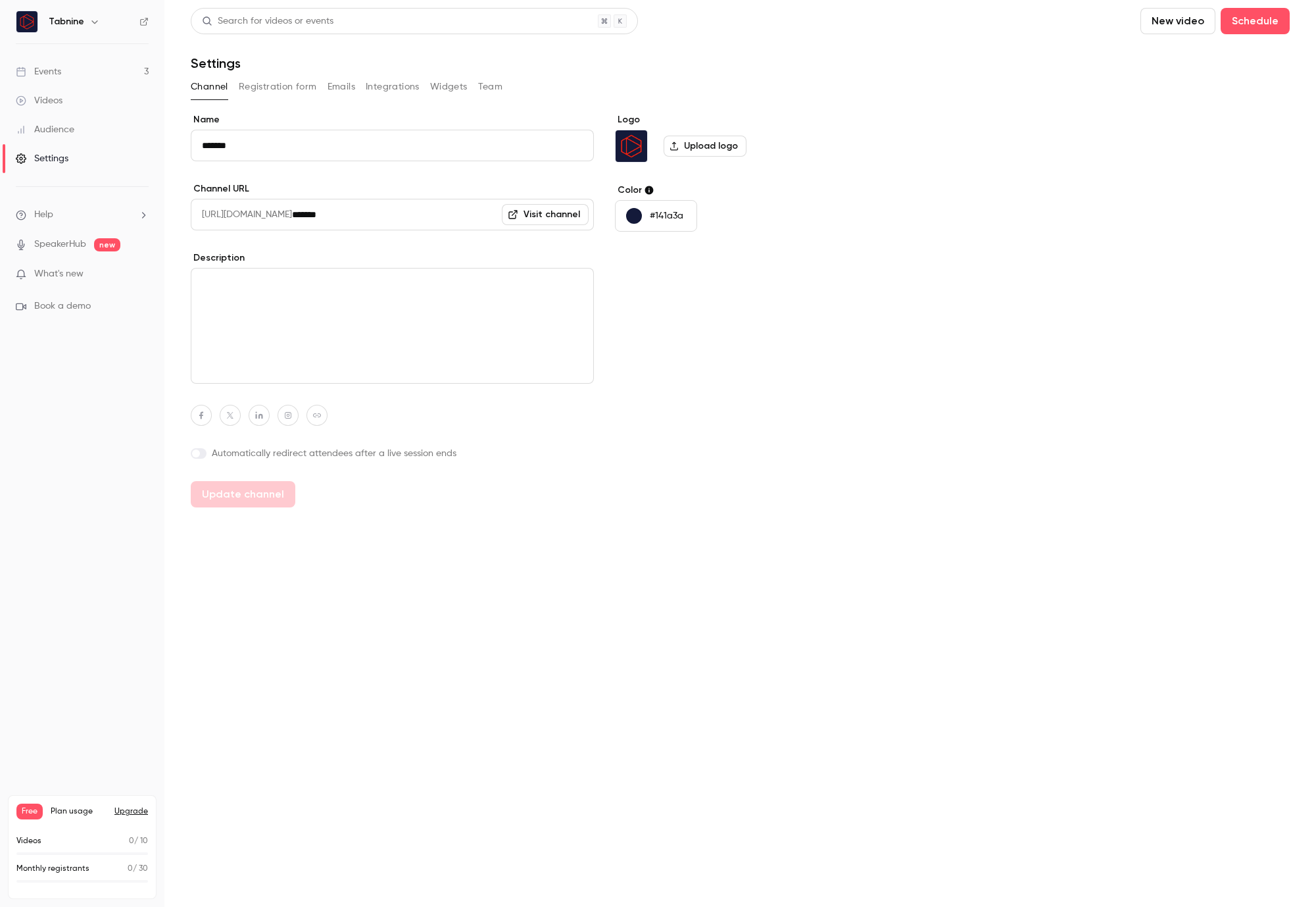
click at [291, 90] on button "Registration form" at bounding box center [277, 87] width 78 height 21
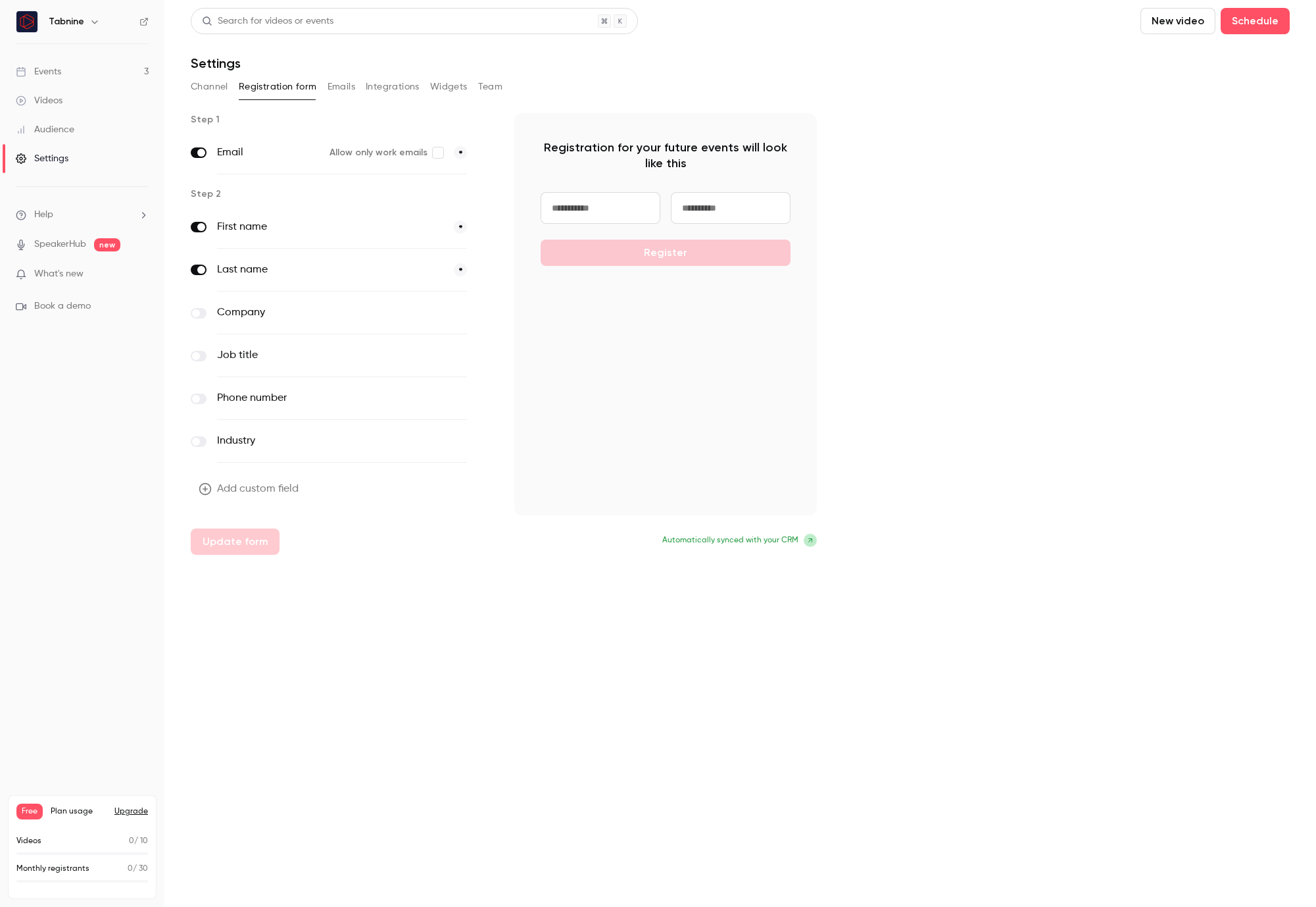
click at [703, 257] on div "Register" at bounding box center [665, 229] width 250 height 74
drag, startPoint x: 706, startPoint y: 208, endPoint x: 677, endPoint y: 208, distance: 29.0
click at [706, 208] on input at bounding box center [730, 208] width 120 height 31
click at [567, 206] on input at bounding box center [600, 208] width 120 height 31
click at [197, 311] on span at bounding box center [196, 313] width 8 height 8
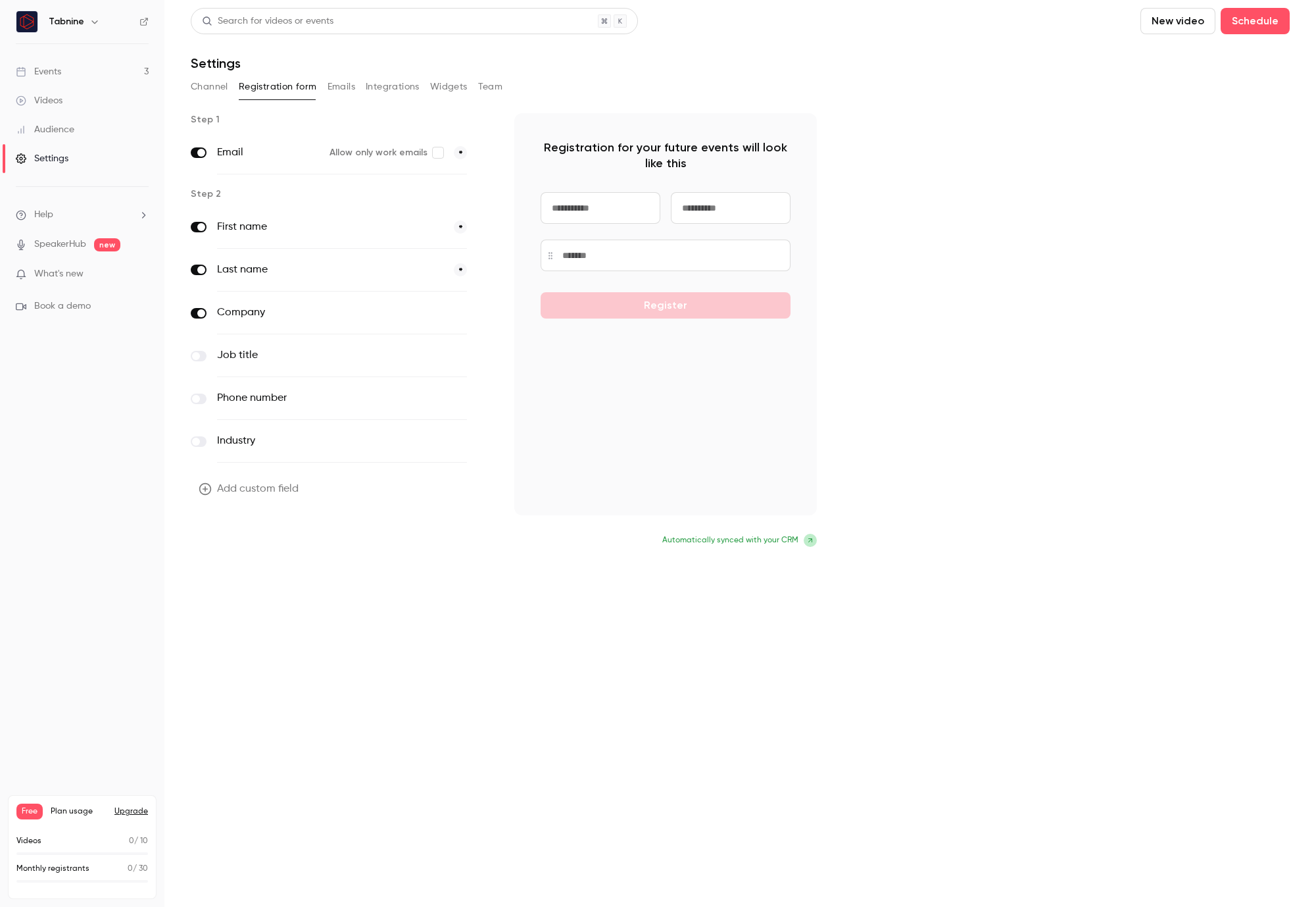
click at [245, 548] on button "Update form" at bounding box center [235, 542] width 89 height 26
click at [329, 78] on button "Emails" at bounding box center [341, 87] width 27 height 21
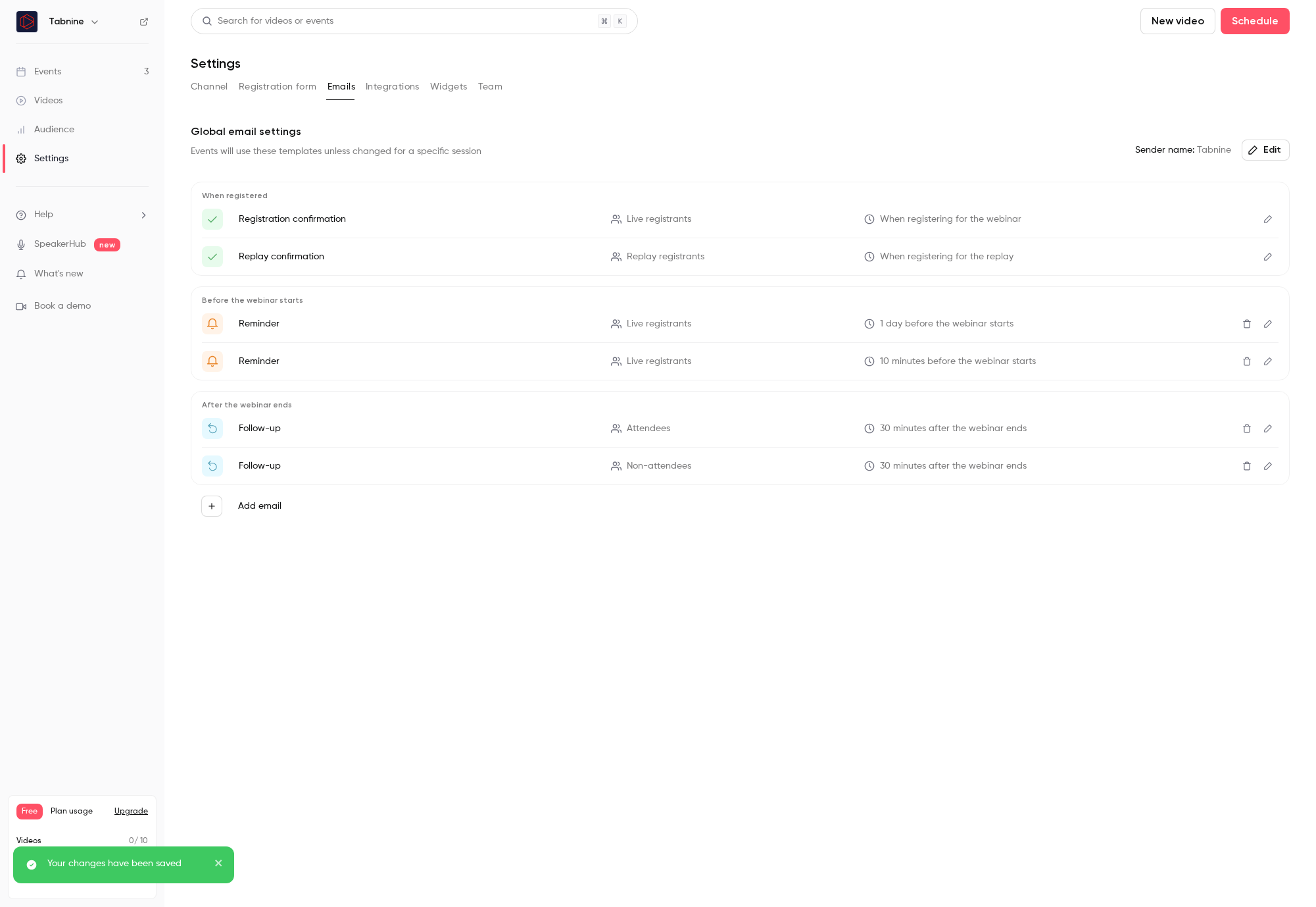
click at [393, 87] on button "Integrations" at bounding box center [392, 87] width 54 height 21
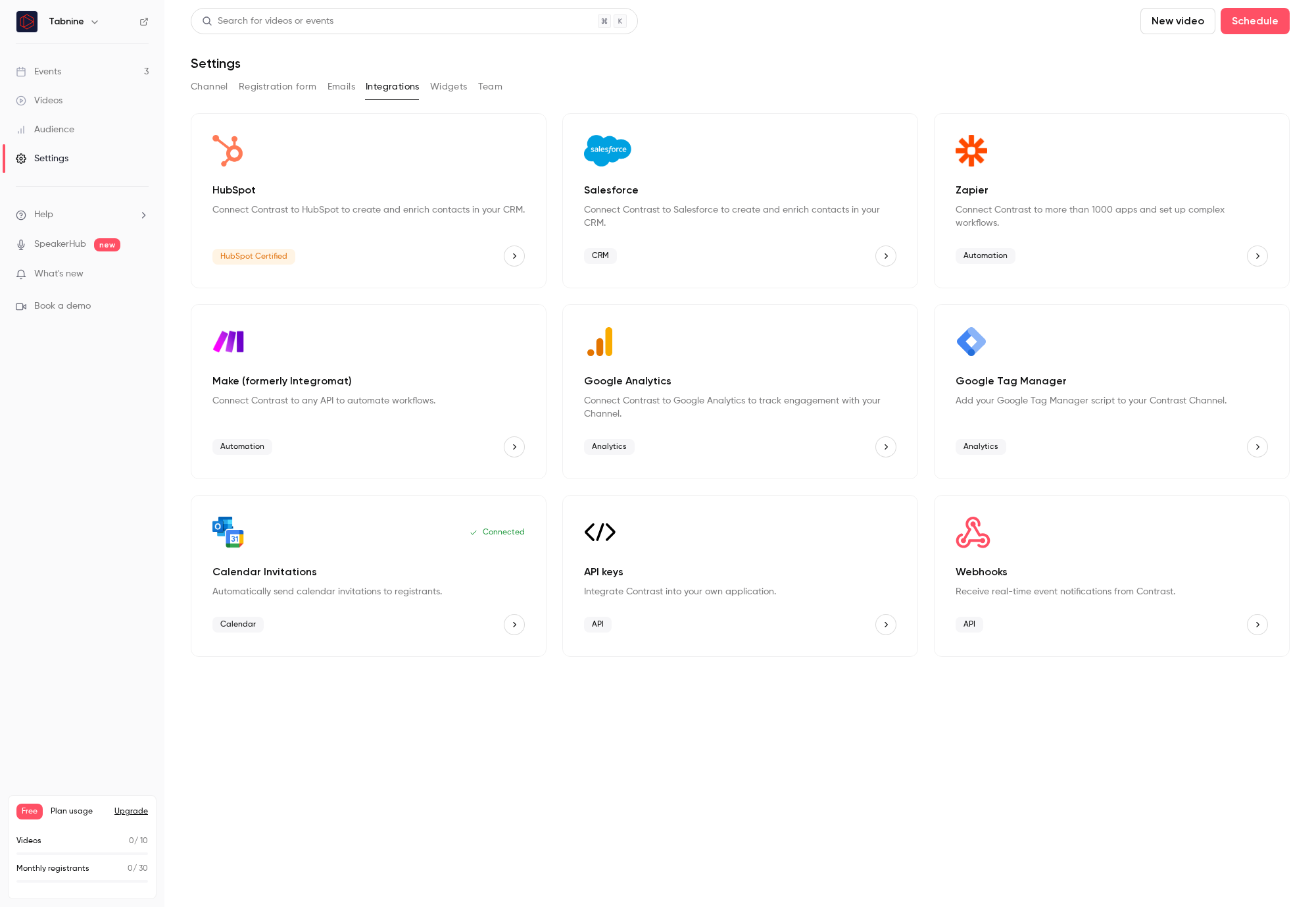
click at [454, 91] on button "Widgets" at bounding box center [449, 87] width 38 height 21
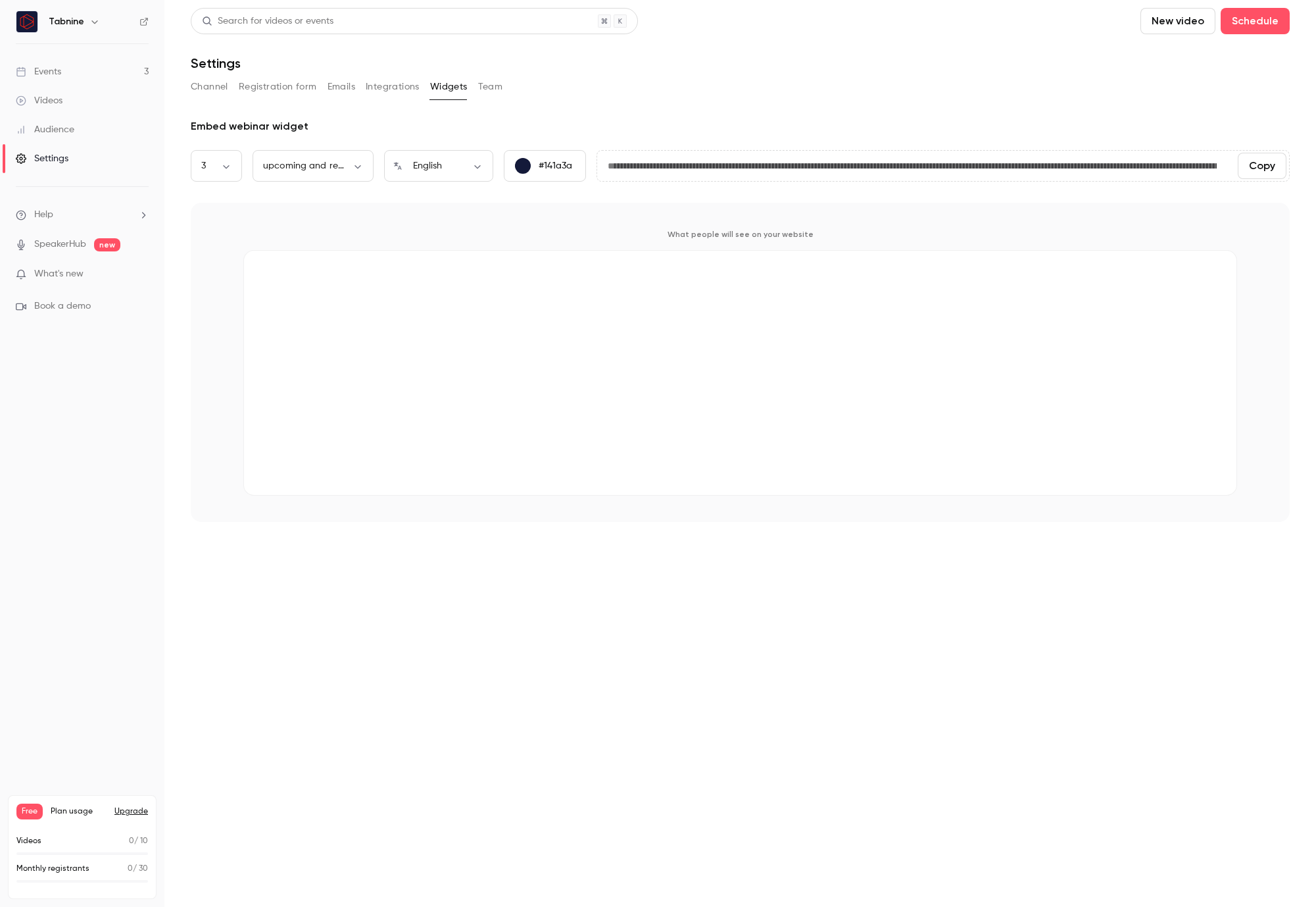
click at [492, 88] on button "Team" at bounding box center [491, 87] width 25 height 21
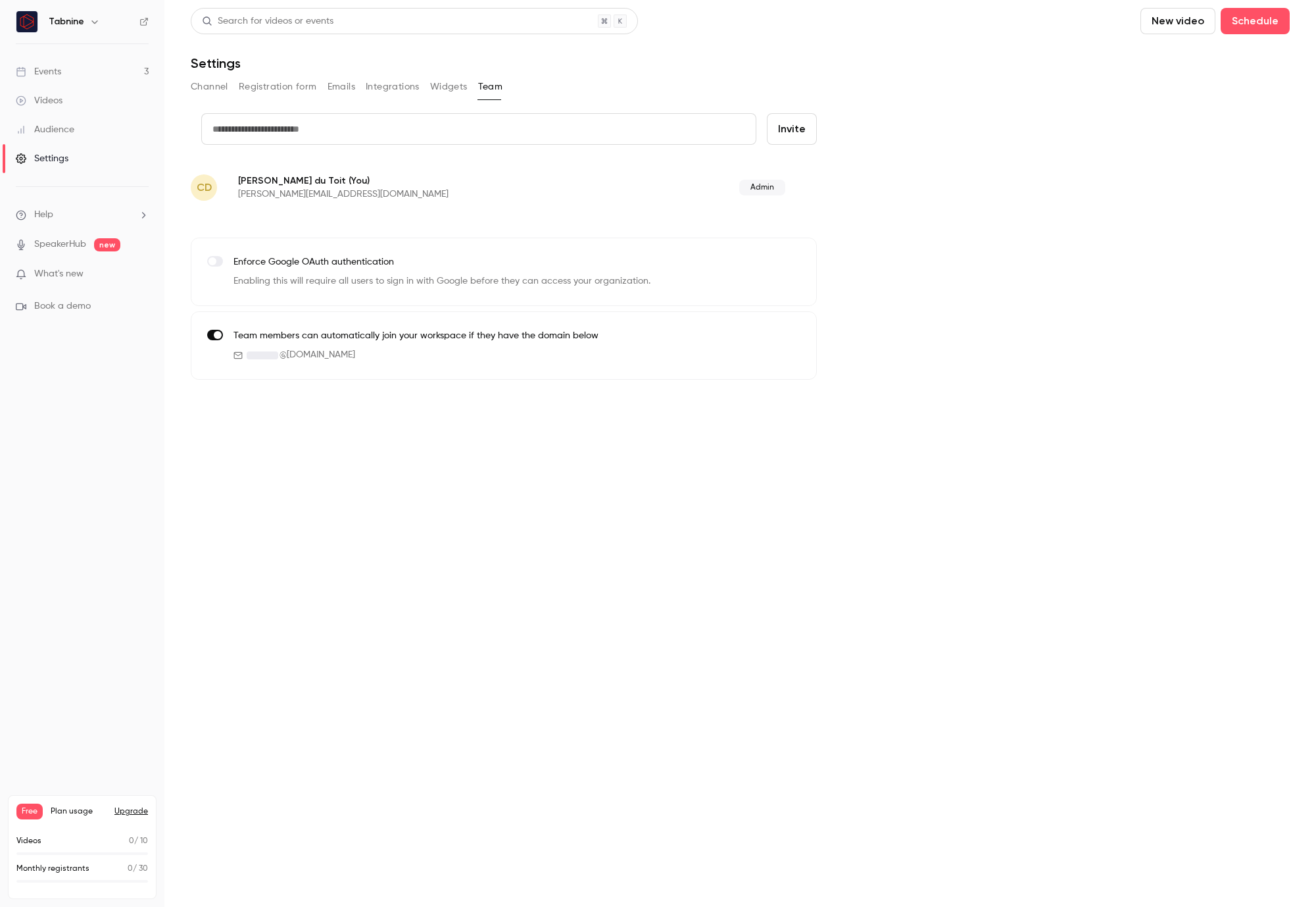
click at [214, 88] on button "Channel" at bounding box center [209, 87] width 38 height 21
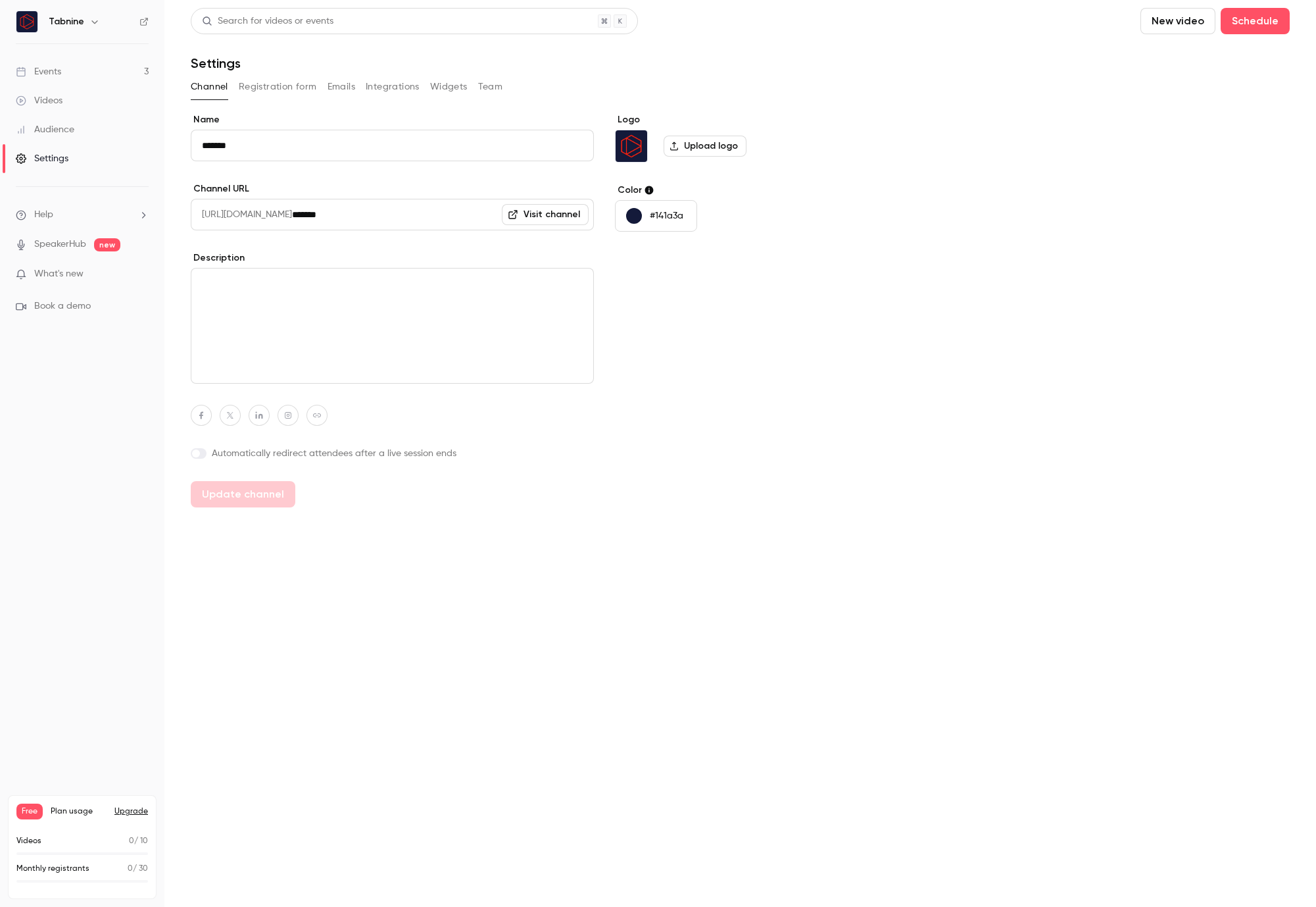
click at [65, 74] on link "Events 3" at bounding box center [82, 72] width 164 height 29
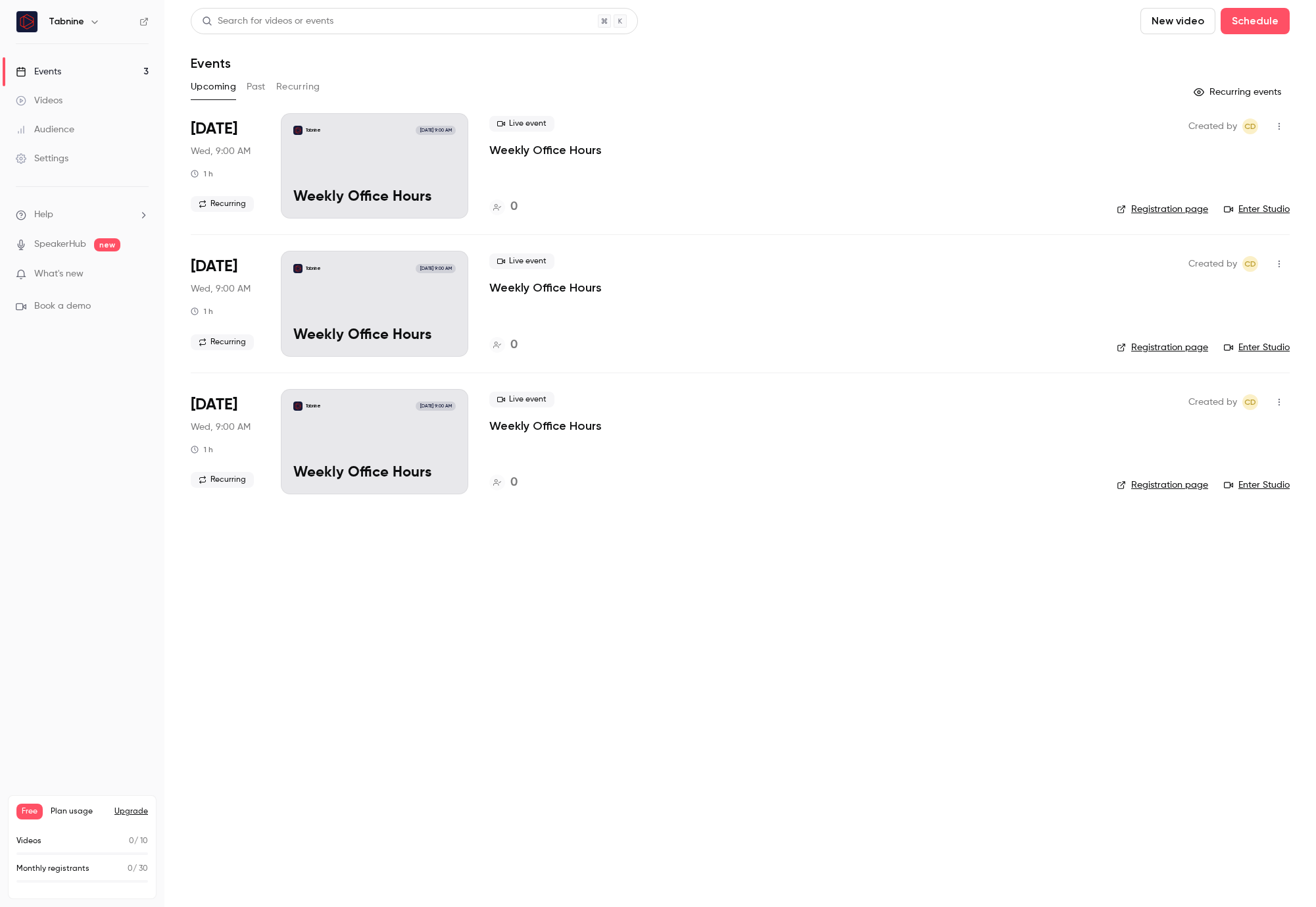
click at [1148, 148] on div "Created by Cd Registration page Enter Studio" at bounding box center [1203, 166] width 173 height 106
click at [1163, 210] on link "Registration page" at bounding box center [1162, 210] width 92 height 13
click at [135, 212] on li "Help" at bounding box center [82, 214] width 133 height 14
click at [212, 238] on span "Help center" at bounding box center [206, 241] width 50 height 14
click at [1280, 121] on button "button" at bounding box center [1279, 126] width 21 height 21
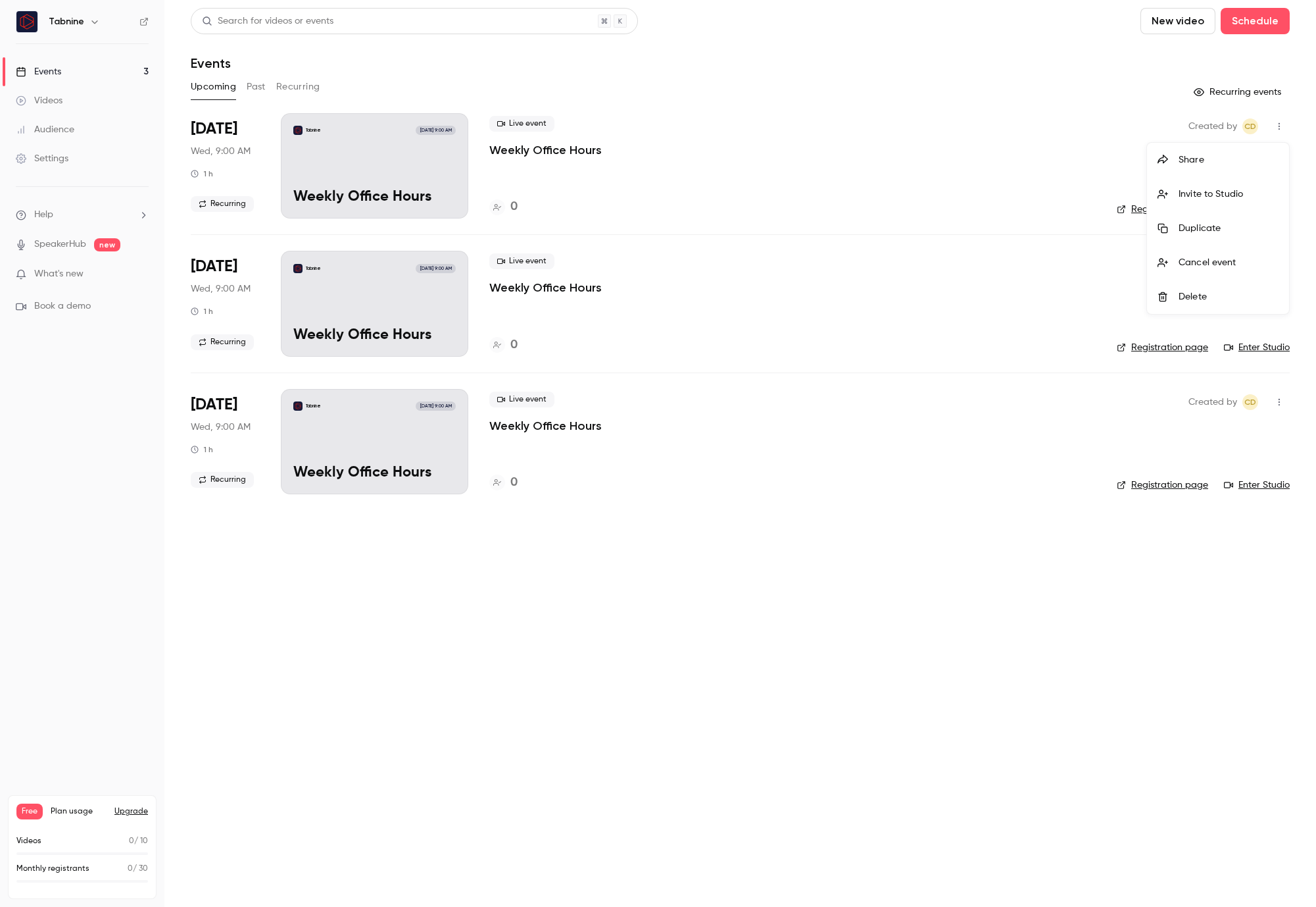
click at [1280, 121] on div at bounding box center [658, 453] width 1316 height 907
click at [1224, 95] on button "Recurring events" at bounding box center [1239, 92] width 102 height 21
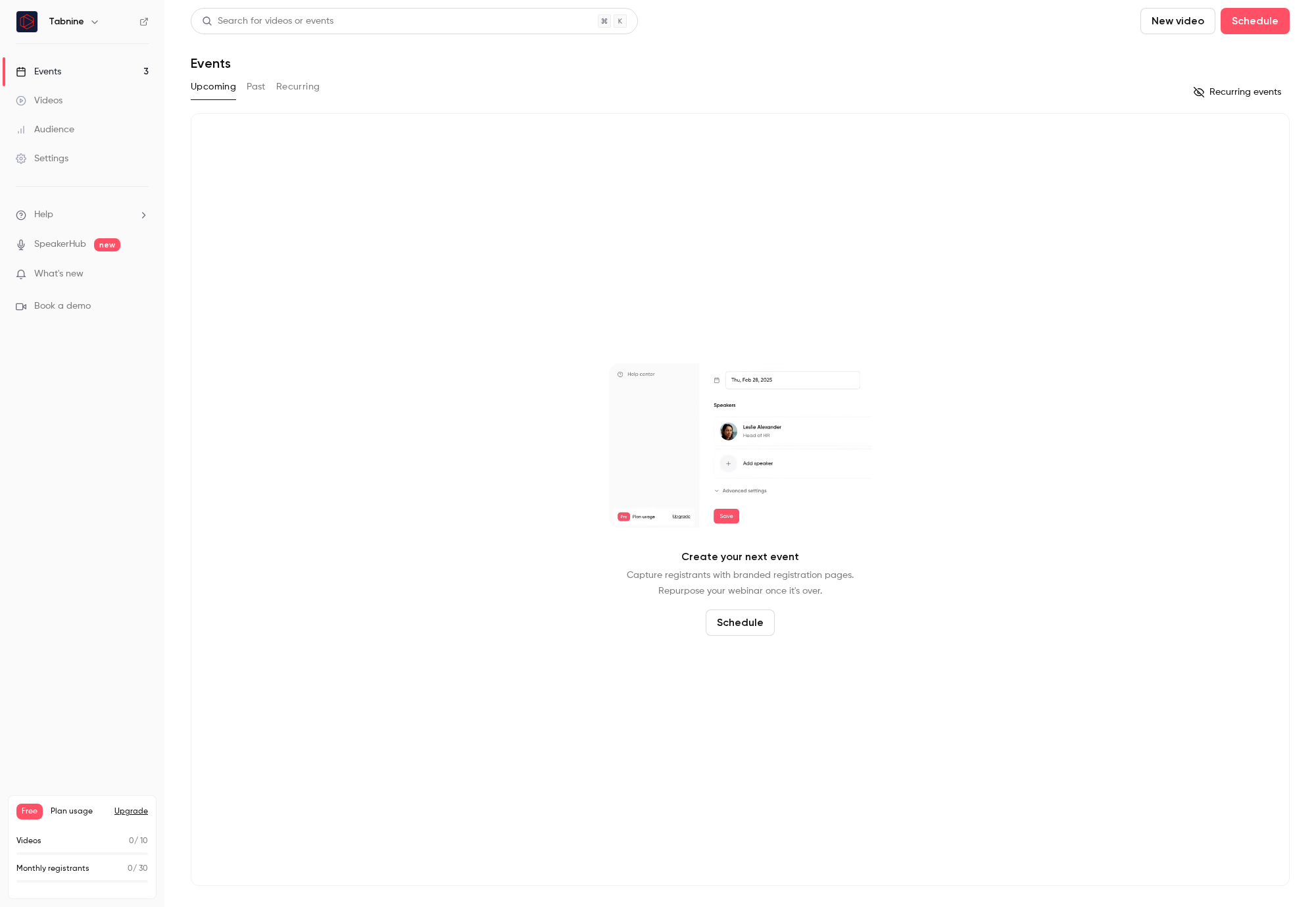
click at [306, 82] on button "Recurring" at bounding box center [298, 87] width 44 height 21
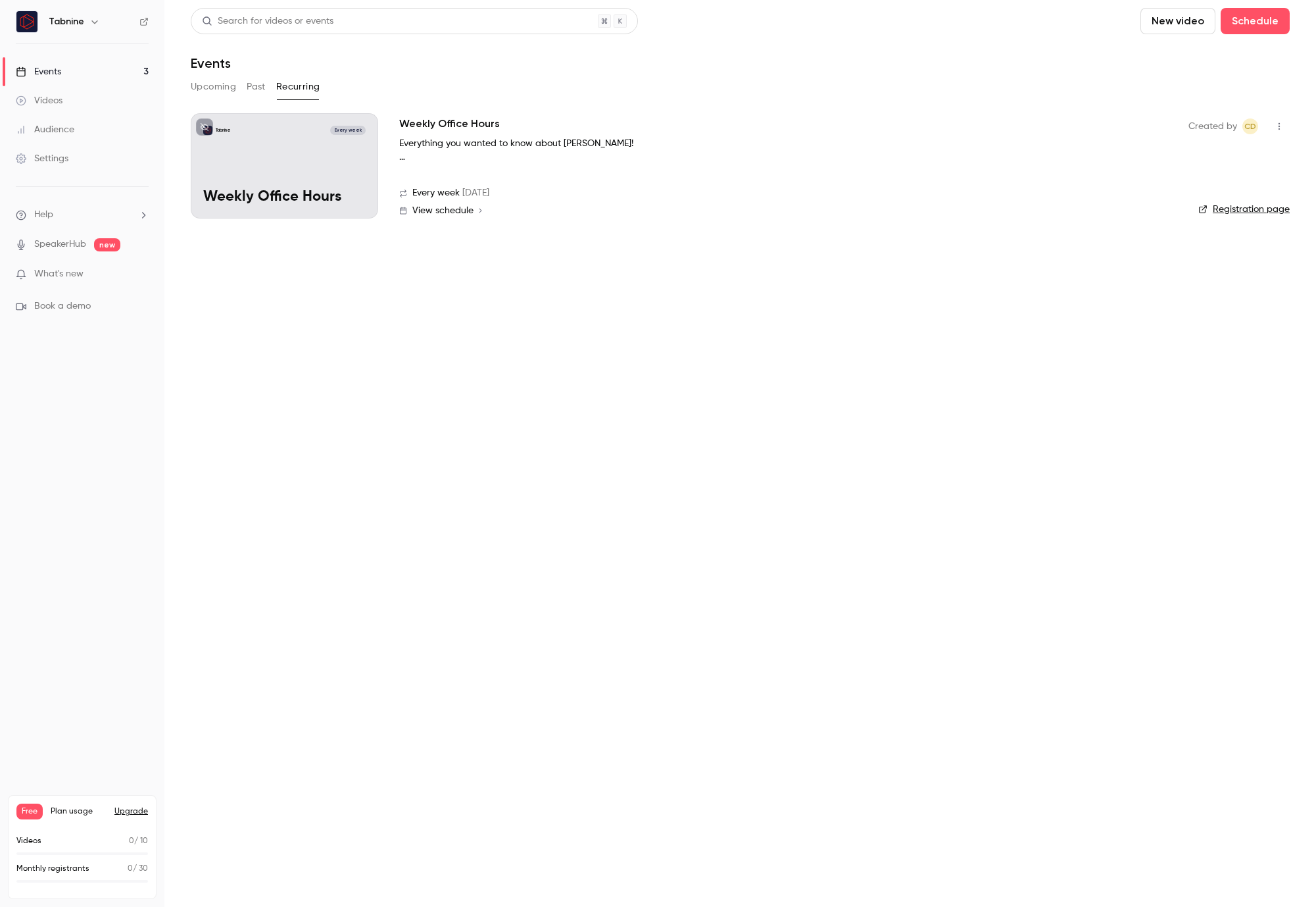
click at [1229, 206] on link "Registration page" at bounding box center [1244, 210] width 92 height 13
click at [1276, 122] on button "button" at bounding box center [1279, 126] width 21 height 21
click at [790, 212] on div at bounding box center [658, 453] width 1316 height 907
click at [311, 127] on div "Tabnine Every week" at bounding box center [284, 130] width 162 height 9
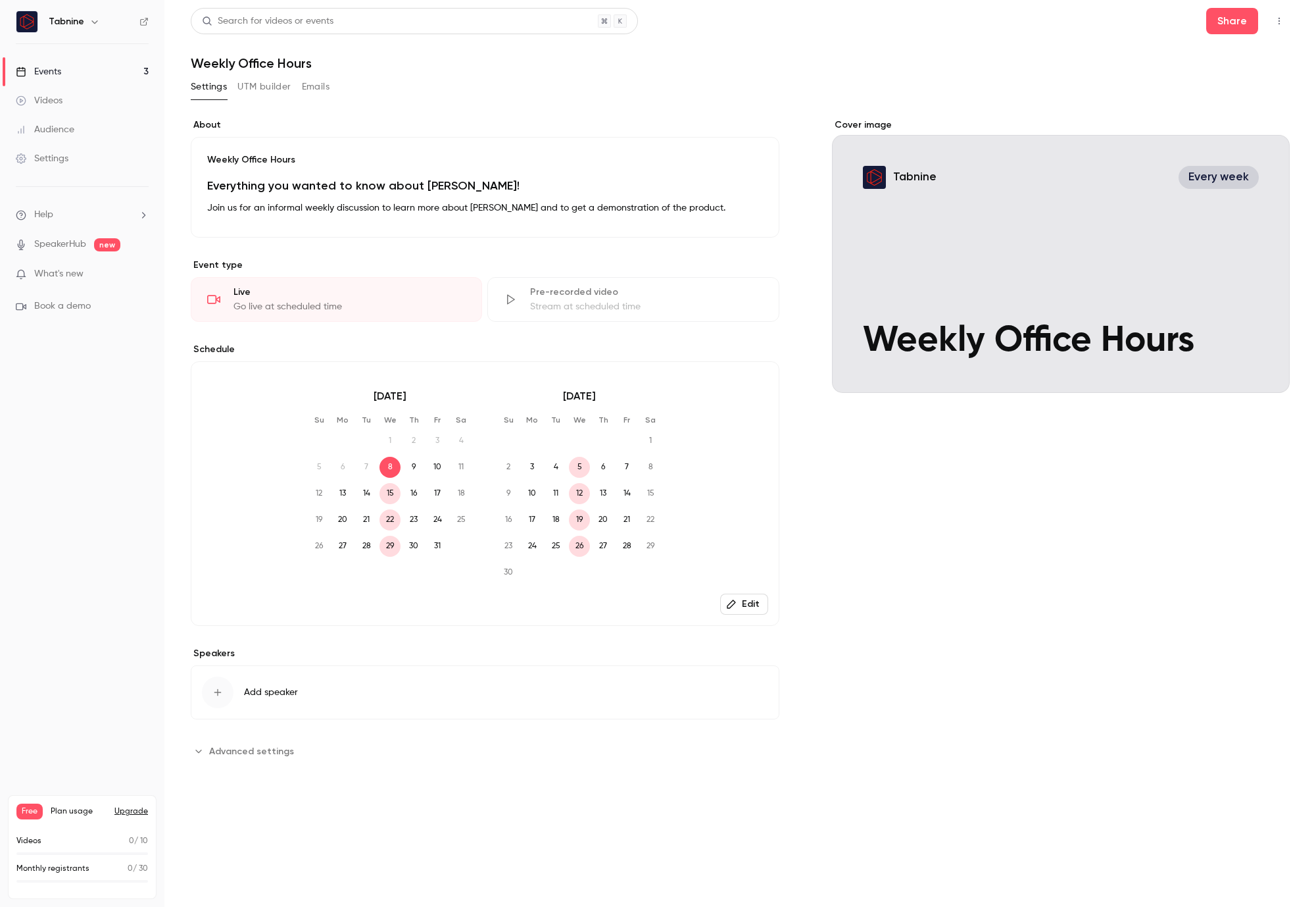
click at [246, 748] on span "Advanced settings" at bounding box center [252, 751] width 85 height 14
click at [1221, 21] on button "Share" at bounding box center [1232, 21] width 52 height 26
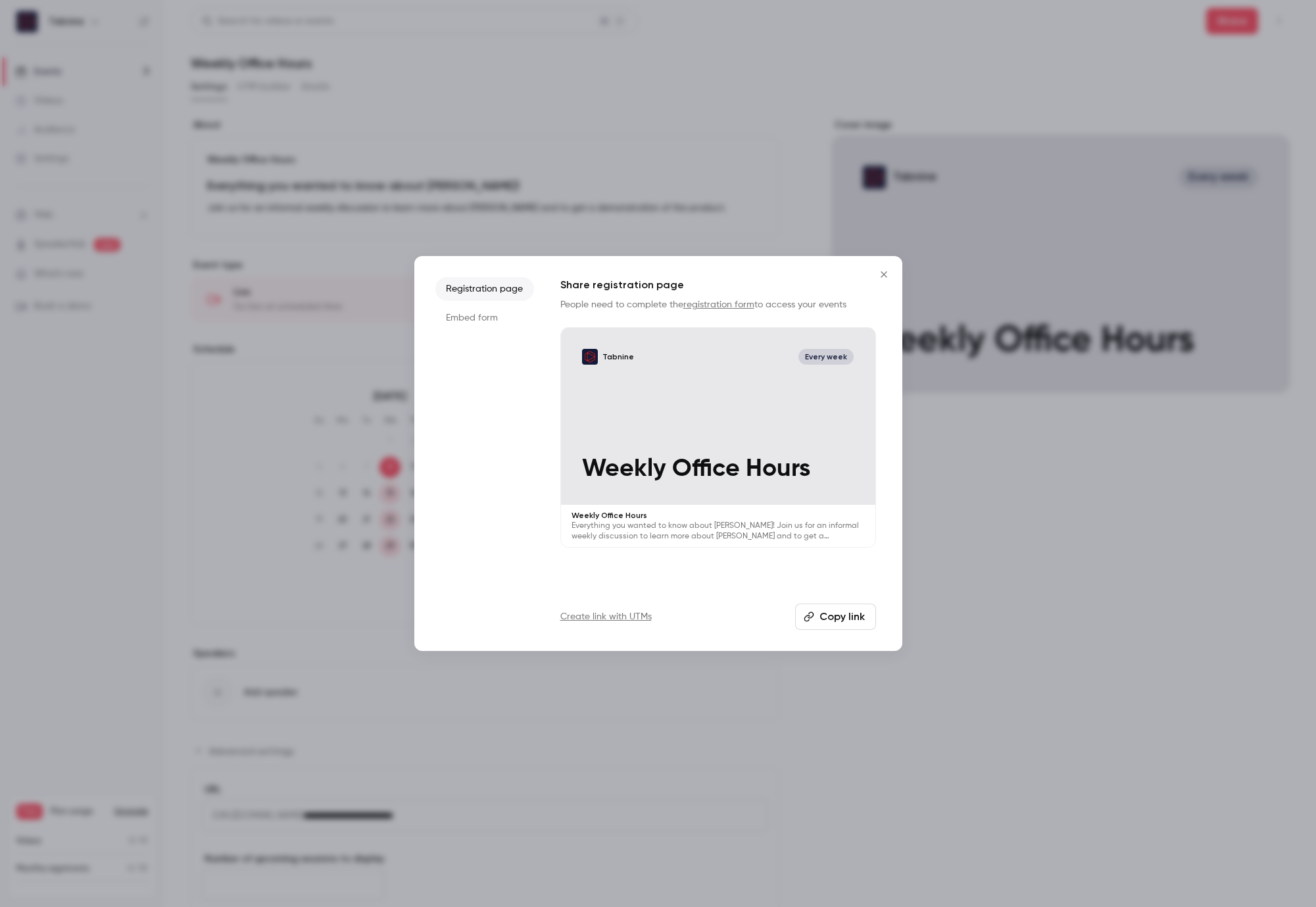
click at [454, 316] on li "Embed form" at bounding box center [485, 317] width 99 height 24
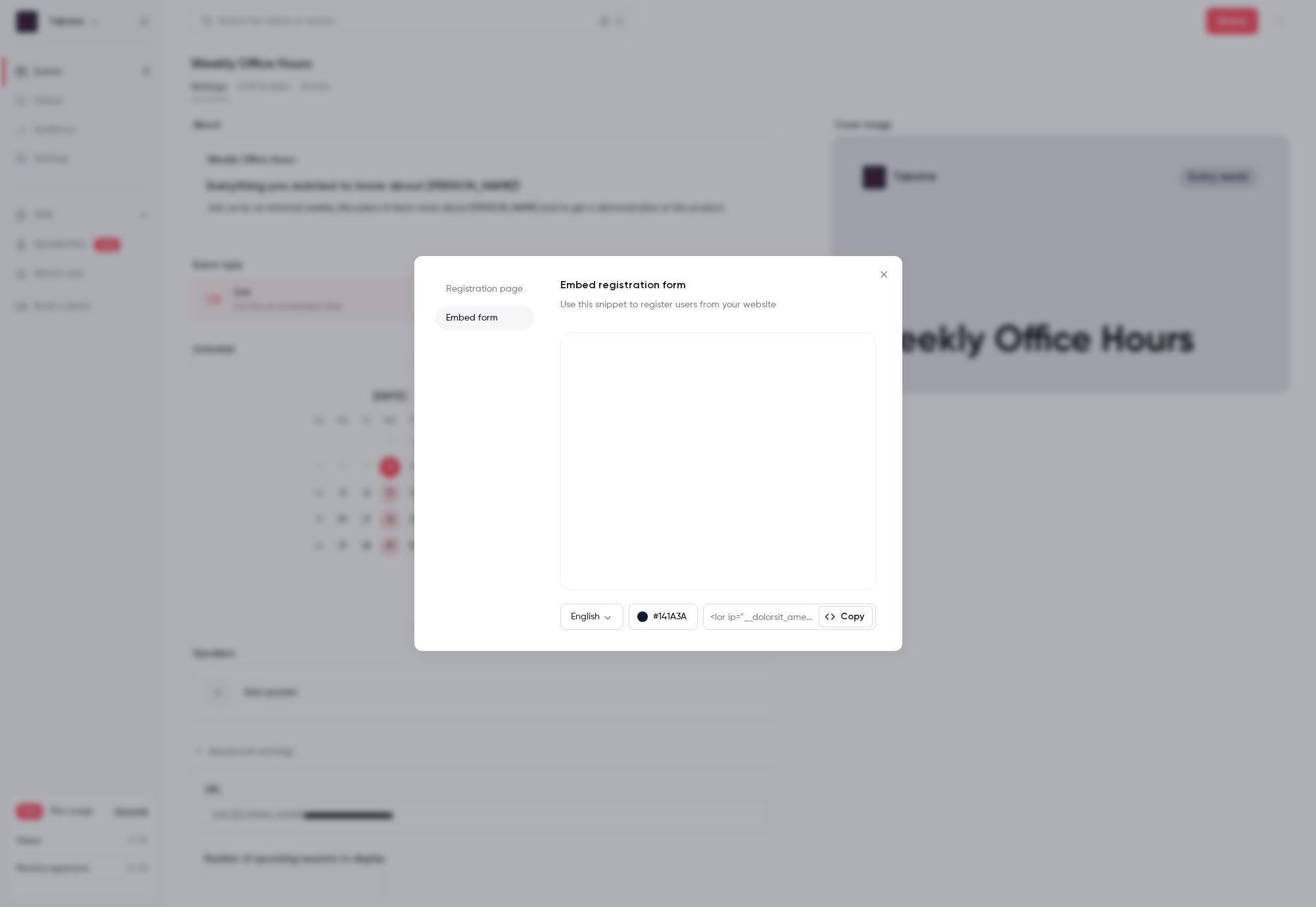
click at [858, 615] on button "Copy" at bounding box center [845, 616] width 54 height 21
